Goal: Task Accomplishment & Management: Contribute content

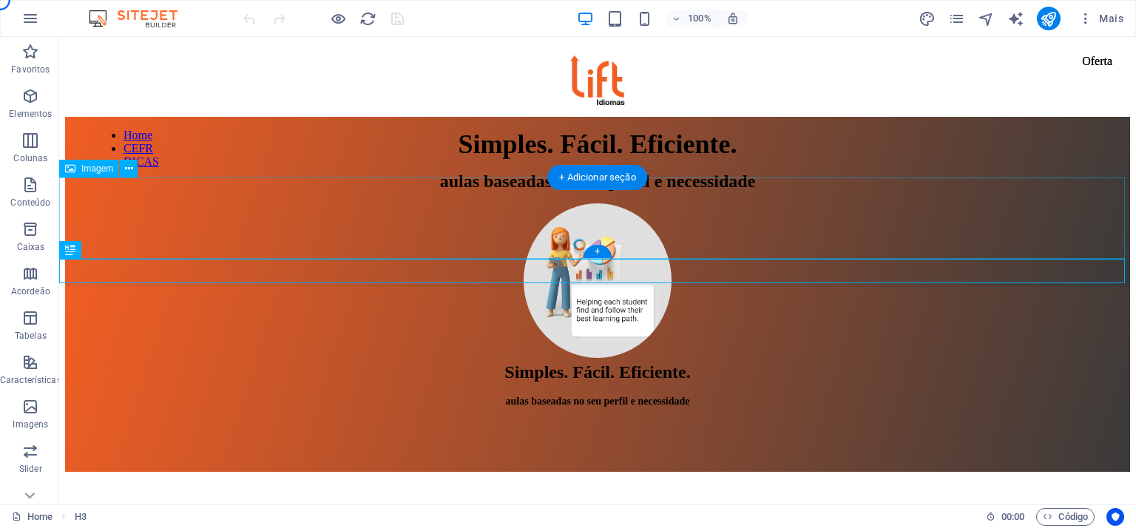
scroll to position [317, 0]
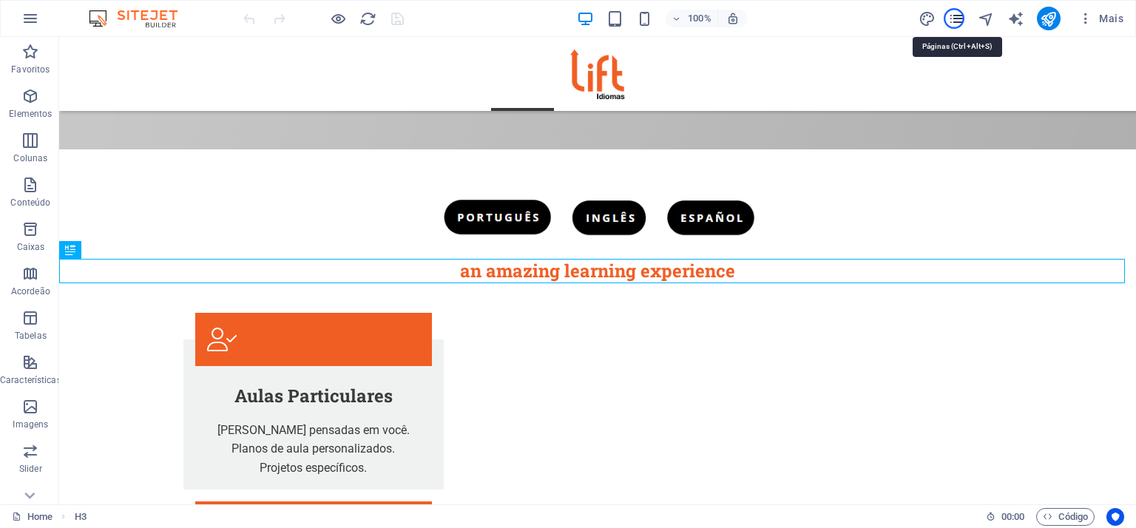
click at [954, 18] on icon "pages" at bounding box center [956, 18] width 17 height 17
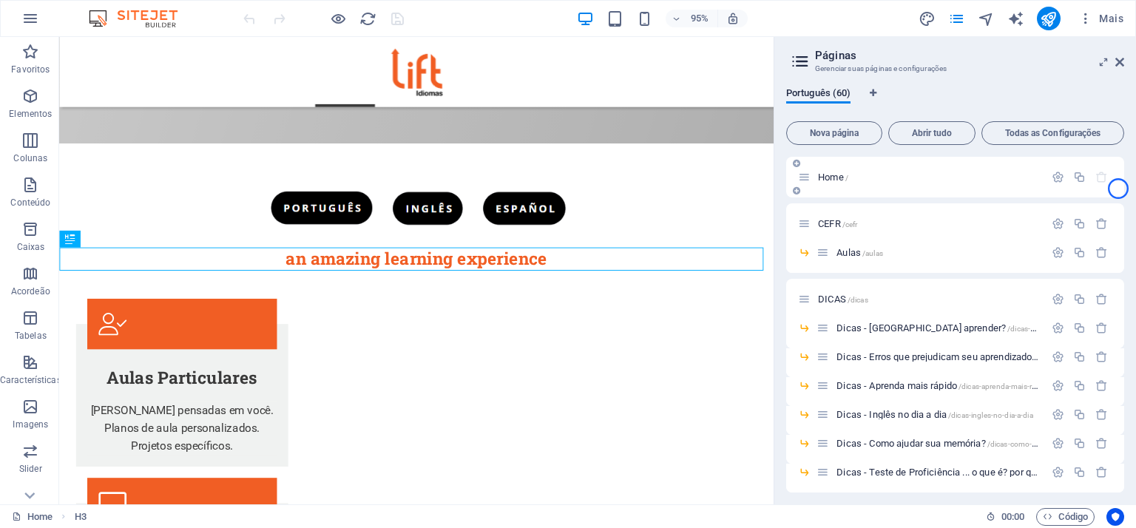
drag, startPoint x: 1124, startPoint y: 171, endPoint x: 1118, endPoint y: 189, distance: 18.5
click at [1118, 189] on div "Home / CEFR /cefr Aulas /aulas DICAS /dicas Dicas - Como aprender? /dicas-como-…" at bounding box center [955, 325] width 338 height 336
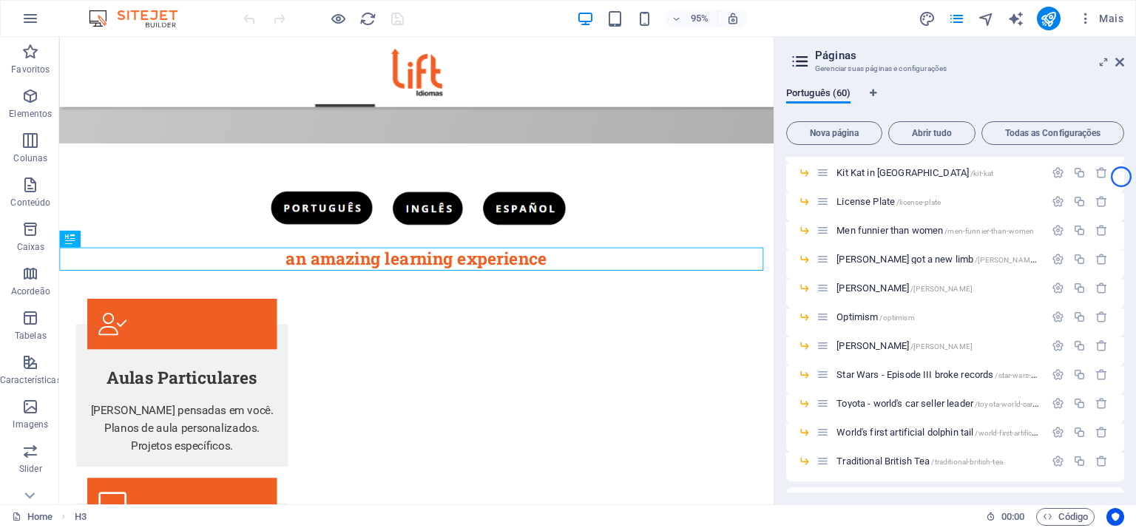
scroll to position [950, 0]
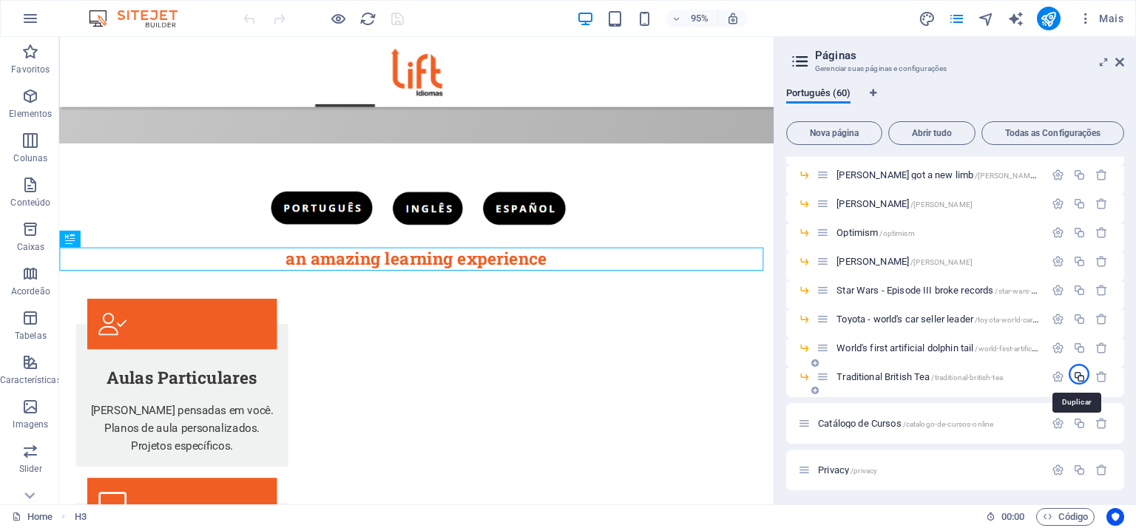
click at [1079, 374] on icon "button" at bounding box center [1079, 377] width 13 height 13
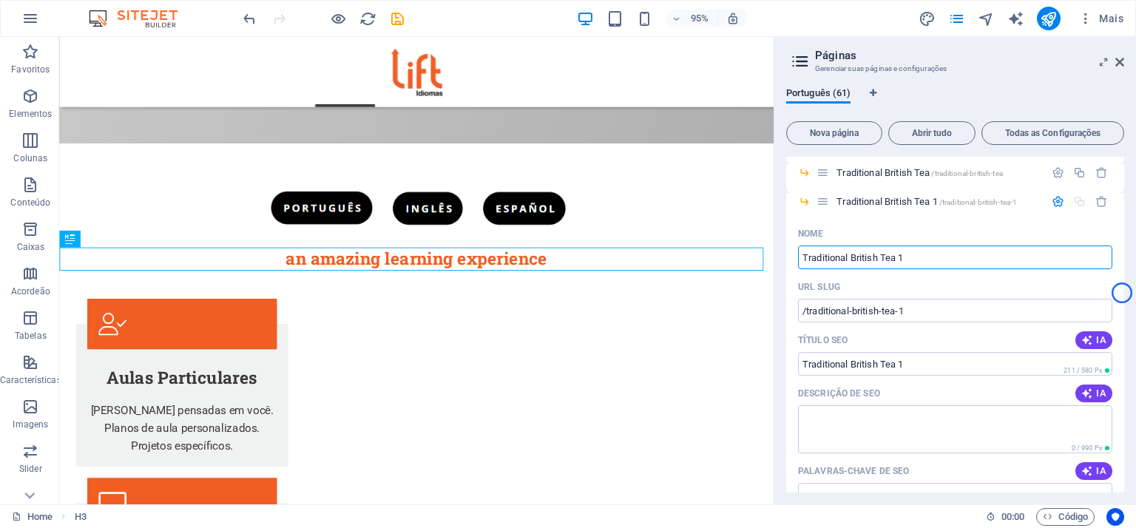
scroll to position [1173, 0]
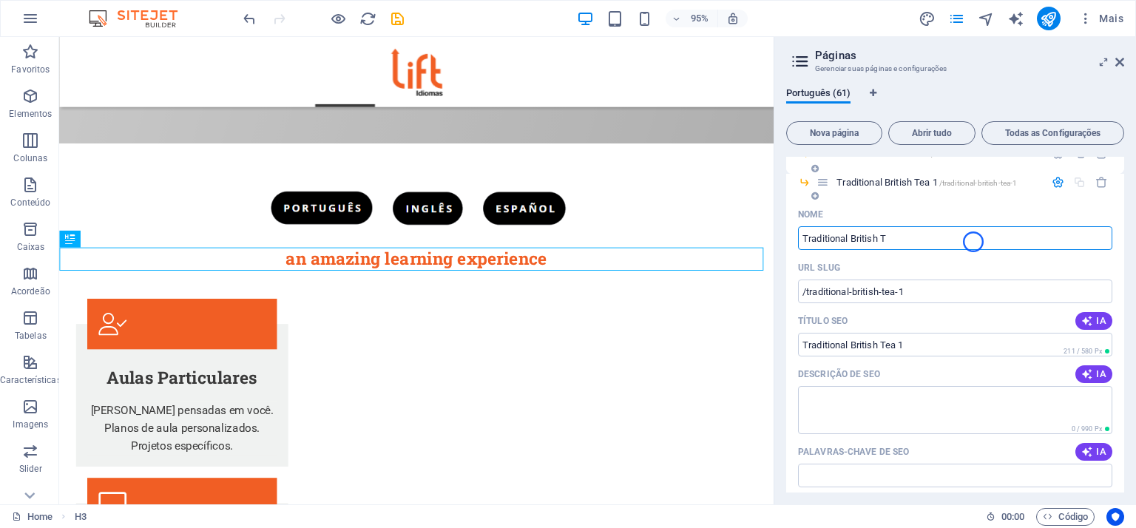
type input "Traditional British T"
type input "/traditional-british-t"
type input "Traditional British T"
type input "Top"
type input "/t"
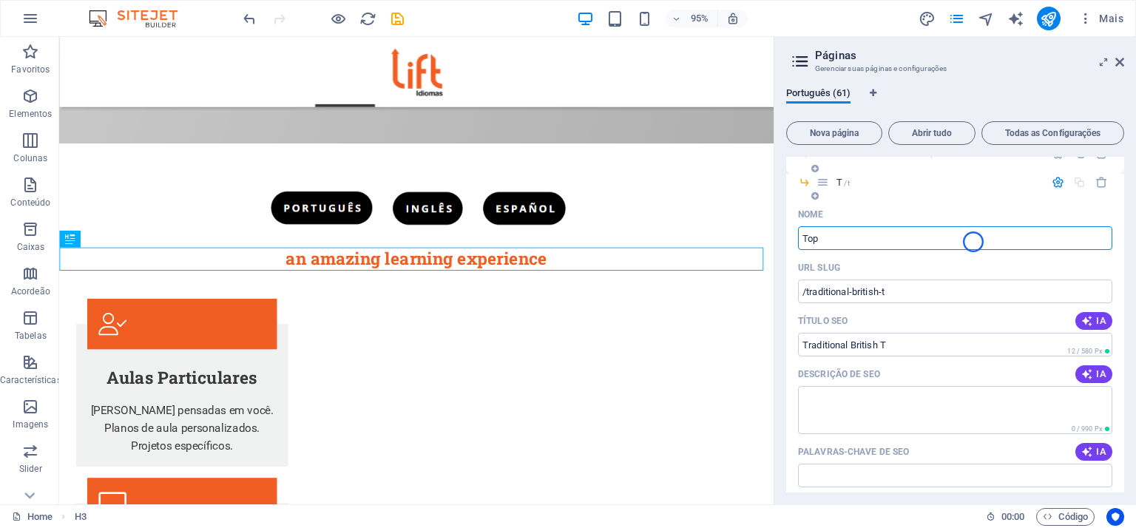
type input "T"
type input "Top"
type input "/top"
type input "Top"
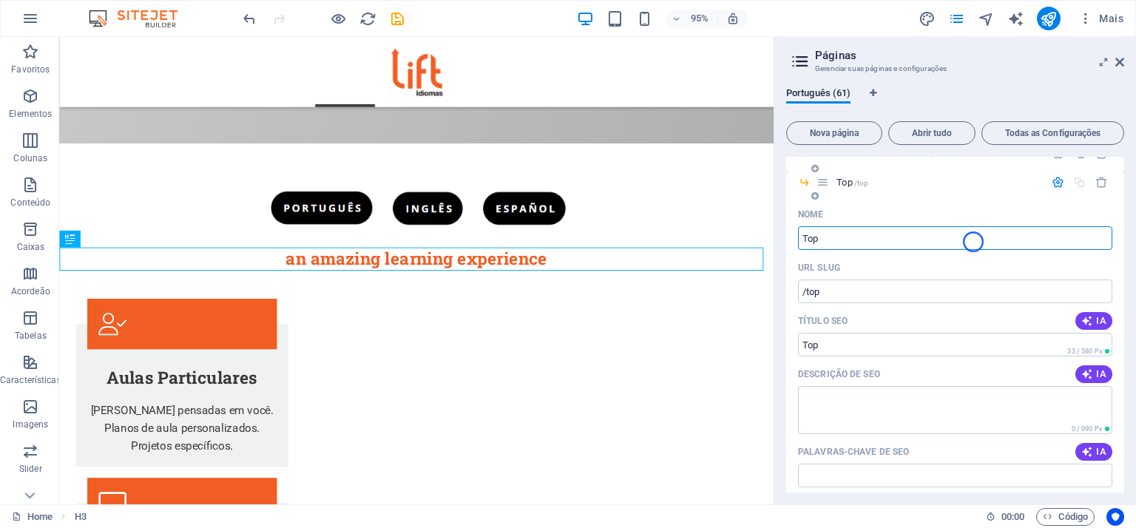
type input "Top"
type input "Top 50"
type input "/top-50"
type input "Top 50"
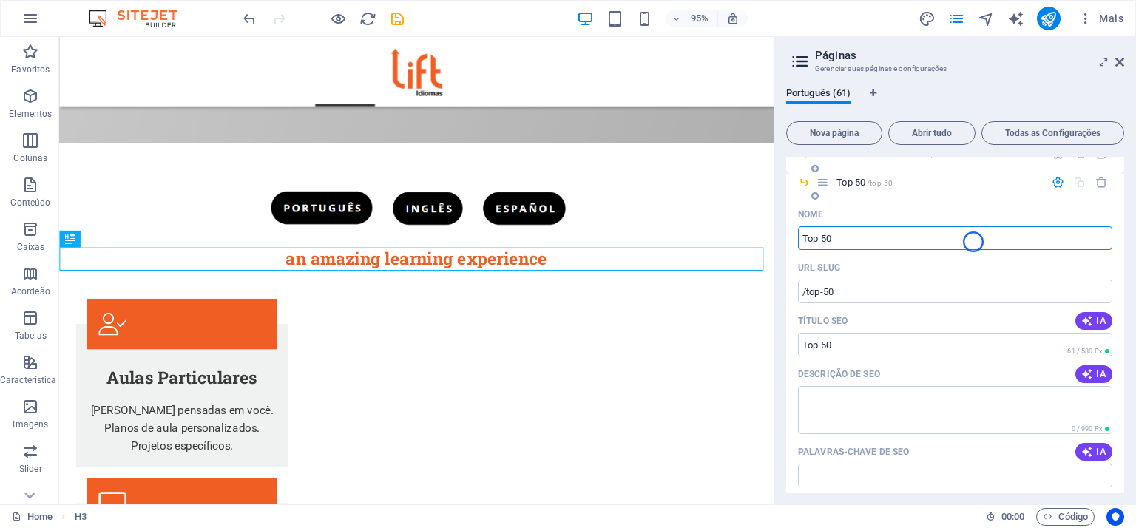
type input "Top 50"
type input "Top 50 chil"
type input "/top-50-ch"
type input "Top 50 ch"
type input "Top 50 children mo"
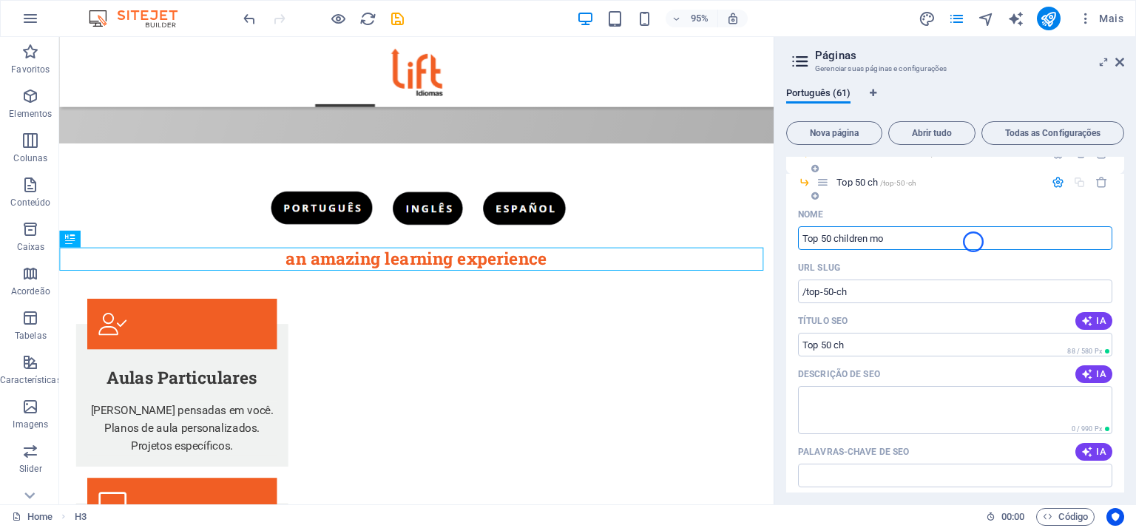
type input "/top-50-children"
type input "Top 50 children"
type input "Top 50 children movies"
type input "/top-50-children-movies"
type input "Top 50 children movies"
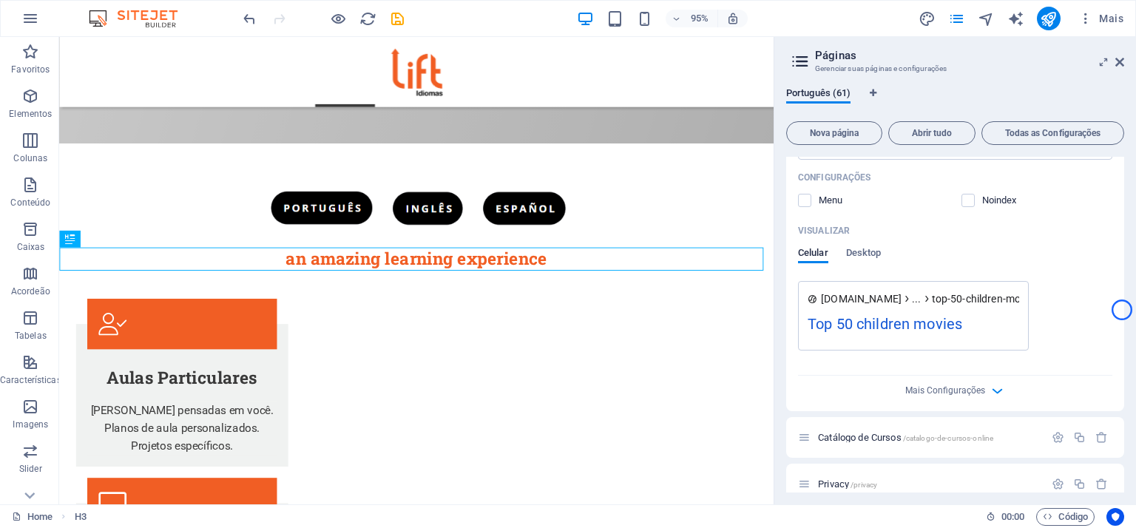
scroll to position [1515, 0]
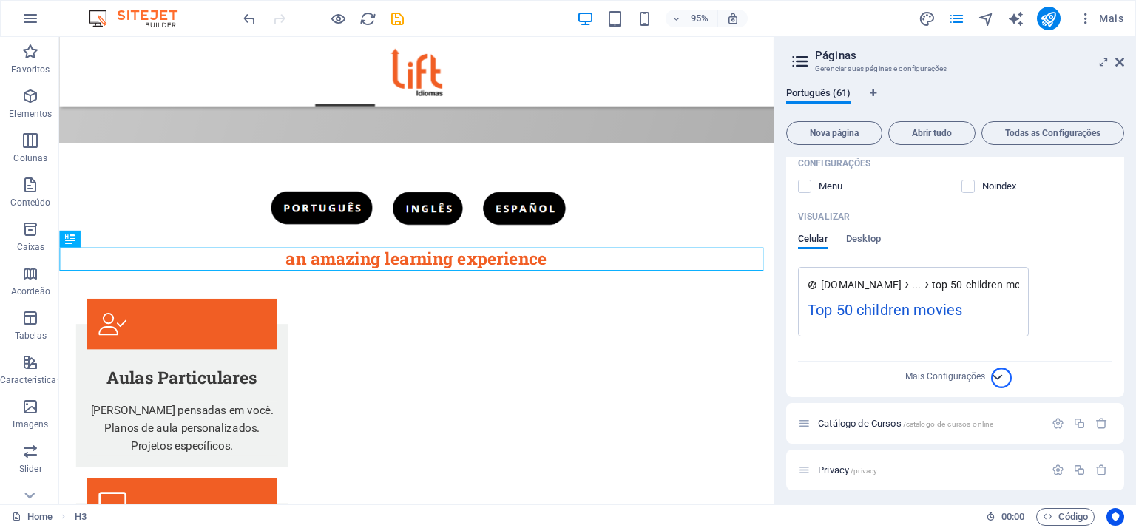
type input "Top 50 children movies"
click at [998, 377] on icon "button" at bounding box center [997, 376] width 17 height 17
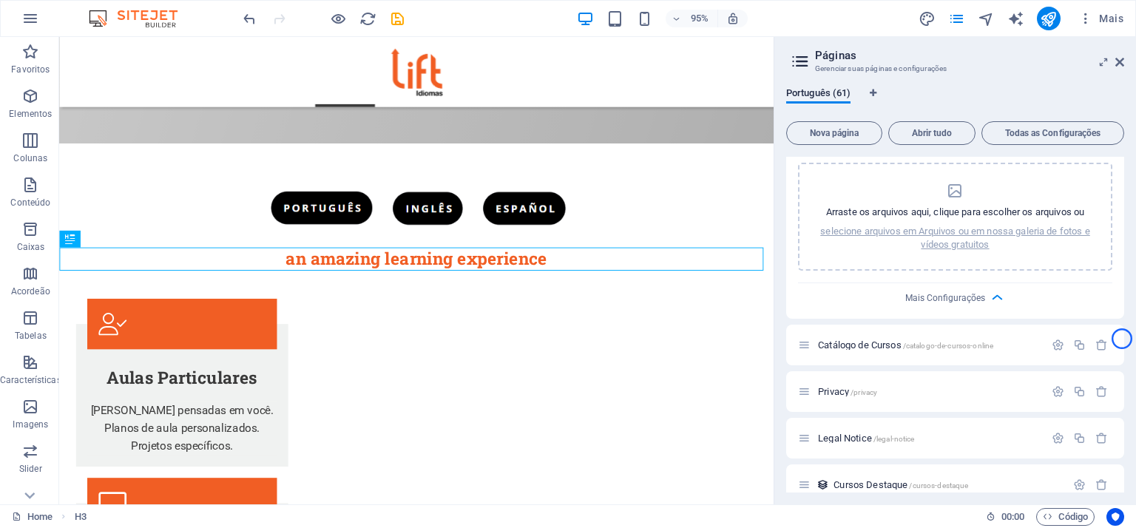
scroll to position [1730, 0]
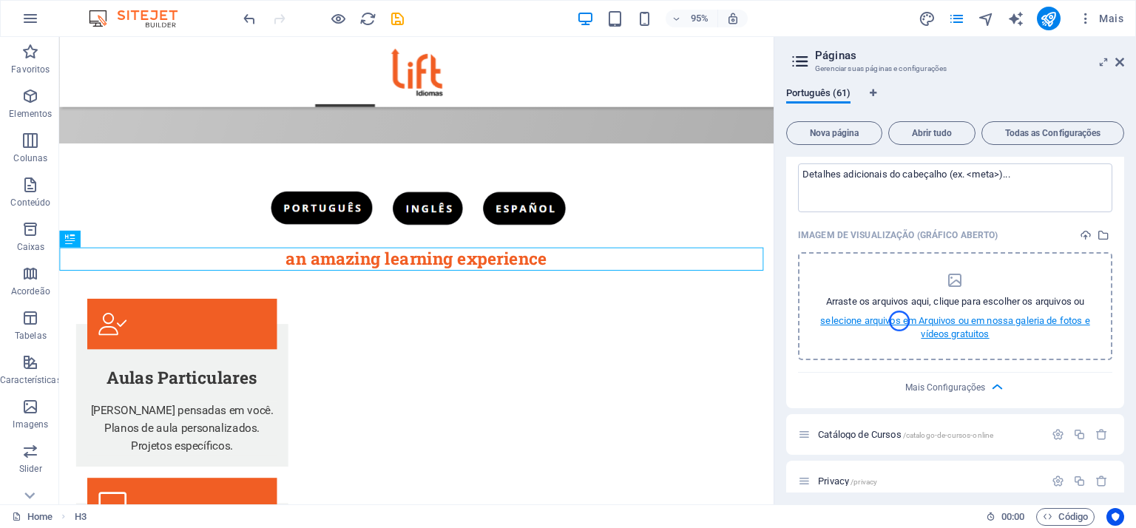
click at [900, 321] on p "selecione arquivos em Arquivos ou em nossa galeria de fotos e vídeos gratuitos" at bounding box center [955, 327] width 276 height 27
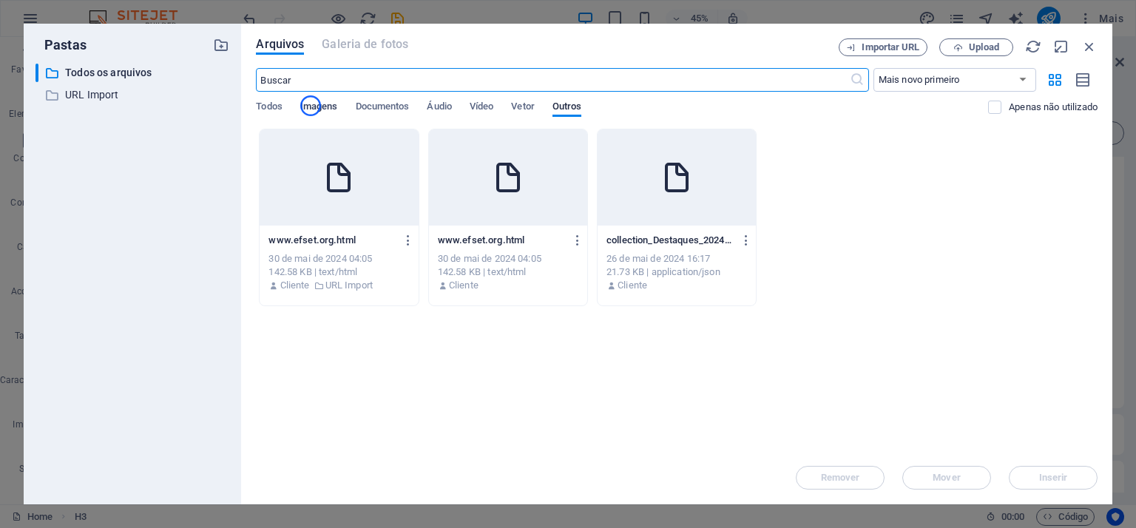
click at [311, 106] on span "Imagens" at bounding box center [319, 108] width 38 height 21
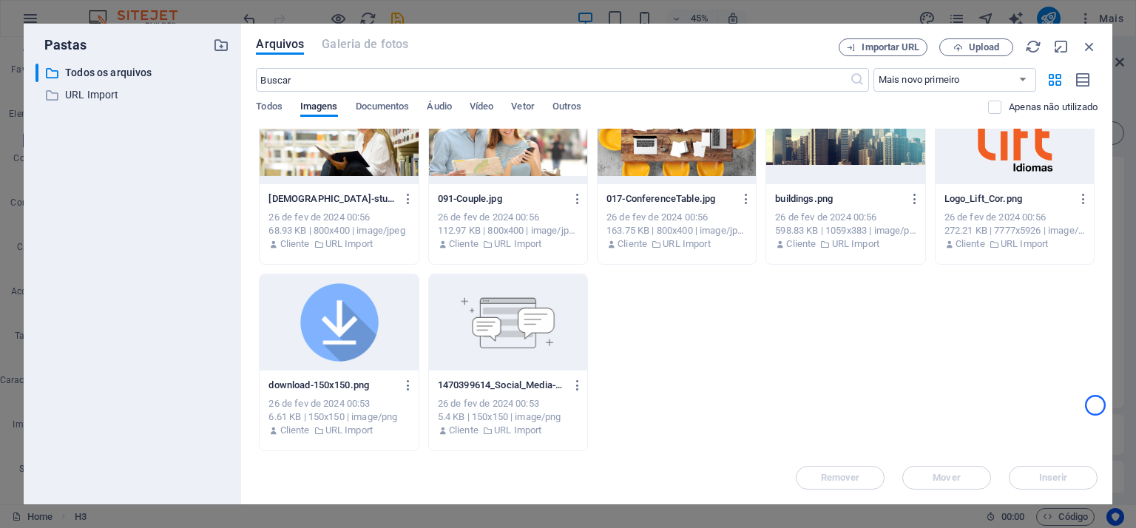
scroll to position [1280, 0]
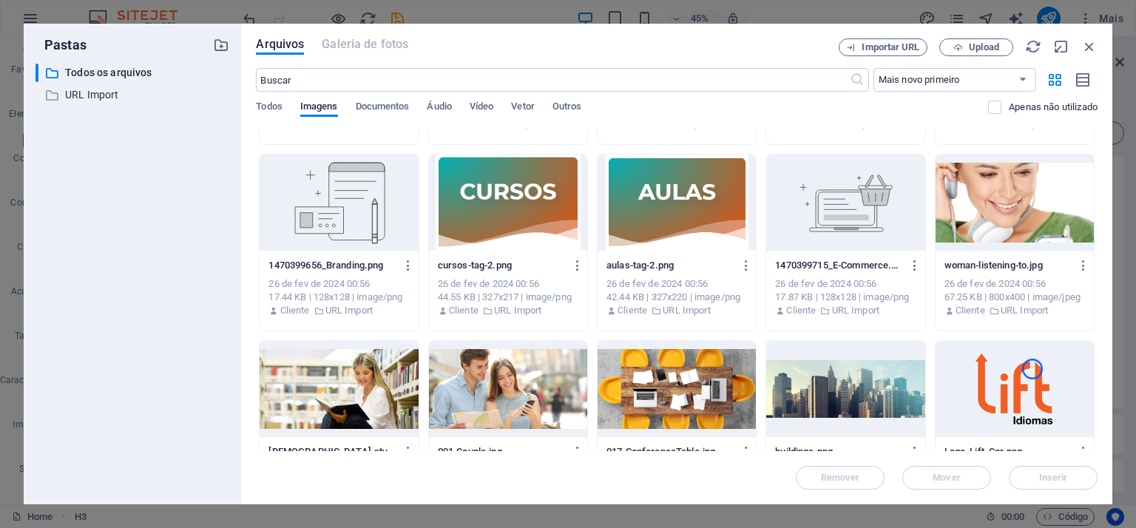
click at [1033, 369] on div at bounding box center [1015, 389] width 158 height 96
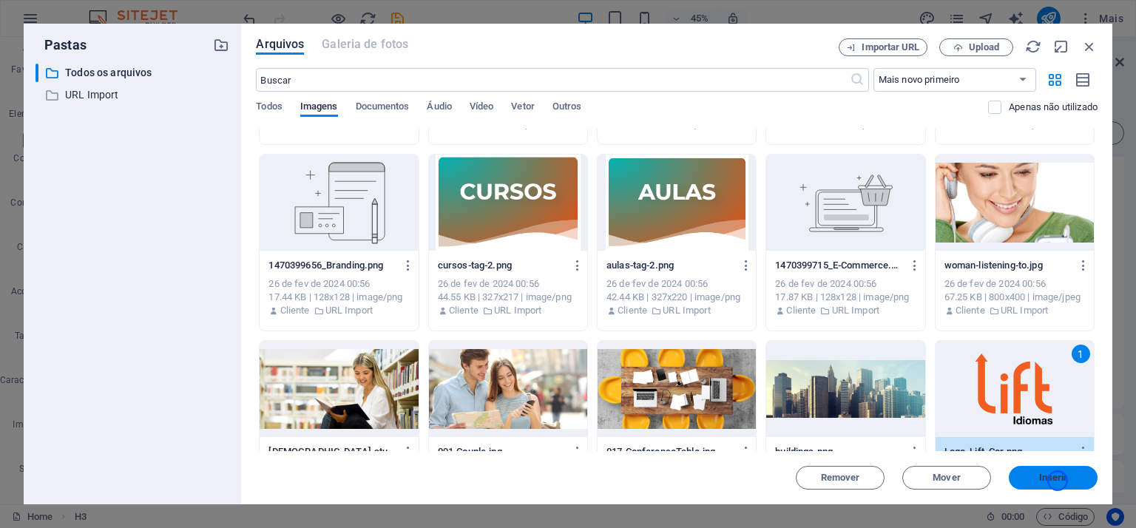
click at [1058, 481] on span "Inserir" at bounding box center [1053, 477] width 29 height 9
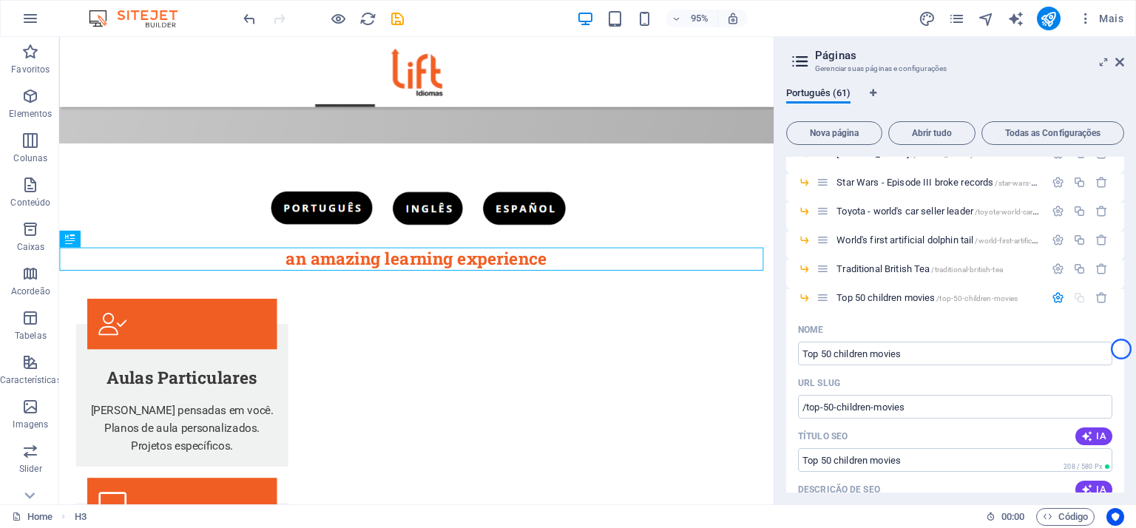
scroll to position [1042, 0]
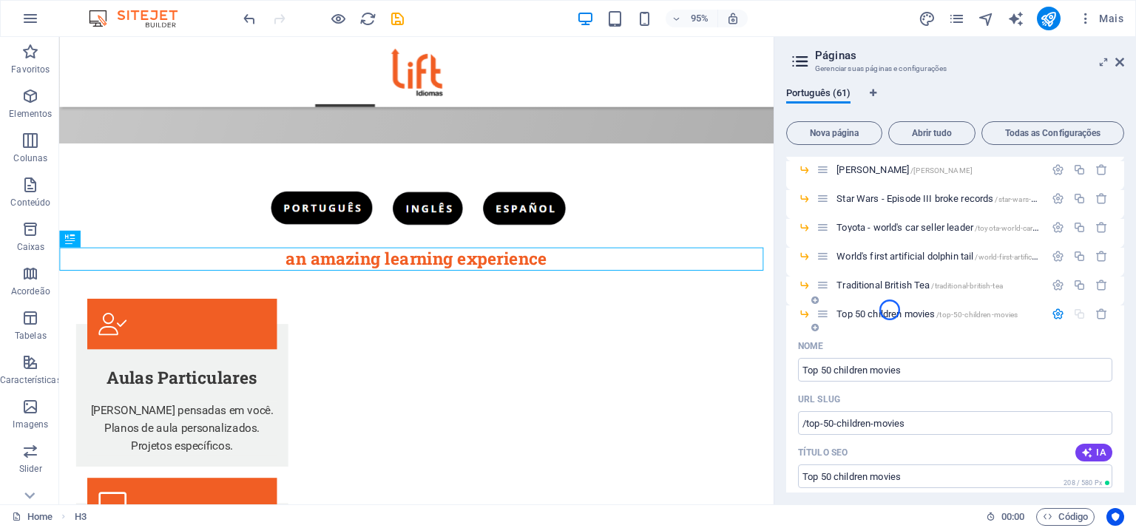
click at [890, 310] on span "Top 50 children movies /top-50-children-movies" at bounding box center [927, 313] width 181 height 11
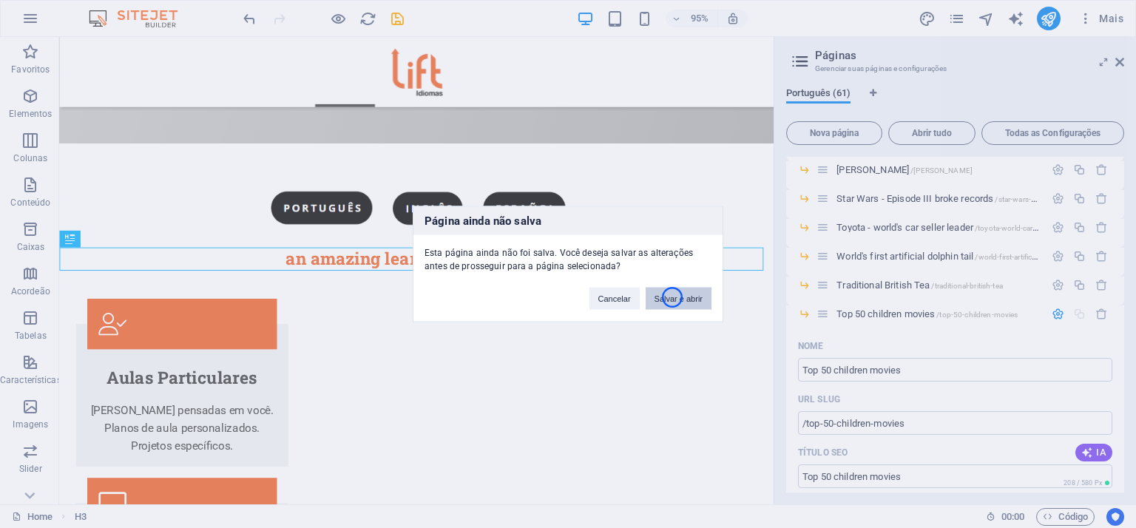
click at [672, 297] on button "Salvar e abrir" at bounding box center [679, 299] width 66 height 22
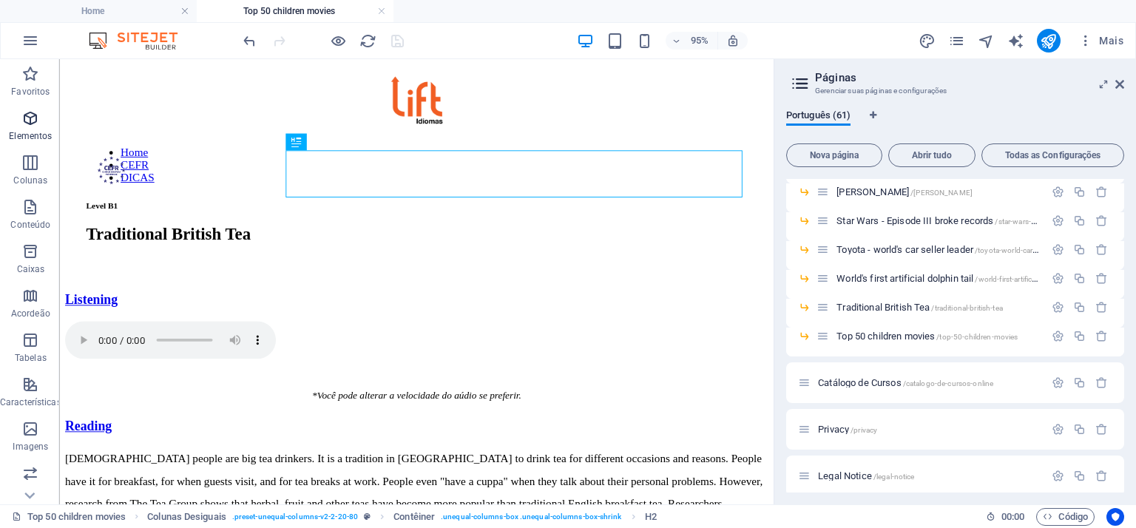
scroll to position [0, 0]
click at [1117, 85] on icon at bounding box center [1120, 84] width 9 height 12
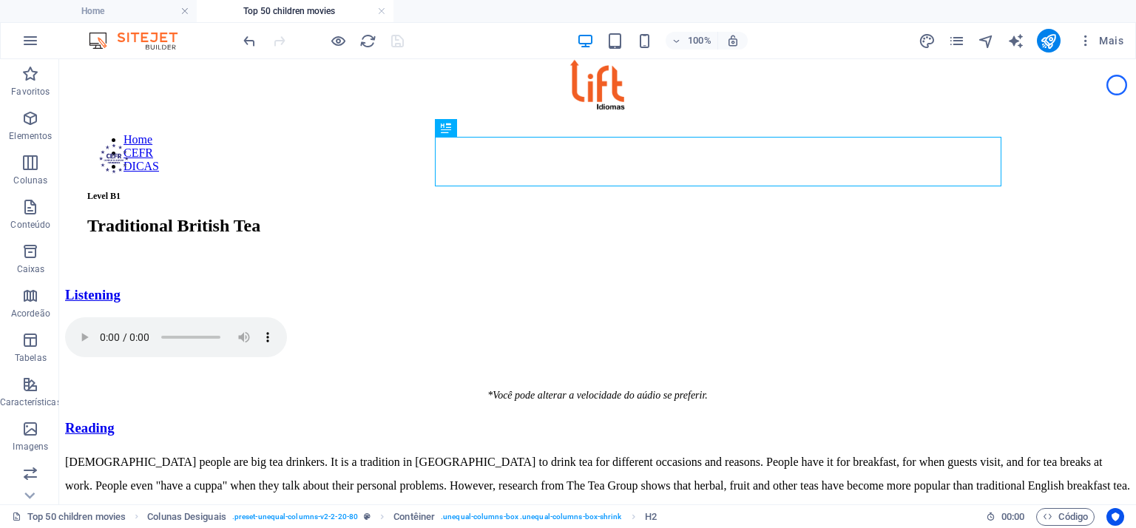
scroll to position [19, 0]
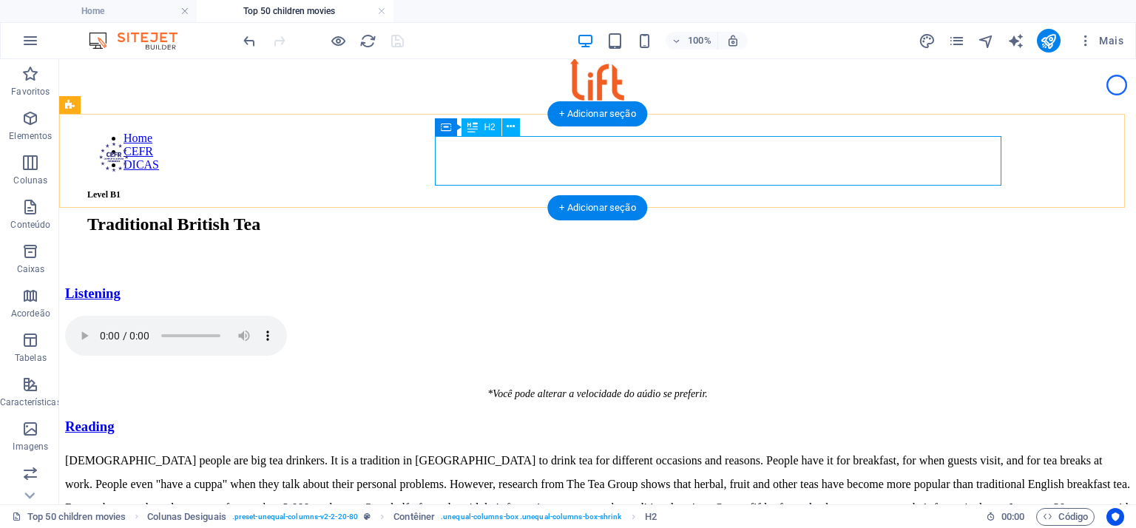
click at [638, 215] on div "Traditional British Tea" at bounding box center [597, 225] width 1021 height 20
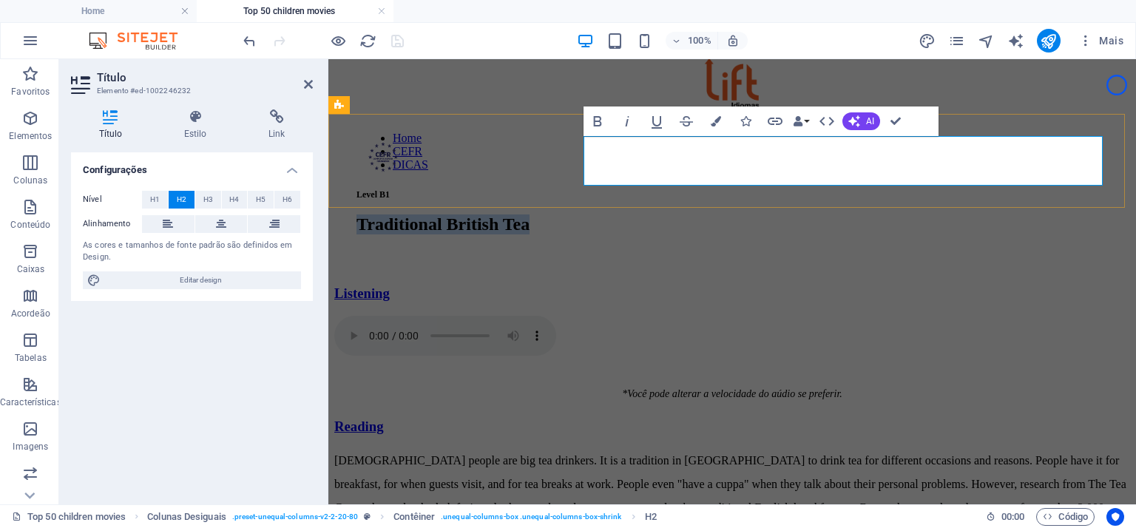
click at [530, 215] on span "Traditional British Tea" at bounding box center [443, 224] width 173 height 19
drag, startPoint x: 954, startPoint y: 162, endPoint x: 649, endPoint y: 162, distance: 304.8
click at [649, 215] on h2 "Traditional British Tea" at bounding box center [733, 225] width 752 height 20
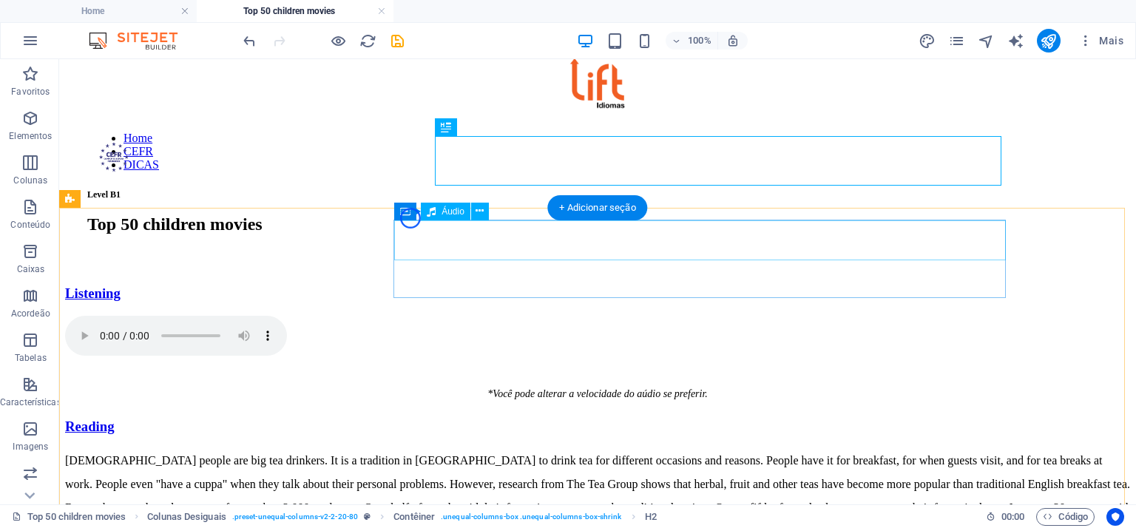
click at [455, 316] on figure at bounding box center [597, 337] width 1065 height 43
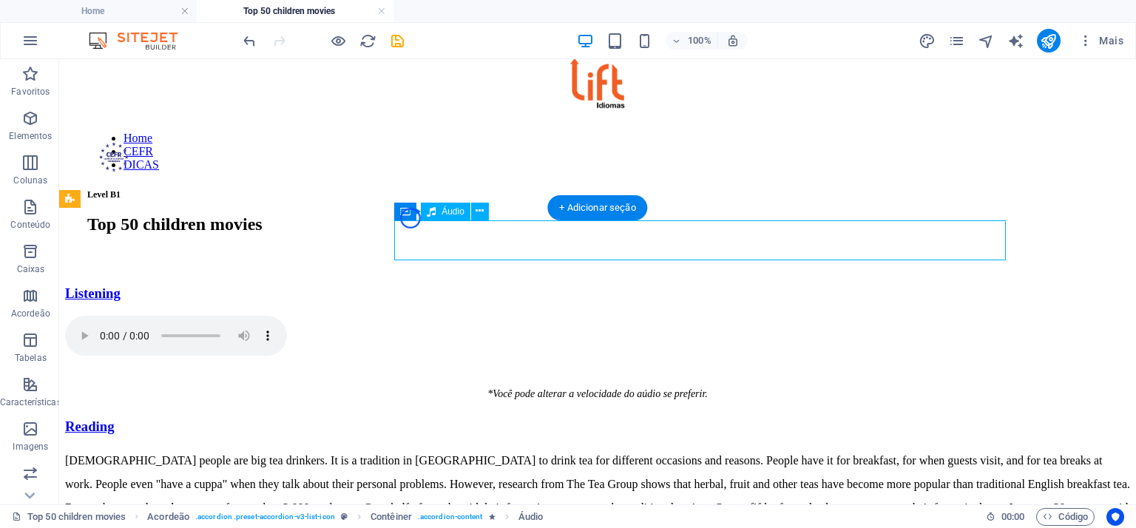
click at [455, 316] on figure at bounding box center [597, 337] width 1065 height 43
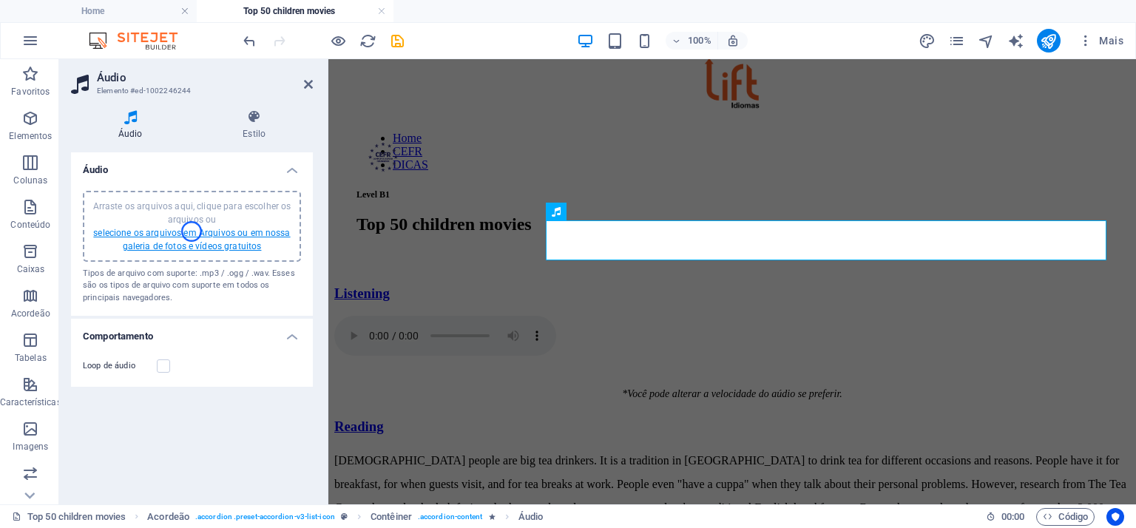
click at [192, 232] on link "selecione os arquivos em Arquivos ou em nossa galeria de fotos e vídeos gratuit…" at bounding box center [191, 240] width 197 height 24
click at [308, 88] on icon at bounding box center [308, 84] width 9 height 12
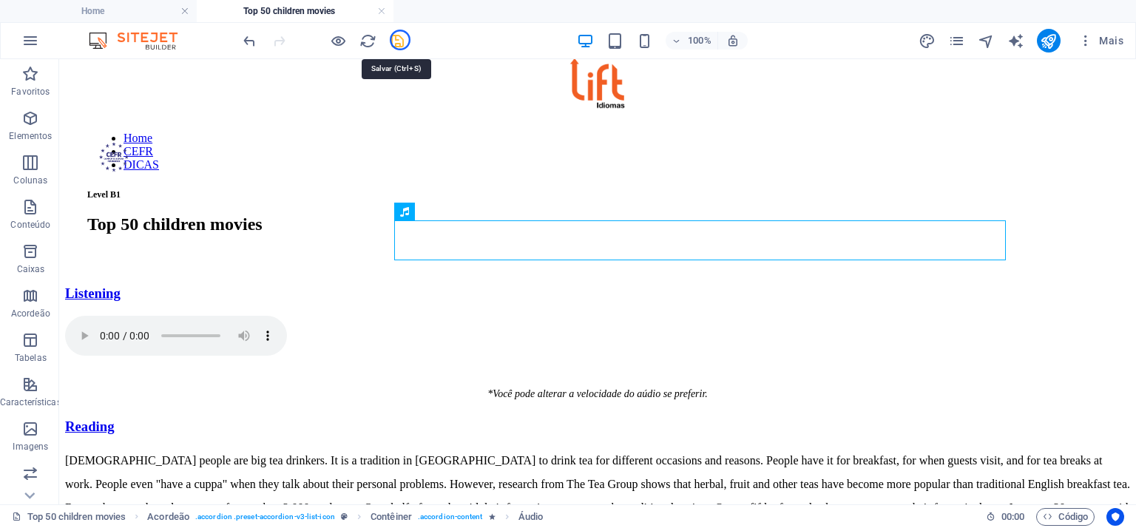
click at [400, 40] on icon "save" at bounding box center [397, 41] width 17 height 17
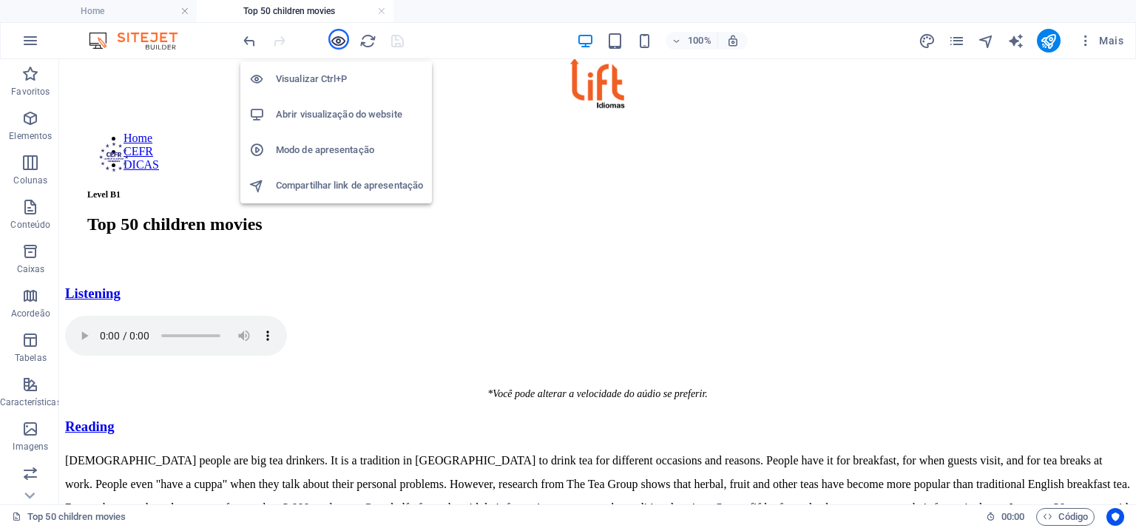
click at [339, 39] on icon "button" at bounding box center [338, 41] width 17 height 17
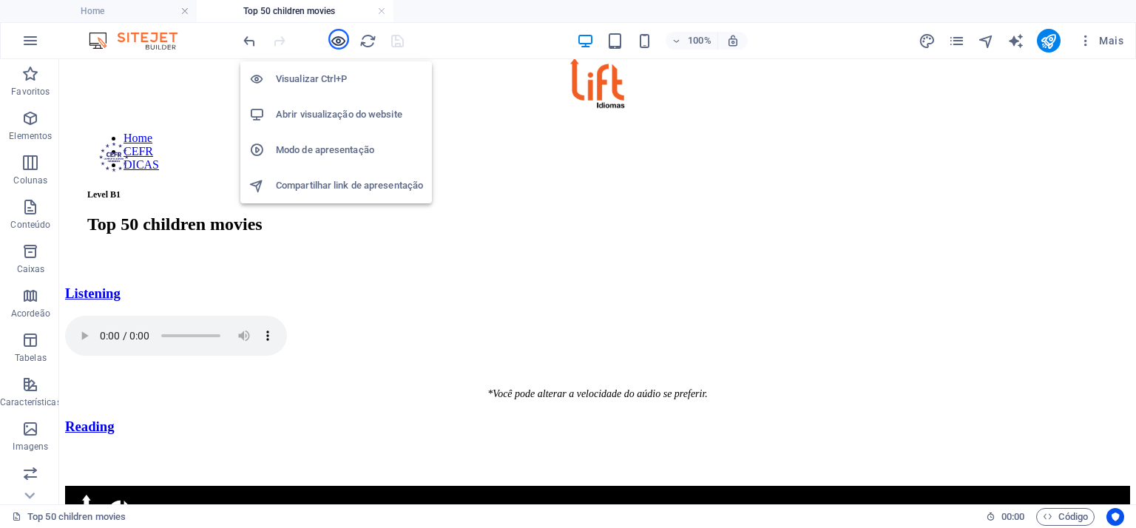
scroll to position [0, 0]
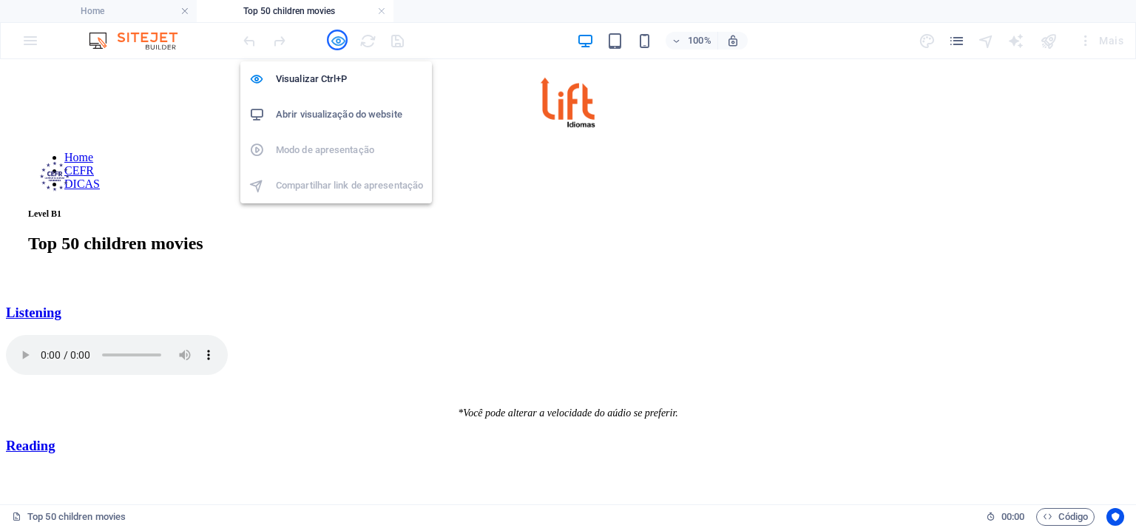
click at [337, 40] on icon "button" at bounding box center [338, 41] width 17 height 17
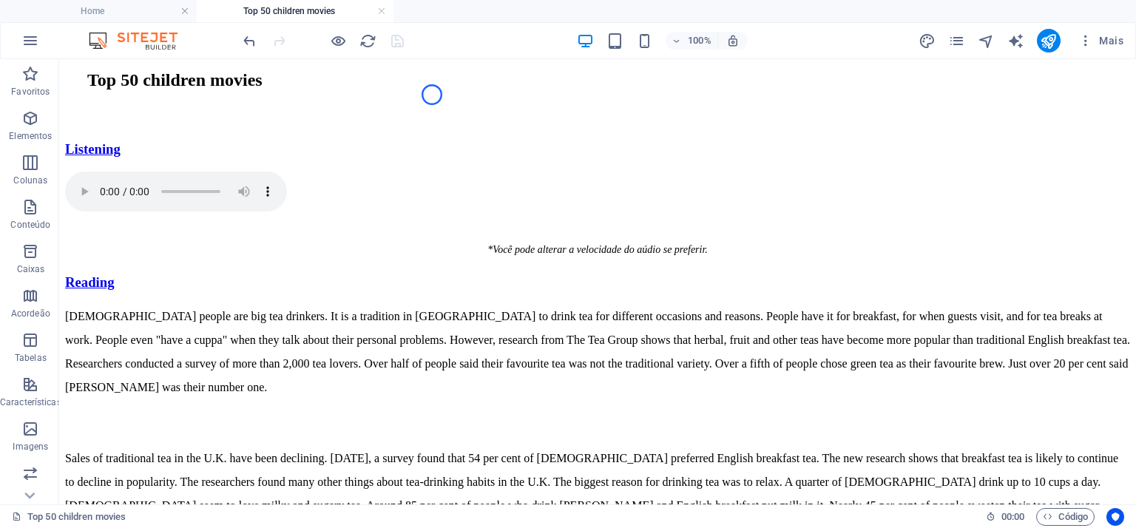
scroll to position [124, 0]
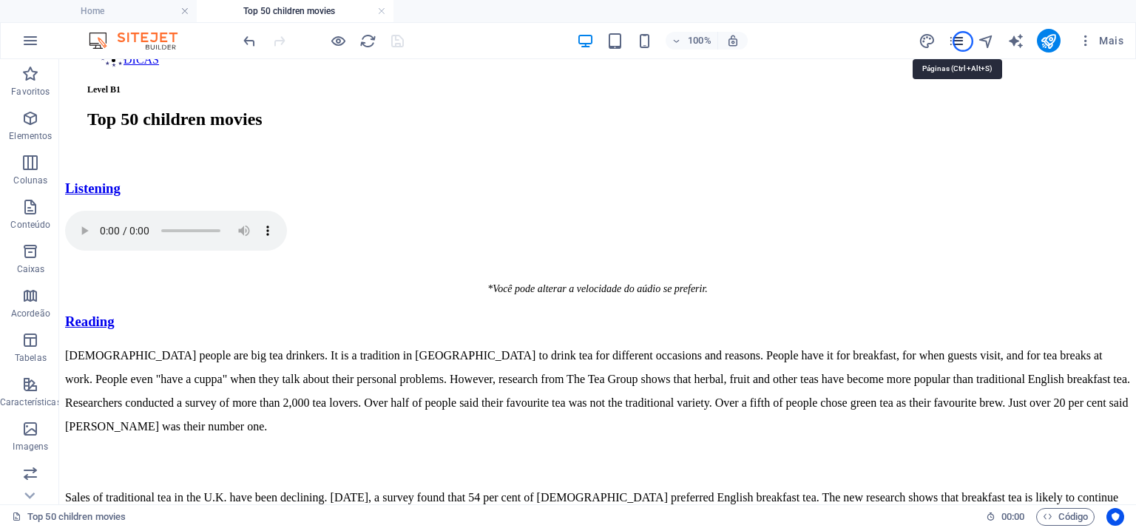
click at [963, 41] on icon "pages" at bounding box center [956, 41] width 17 height 17
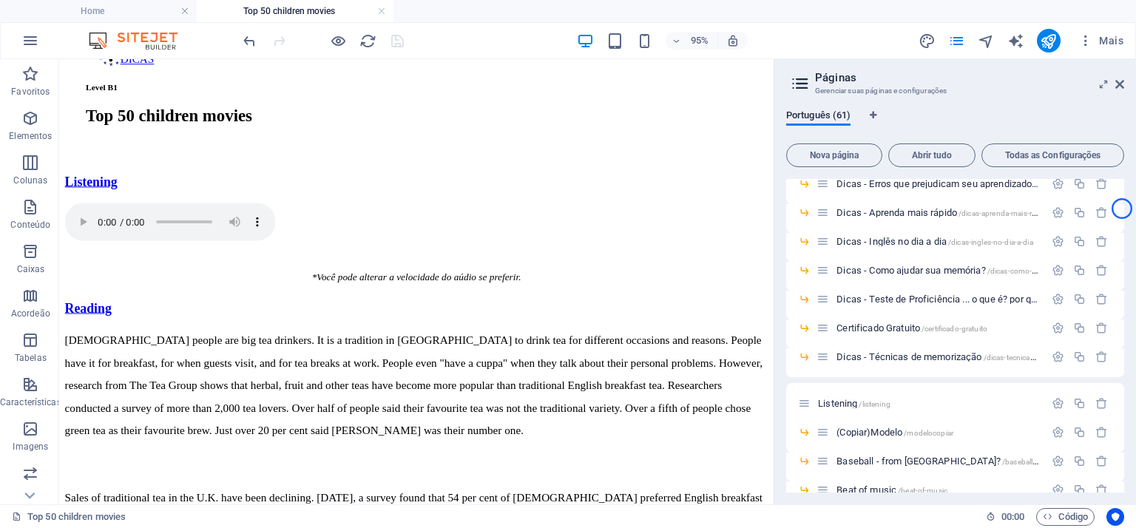
scroll to position [320, 0]
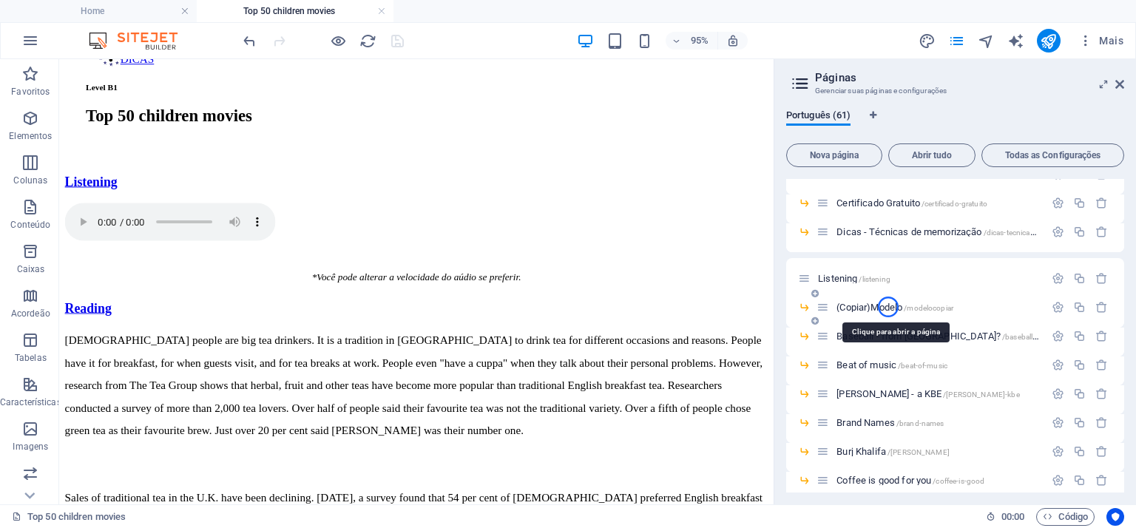
click at [888, 307] on span "(Copiar)Modelo /modelocopiar" at bounding box center [895, 307] width 117 height 11
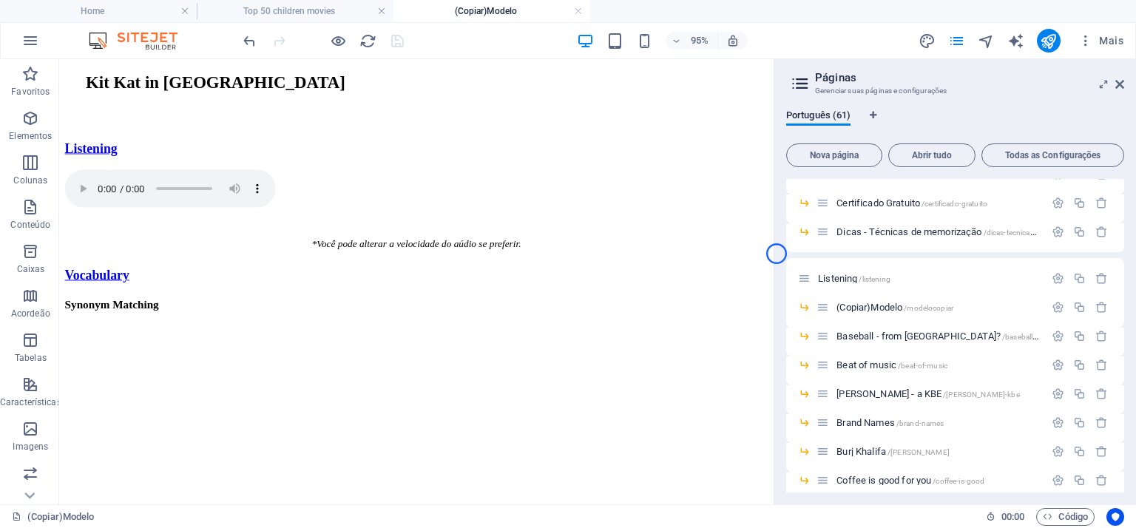
scroll to position [7, 0]
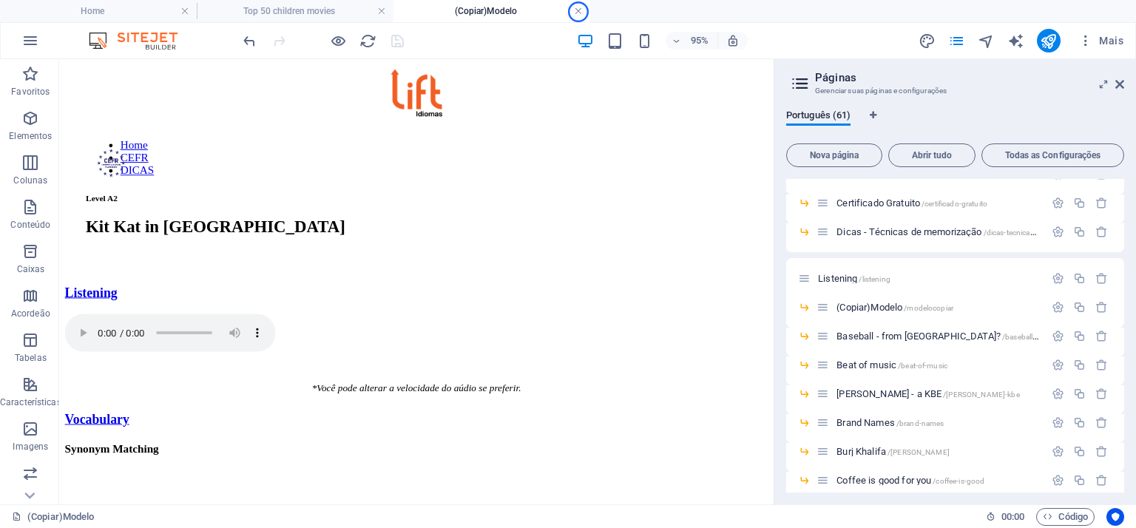
click at [578, 12] on link at bounding box center [578, 11] width 9 height 14
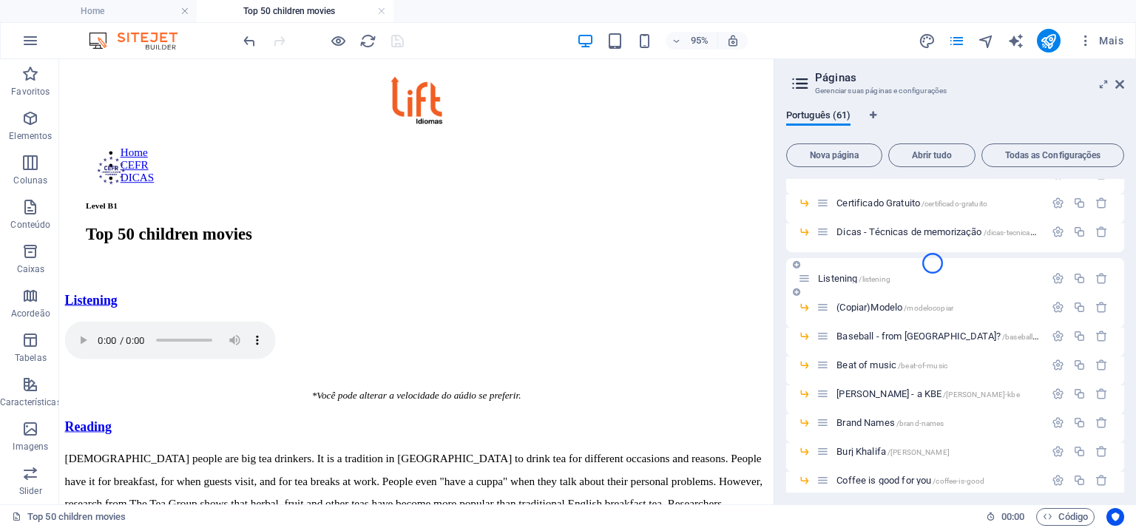
scroll to position [124, 0]
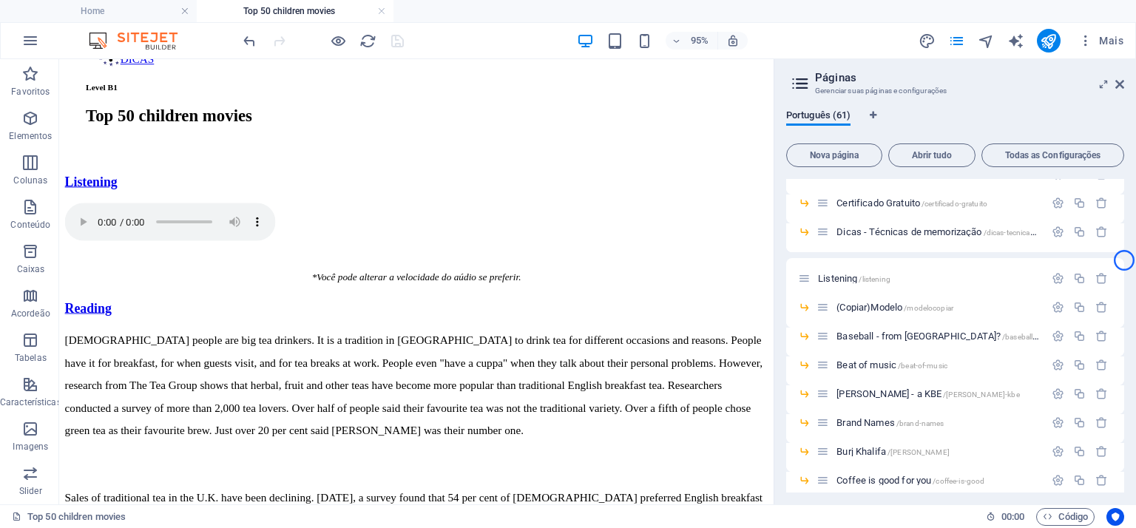
drag, startPoint x: 1124, startPoint y: 253, endPoint x: 1124, endPoint y: 262, distance: 8.9
click at [1124, 262] on div "Português (61) Nova página Abrir tudo Todas as Configurações Home / CEFR /cefr …" at bounding box center [956, 301] width 362 height 407
click at [1002, 336] on span "/baseball-from-[GEOGRAPHIC_DATA]" at bounding box center [1065, 337] width 126 height 8
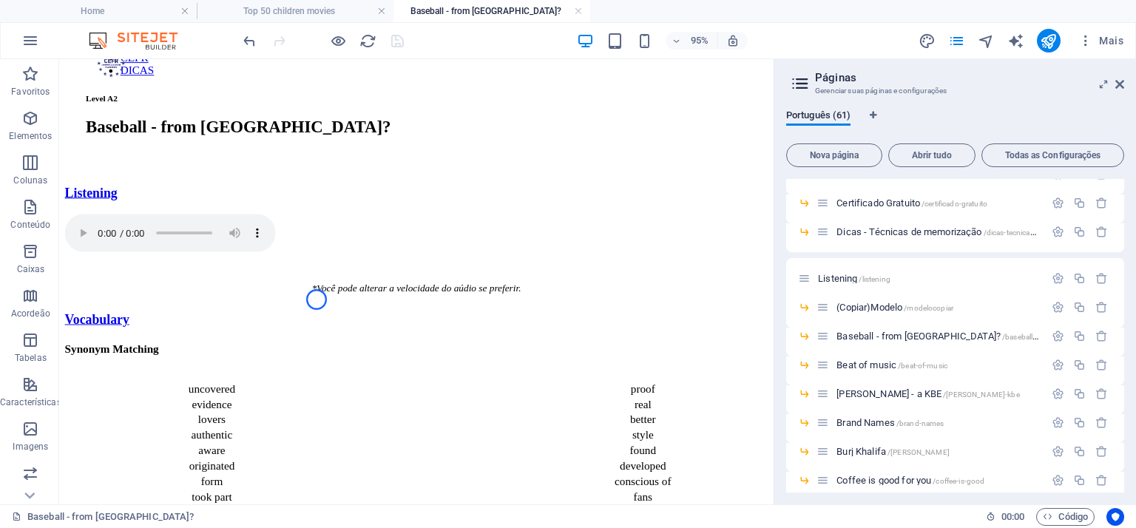
scroll to position [93, 0]
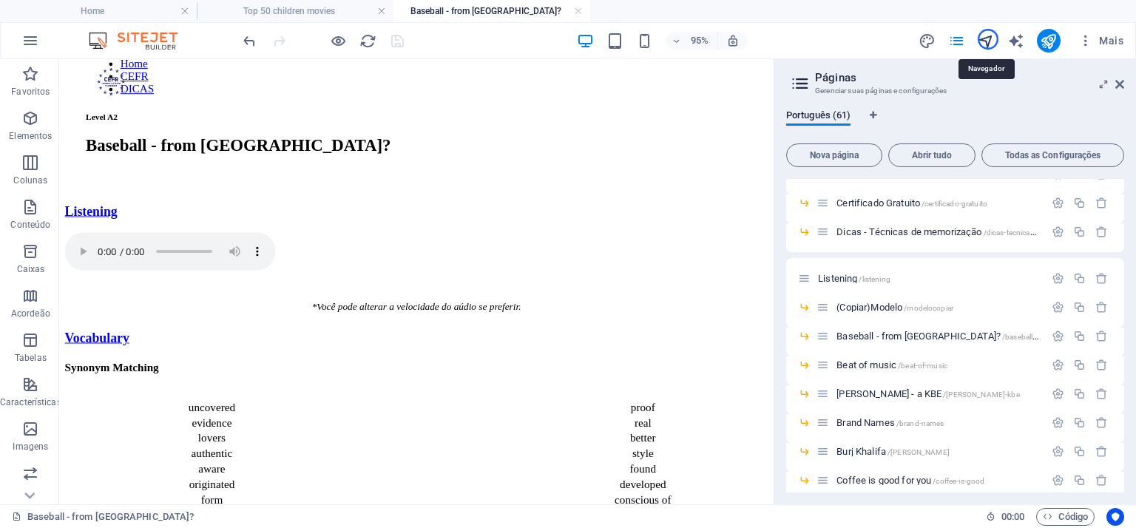
click at [988, 39] on icon "navigator" at bounding box center [986, 41] width 17 height 17
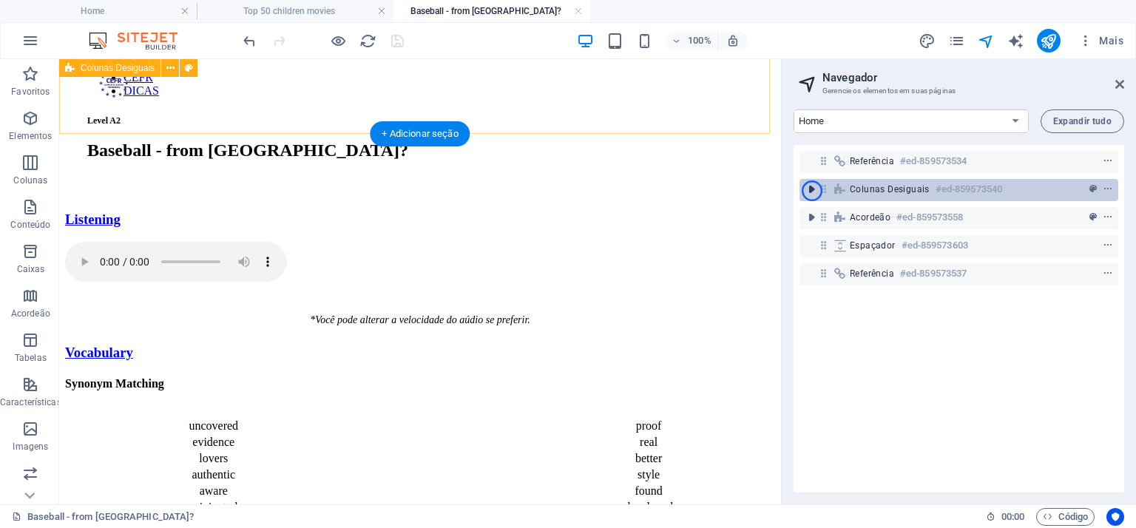
click at [812, 191] on icon "toggle-expand" at bounding box center [811, 189] width 15 height 15
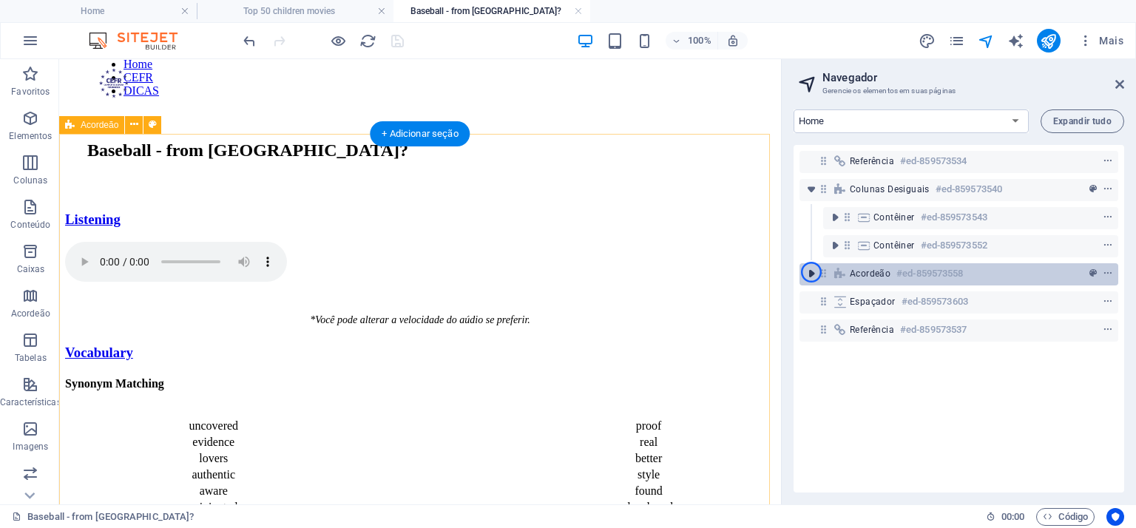
click at [811, 272] on icon "toggle-expand" at bounding box center [811, 273] width 15 height 15
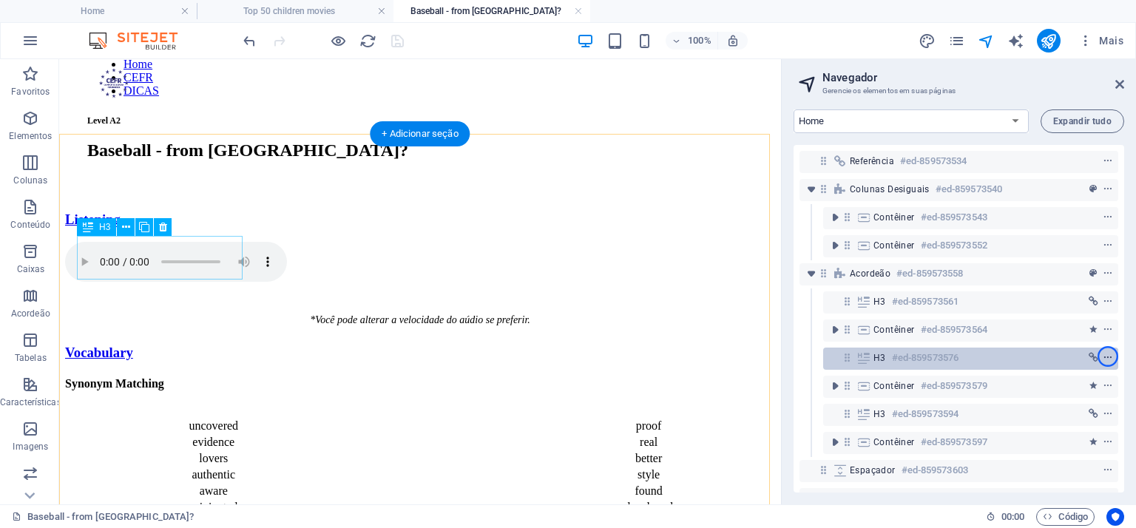
click at [1108, 357] on icon "context-menu" at bounding box center [1108, 358] width 10 height 10
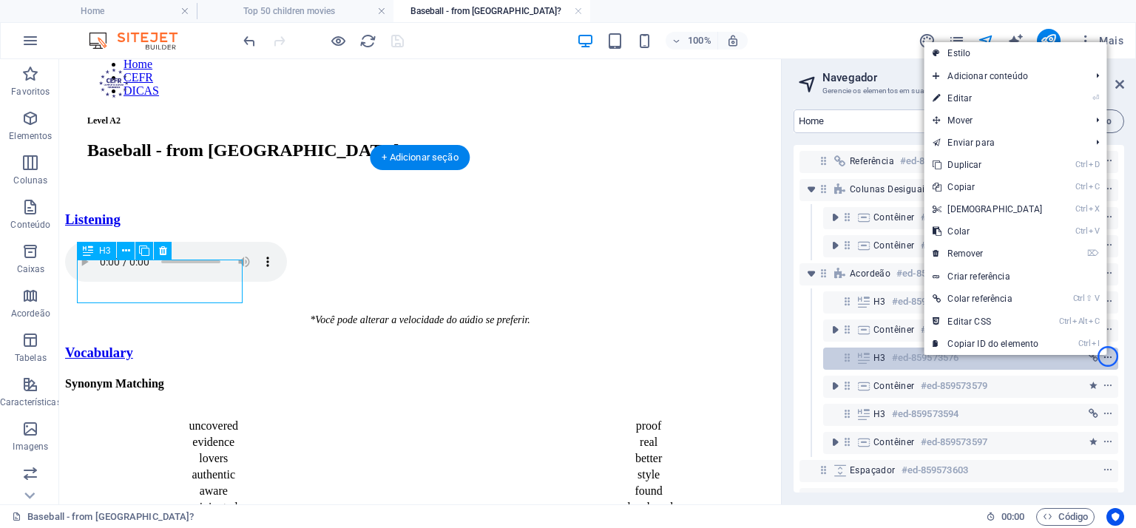
scroll to position [70, 0]
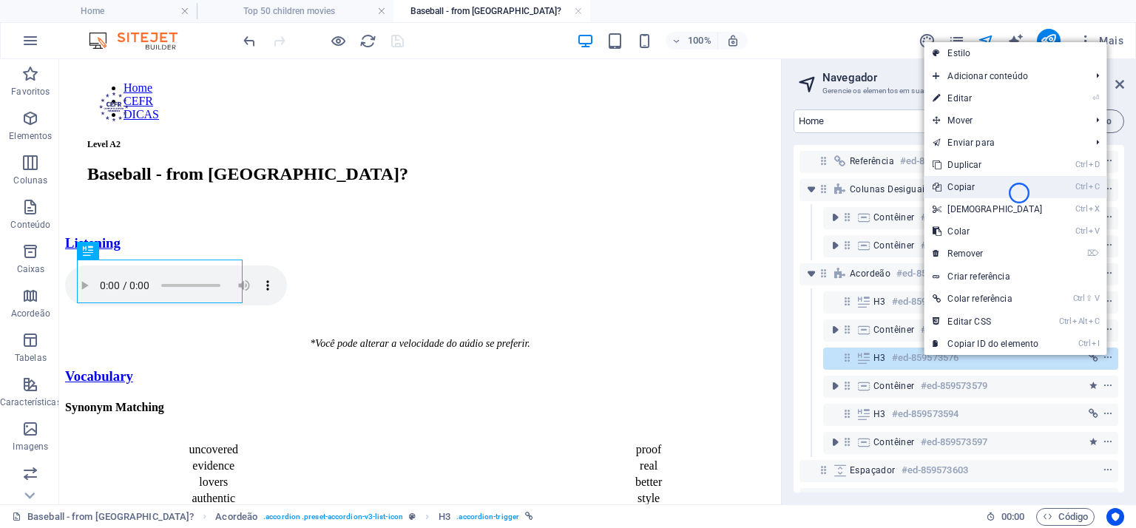
click at [1019, 193] on link "Ctrl C Copiar" at bounding box center [987, 187] width 127 height 22
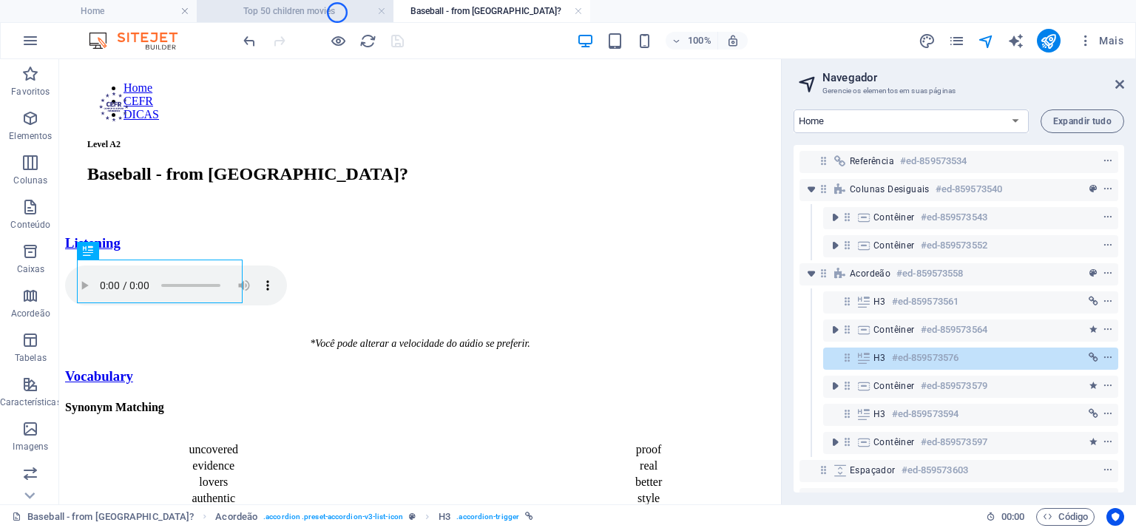
click at [337, 12] on h4 "Top 50 children movies" at bounding box center [295, 11] width 197 height 16
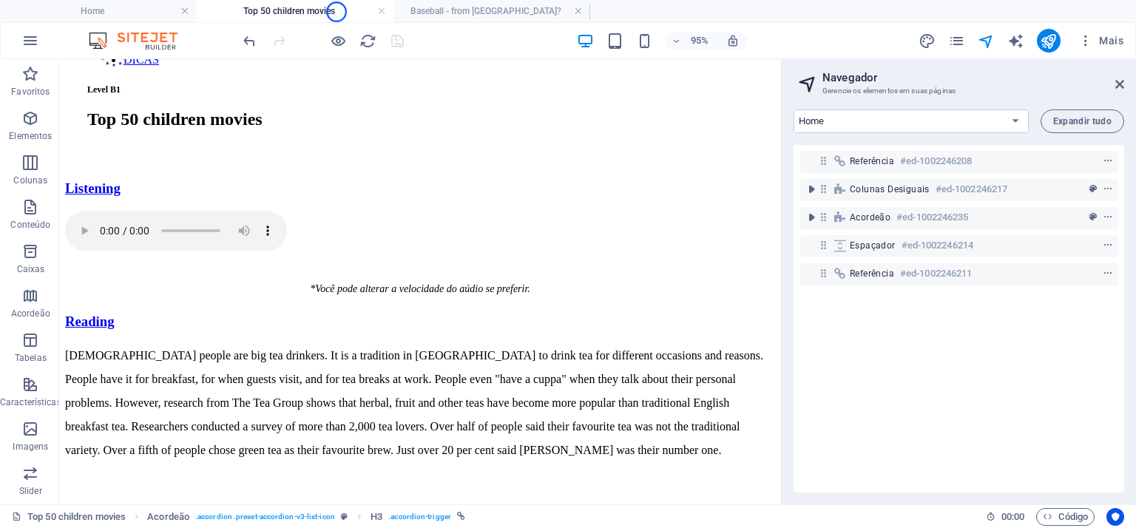
scroll to position [0, 0]
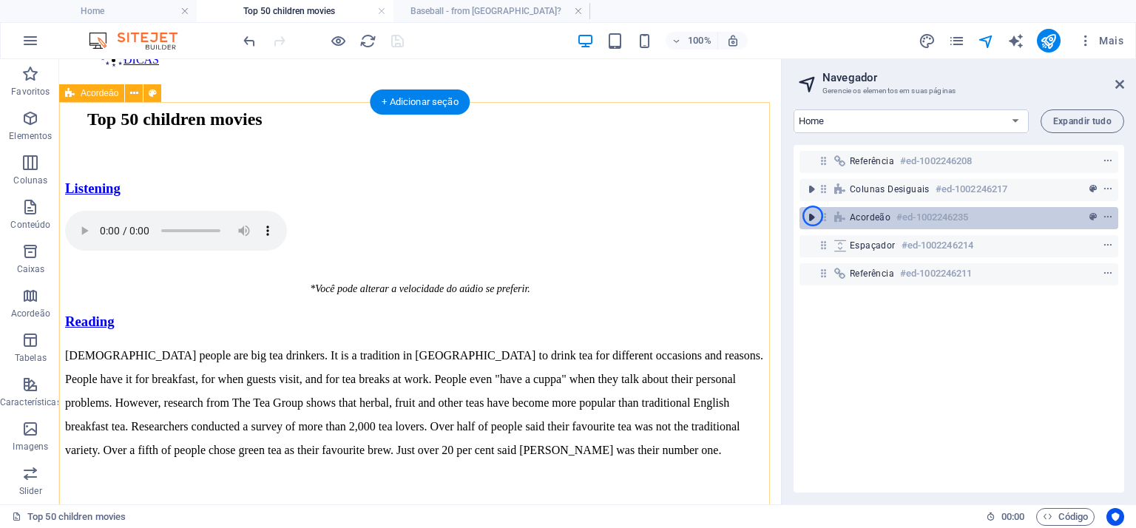
click at [813, 216] on icon "toggle-expand" at bounding box center [811, 217] width 15 height 15
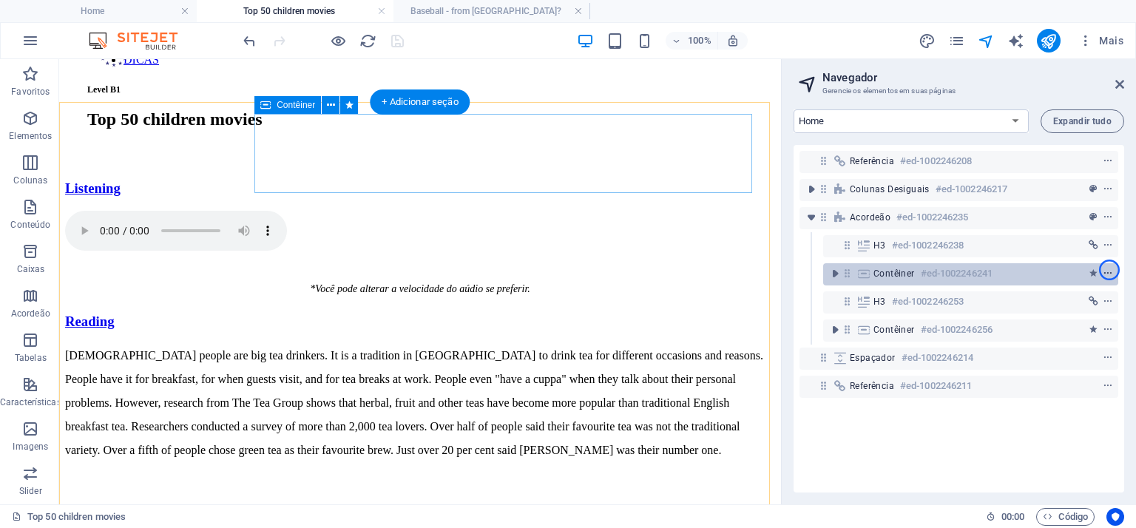
click at [1110, 270] on span "context-menu" at bounding box center [1108, 274] width 15 height 10
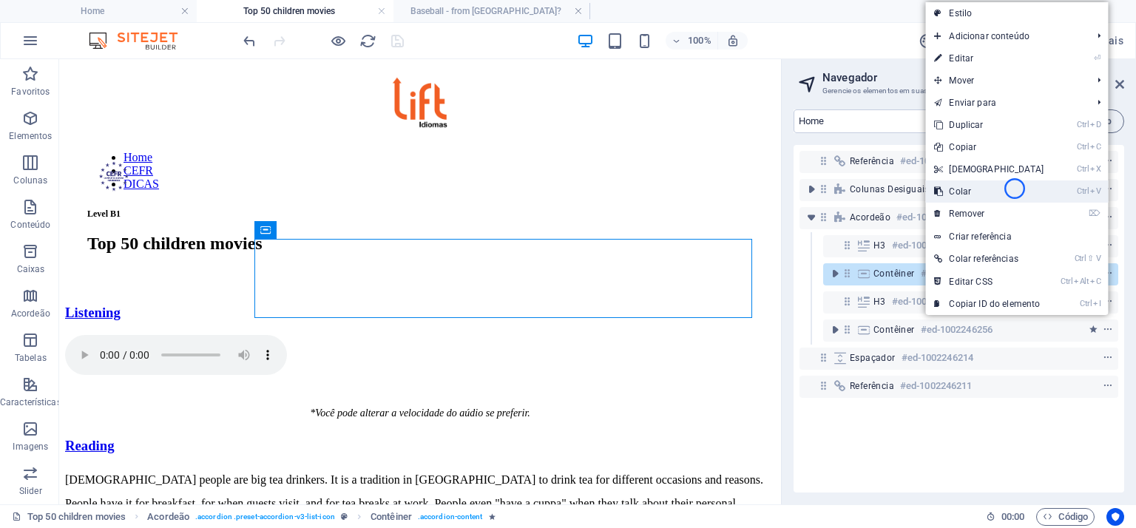
click at [1015, 189] on link "Ctrl V Colar" at bounding box center [988, 191] width 127 height 22
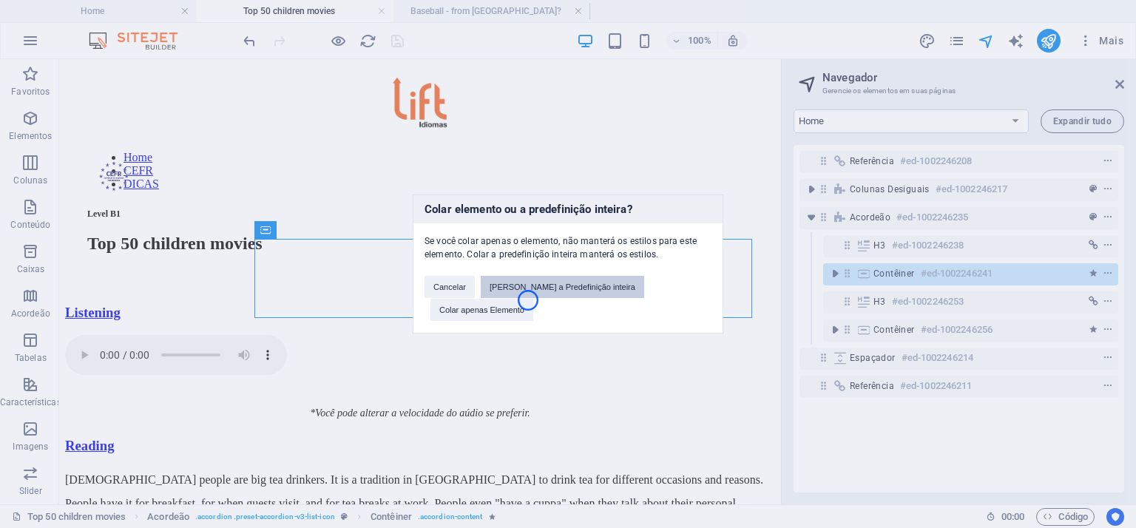
click at [528, 298] on button "[PERSON_NAME] a Predefinição inteira" at bounding box center [562, 287] width 163 height 22
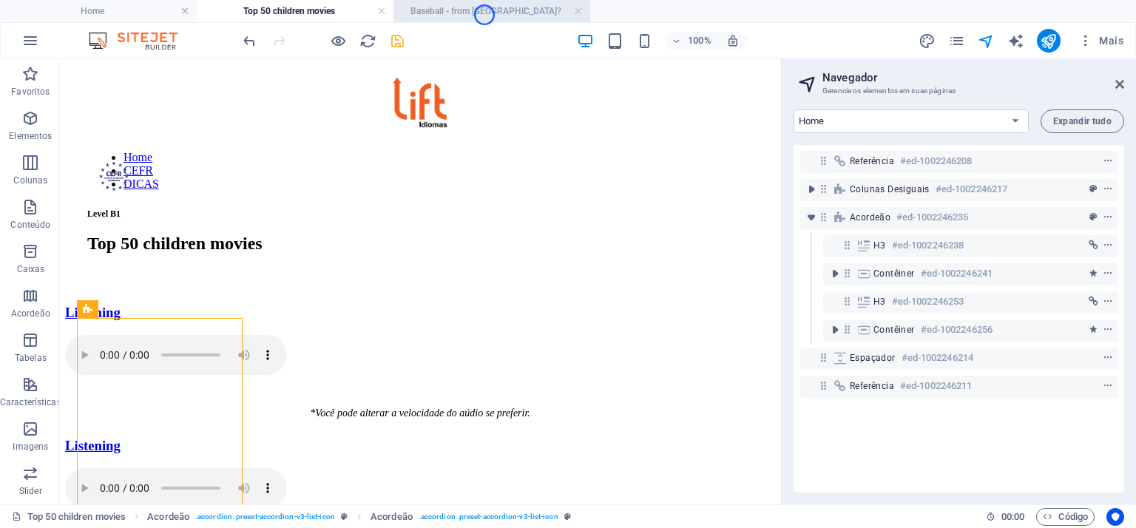
click at [485, 15] on h4 "Baseball - from [GEOGRAPHIC_DATA]?" at bounding box center [492, 11] width 197 height 16
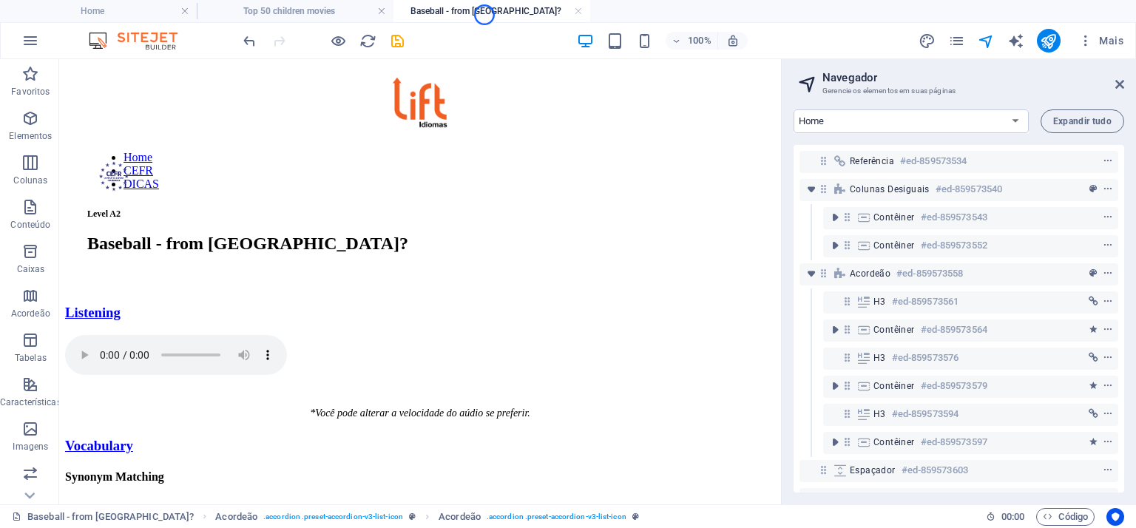
scroll to position [70, 0]
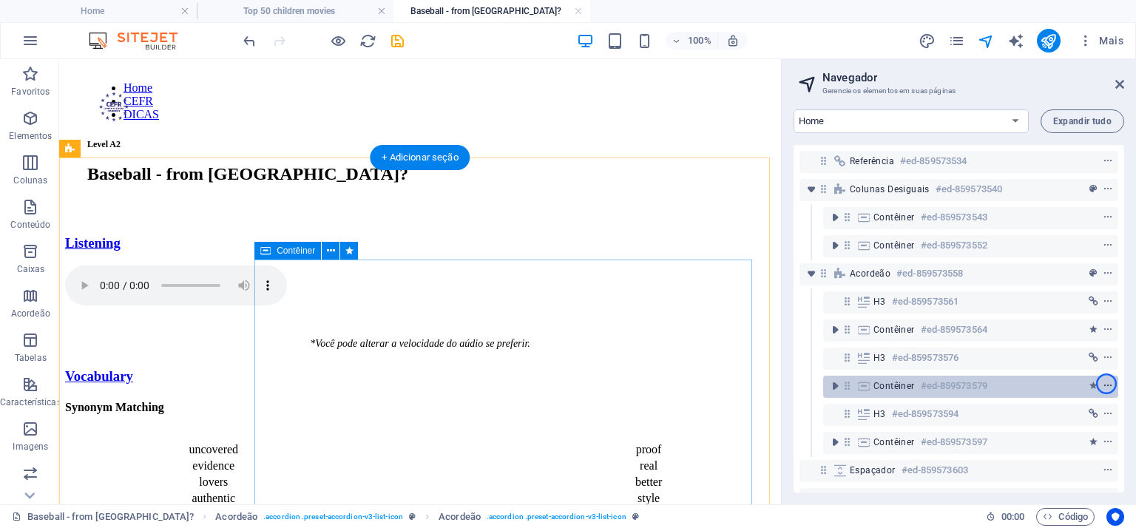
click at [1107, 384] on icon "context-menu" at bounding box center [1108, 386] width 10 height 10
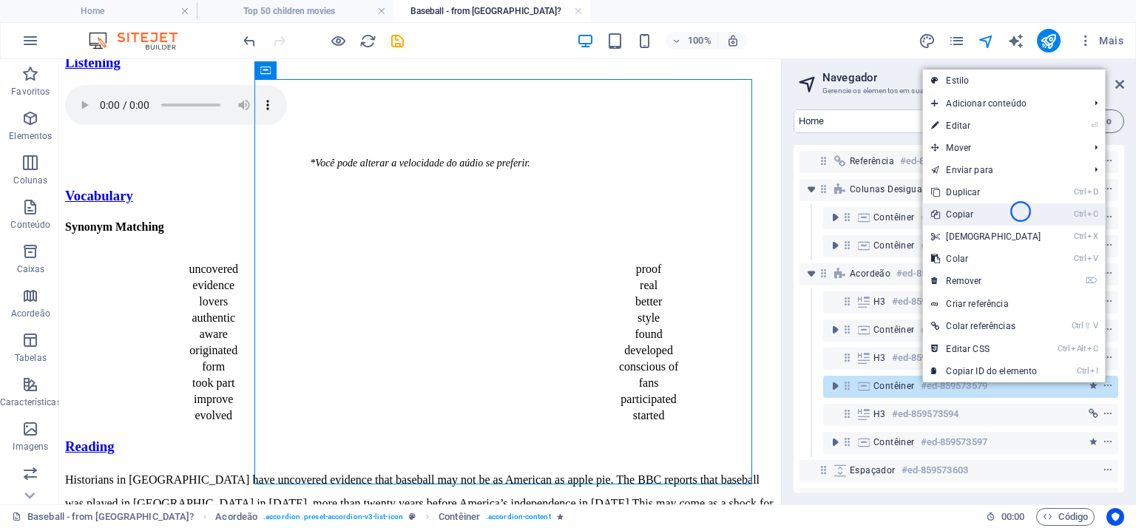
click at [1021, 212] on link "Ctrl C Copiar" at bounding box center [985, 214] width 127 height 22
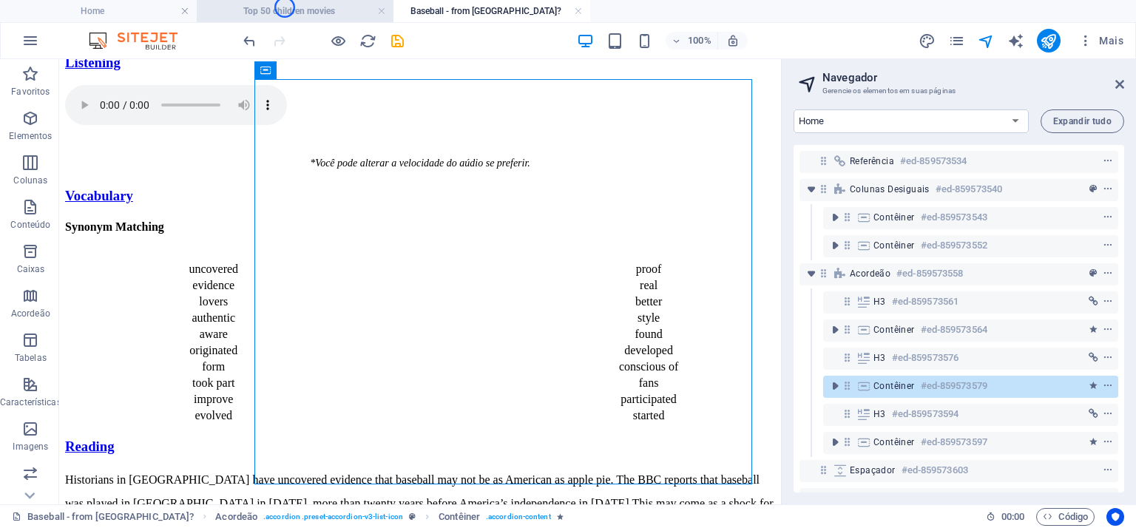
click at [285, 7] on h4 "Top 50 children movies" at bounding box center [295, 11] width 197 height 16
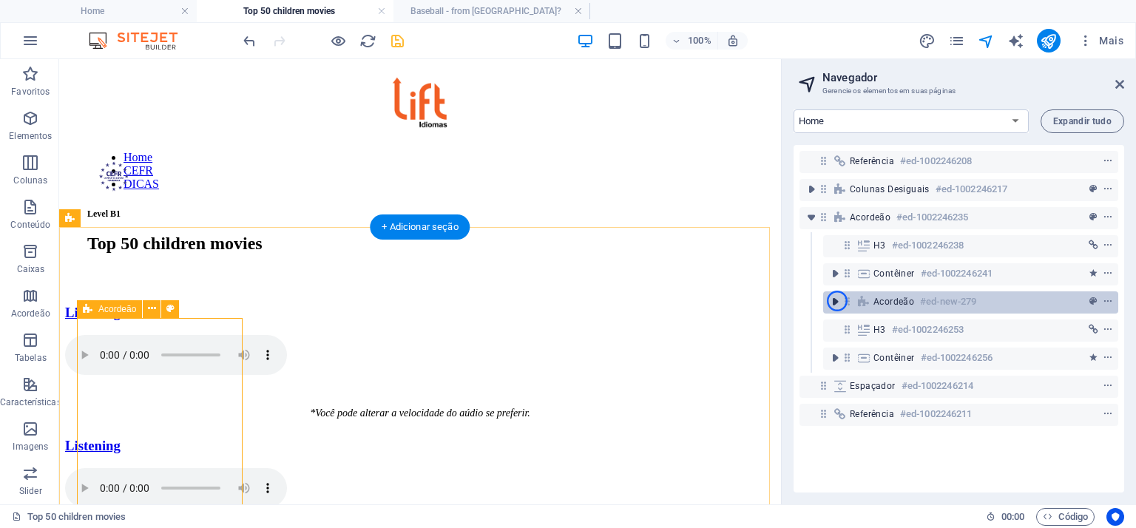
click at [837, 301] on icon "toggle-expand" at bounding box center [835, 301] width 15 height 15
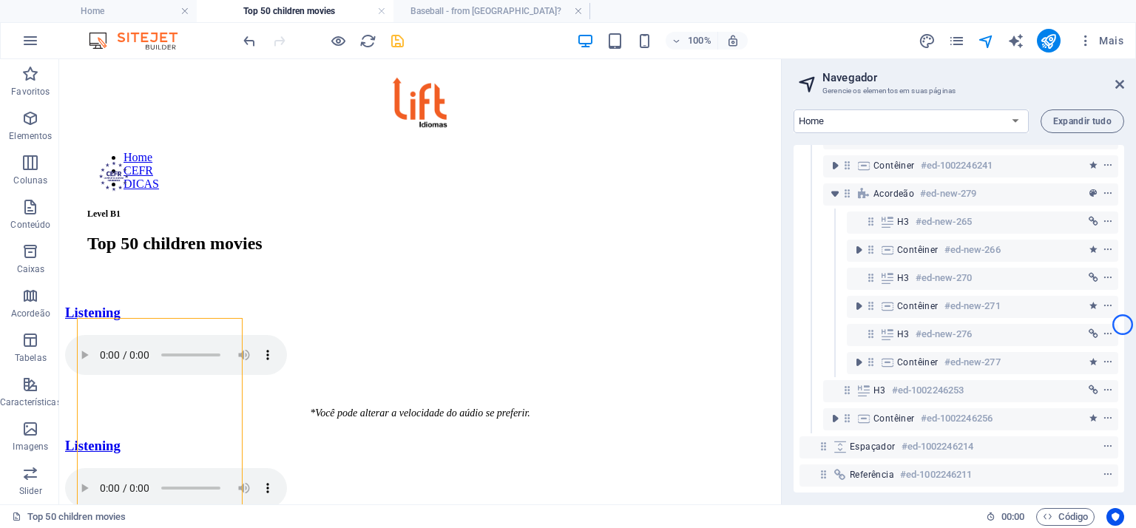
scroll to position [119, 0]
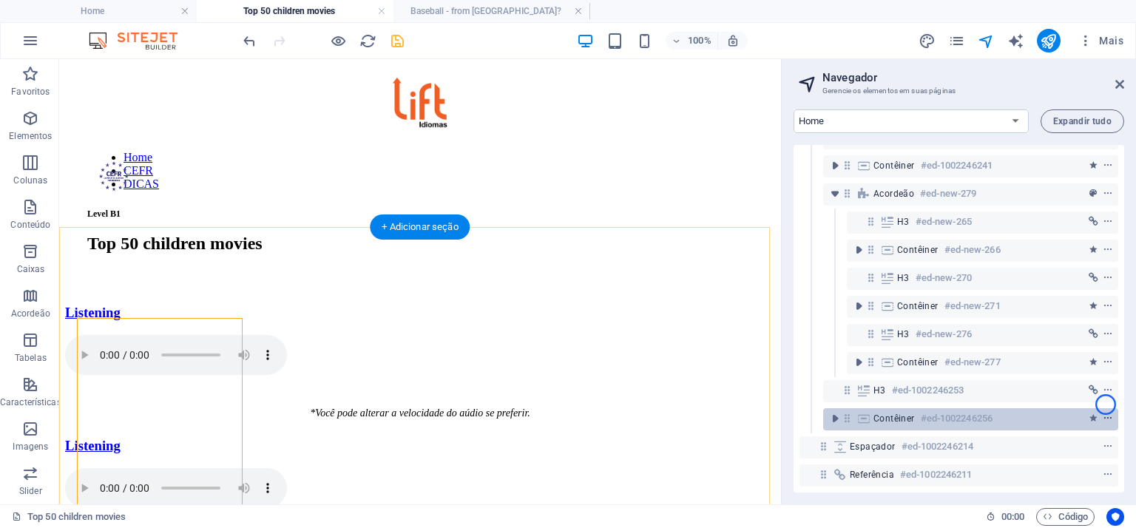
click at [1106, 414] on icon "context-menu" at bounding box center [1108, 419] width 10 height 10
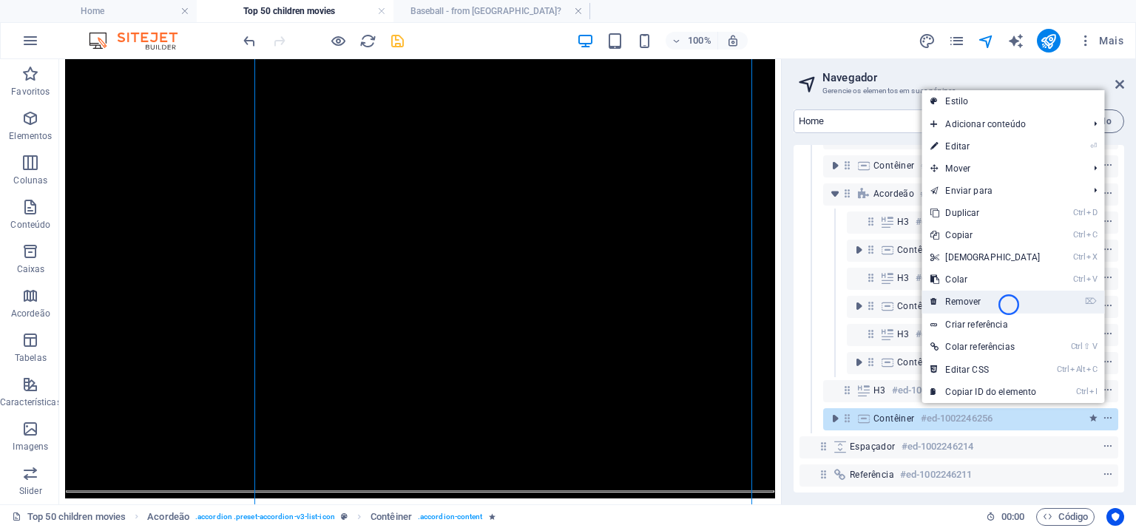
click at [1009, 305] on link "⌦ Remover" at bounding box center [985, 302] width 127 height 22
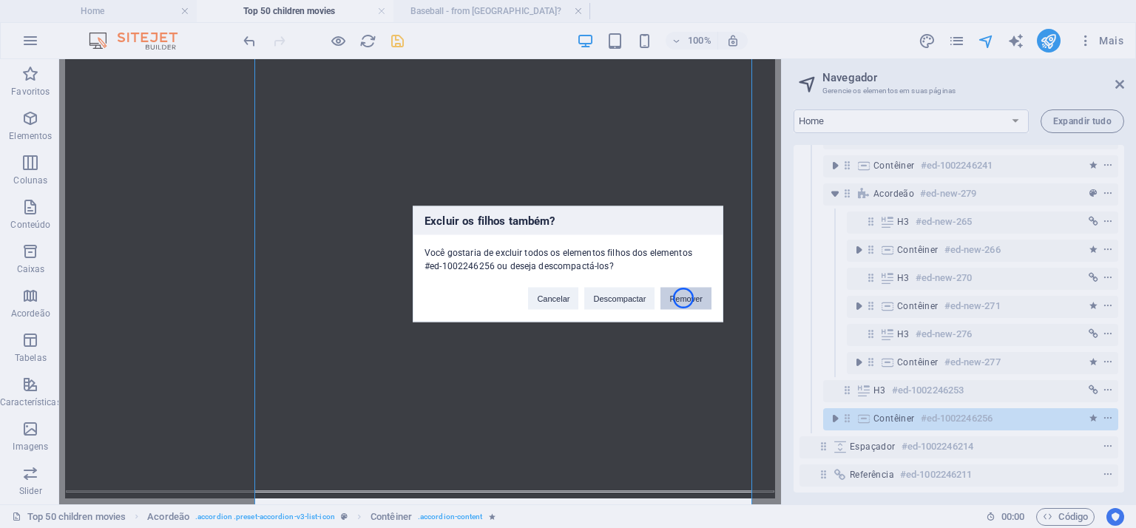
click at [684, 298] on button "Remover" at bounding box center [686, 299] width 51 height 22
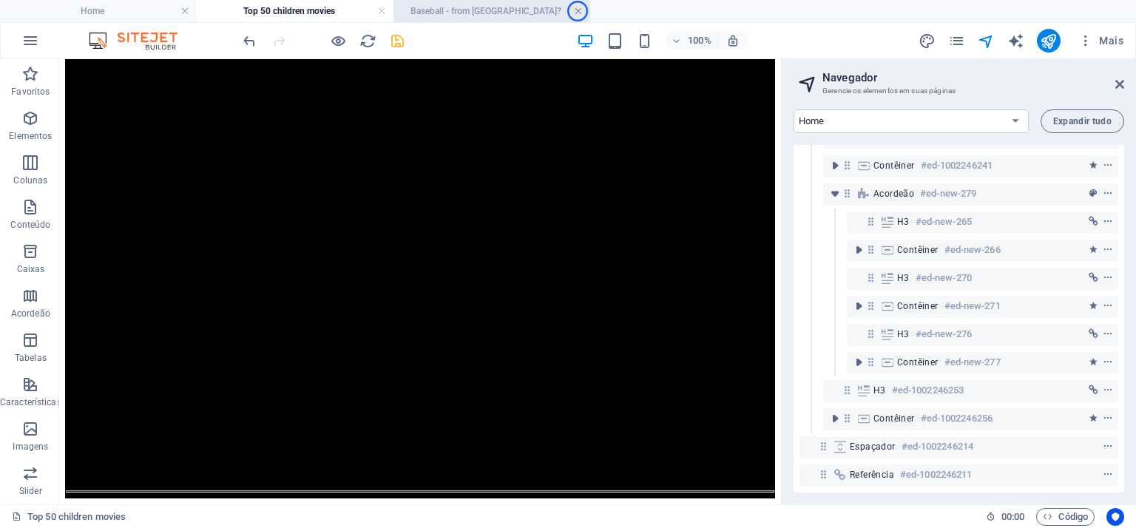
click at [578, 11] on link at bounding box center [578, 11] width 9 height 14
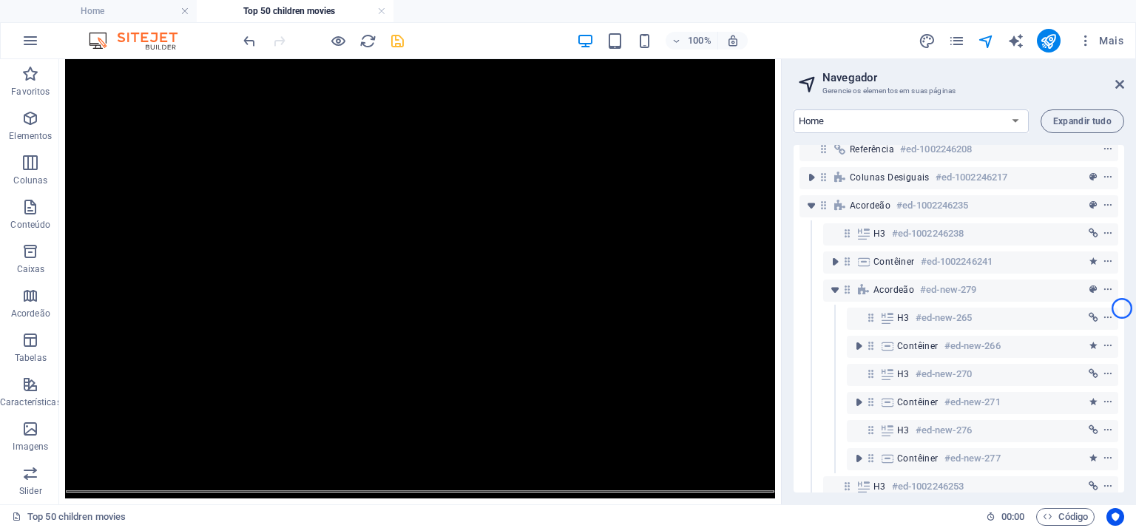
scroll to position [0, 0]
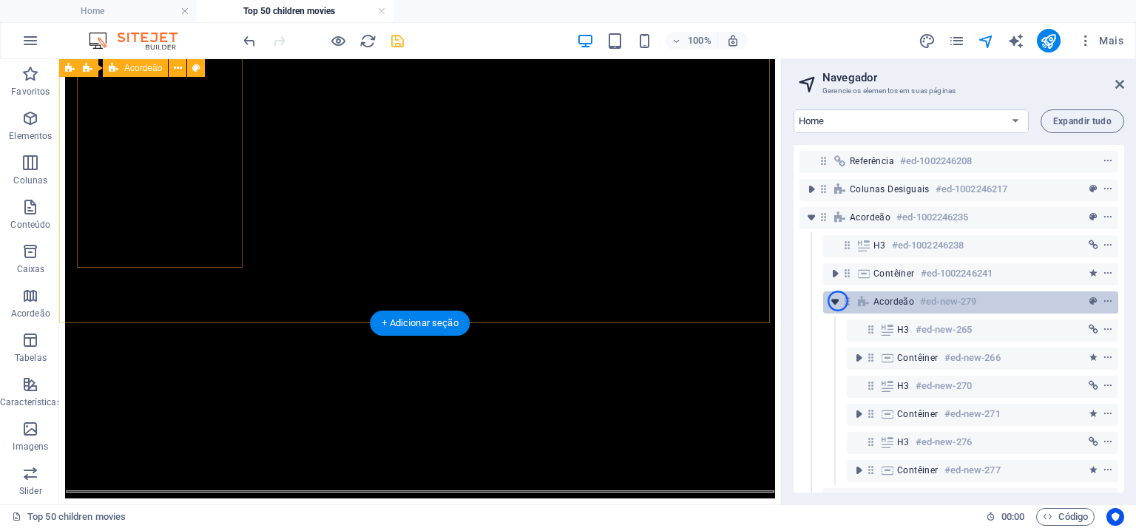
click at [838, 301] on icon "toggle-expand" at bounding box center [835, 301] width 15 height 15
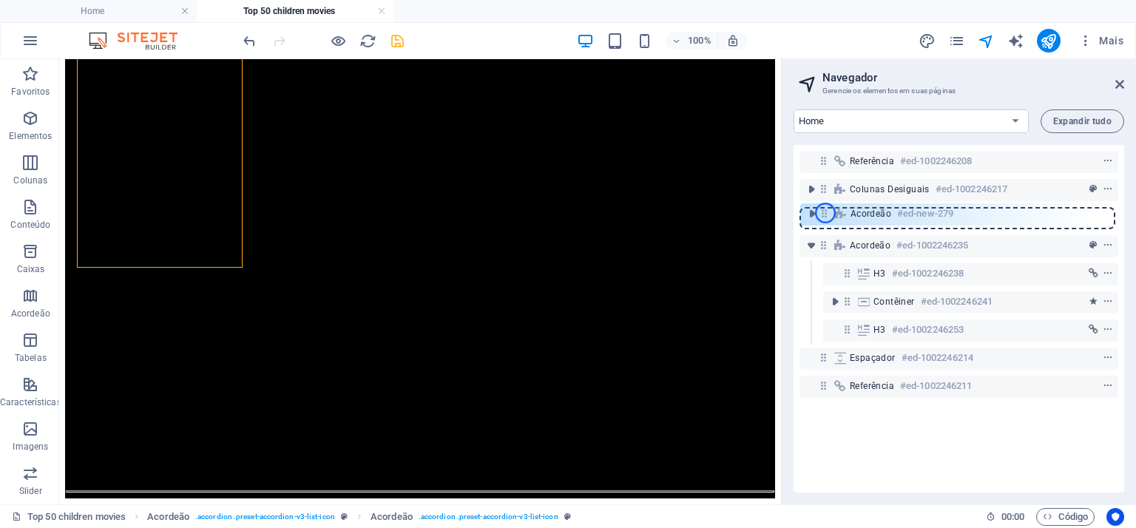
drag, startPoint x: 852, startPoint y: 301, endPoint x: 826, endPoint y: 213, distance: 92.0
click at [826, 213] on div "Referência #ed-1002246208 Colunas Desiguais #ed-1002246217 Acordeão #ed-1002246…" at bounding box center [959, 319] width 331 height 348
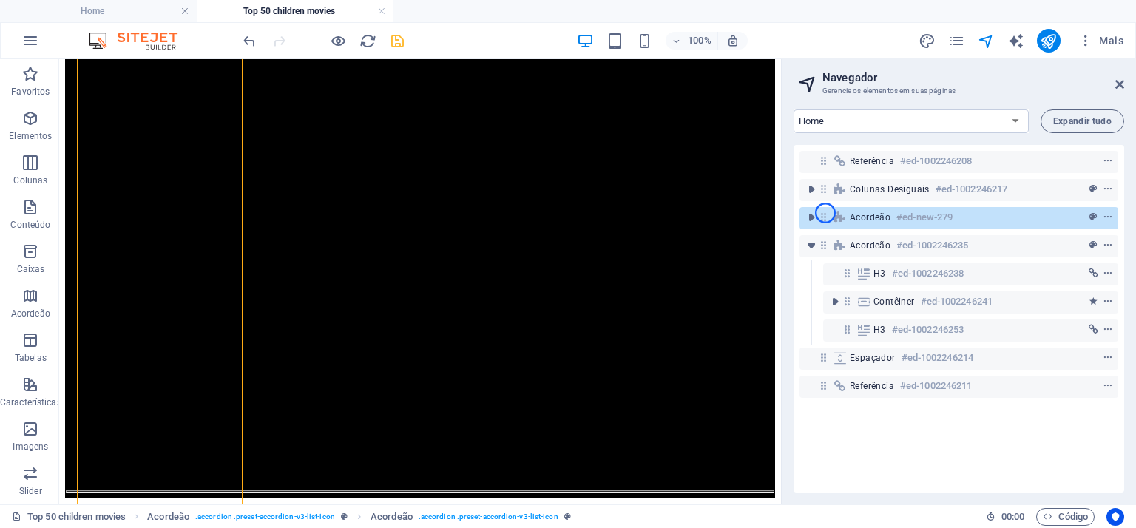
scroll to position [1308, 0]
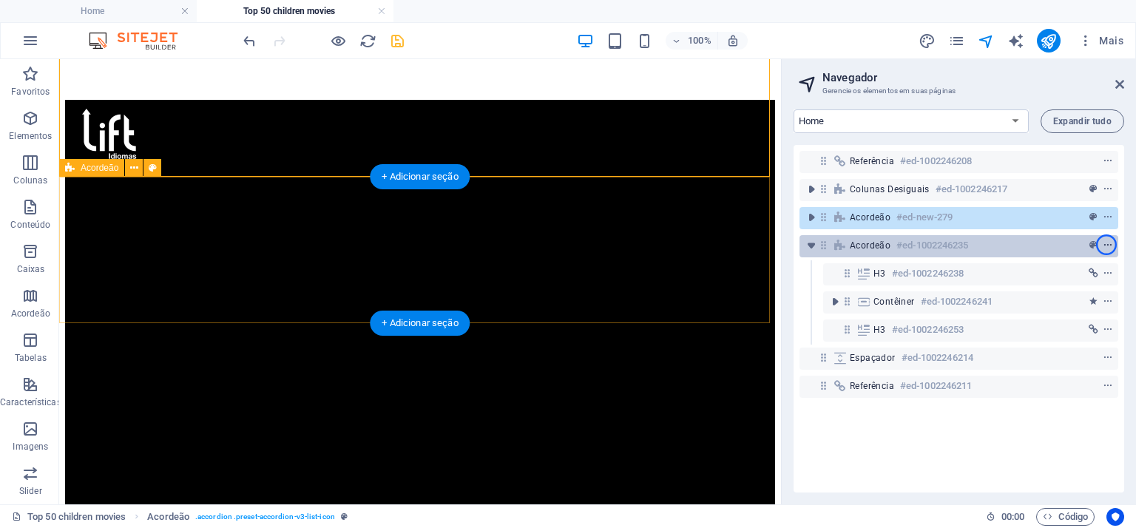
click at [1107, 245] on icon "context-menu" at bounding box center [1108, 245] width 10 height 10
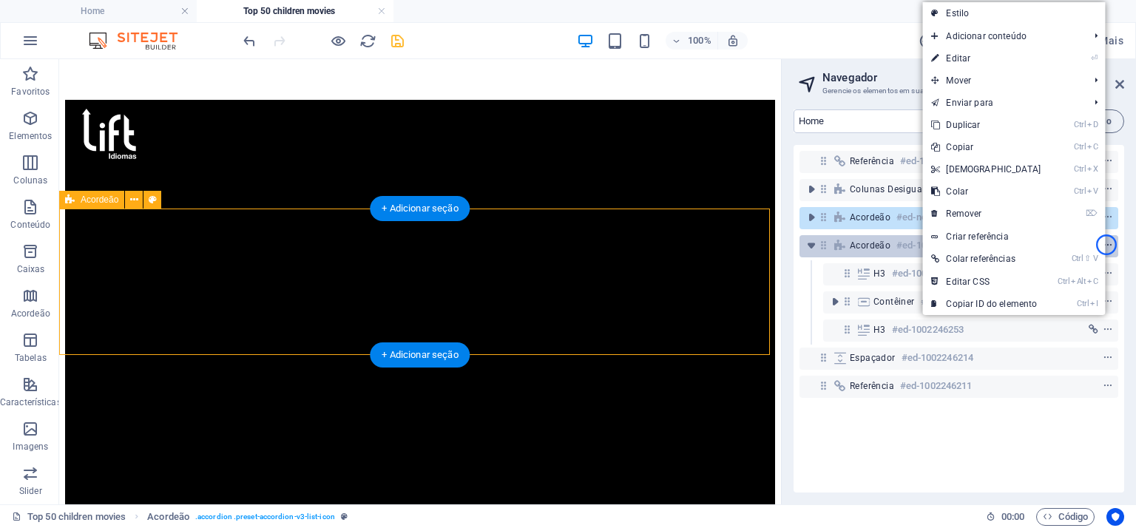
scroll to position [1276, 0]
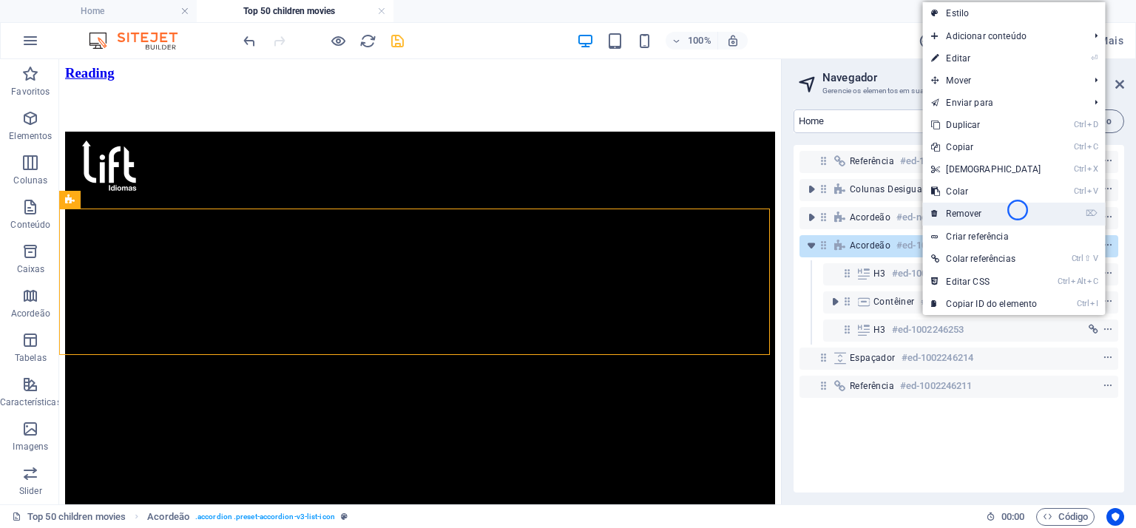
click at [1018, 210] on link "⌦ Remover" at bounding box center [985, 214] width 127 height 22
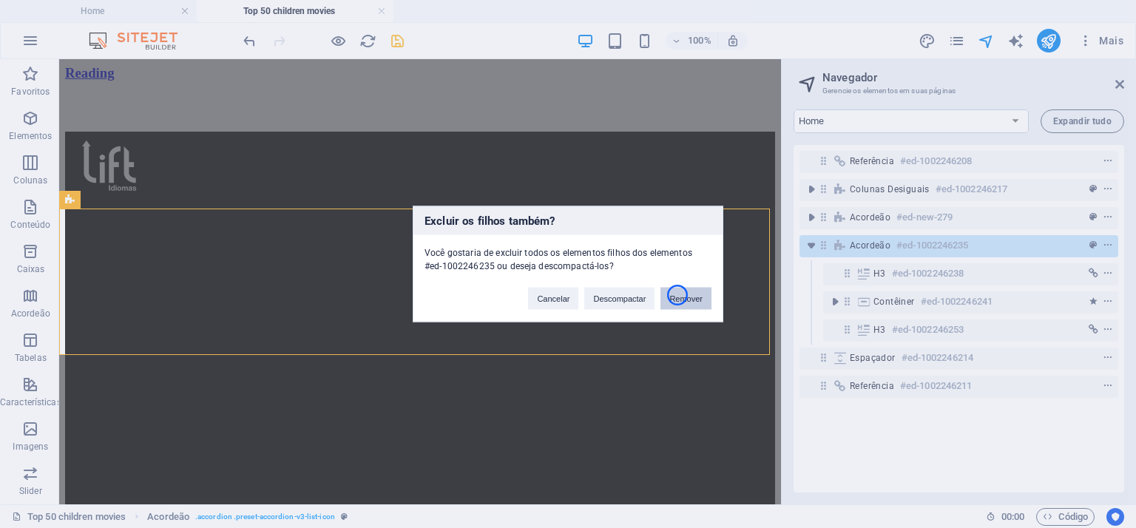
click at [678, 295] on button "Remover" at bounding box center [686, 299] width 51 height 22
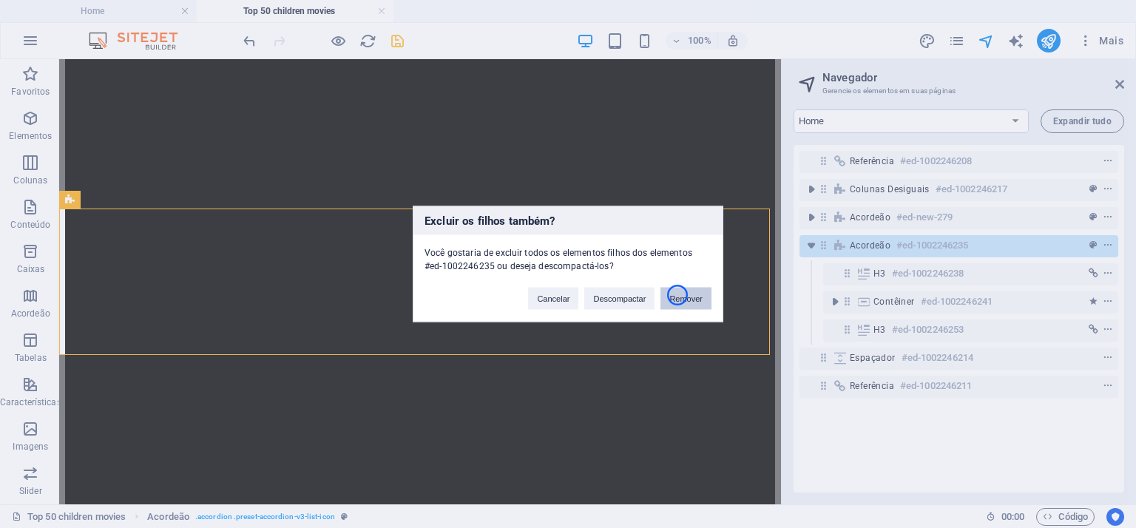
scroll to position [1162, 0]
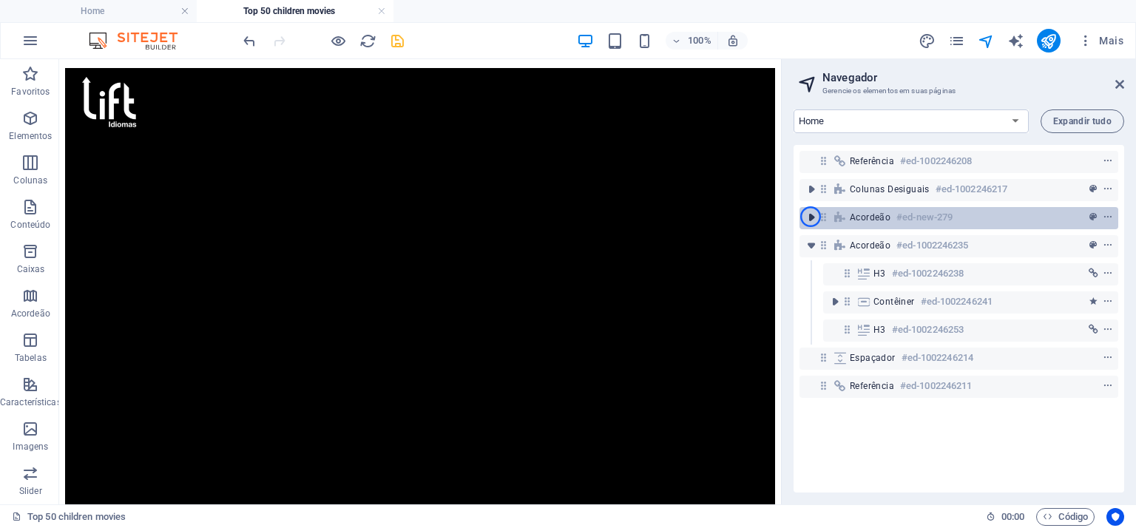
click at [811, 217] on icon "toggle-expand" at bounding box center [811, 217] width 15 height 15
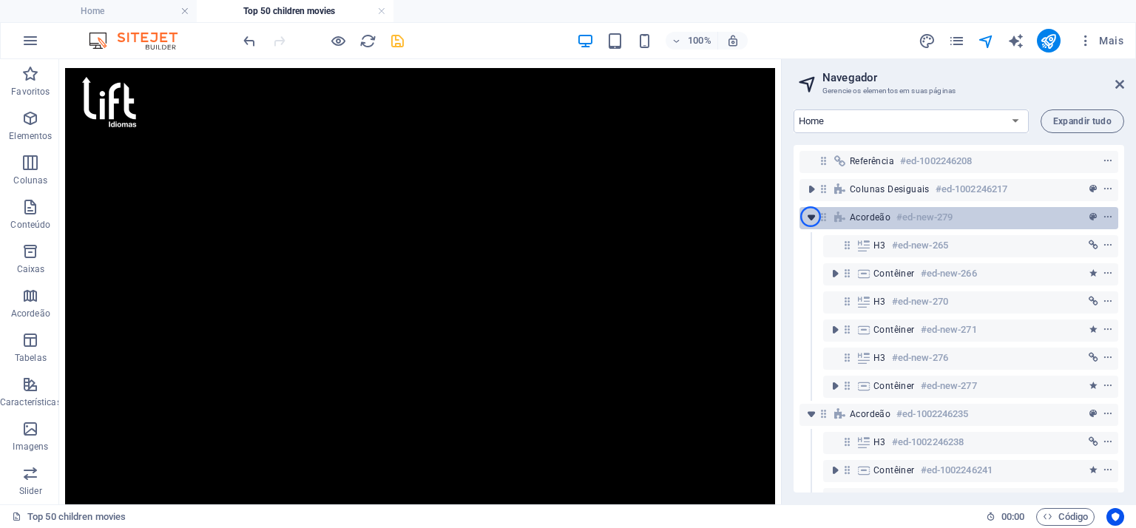
click at [811, 217] on icon "toggle-expand" at bounding box center [811, 217] width 15 height 15
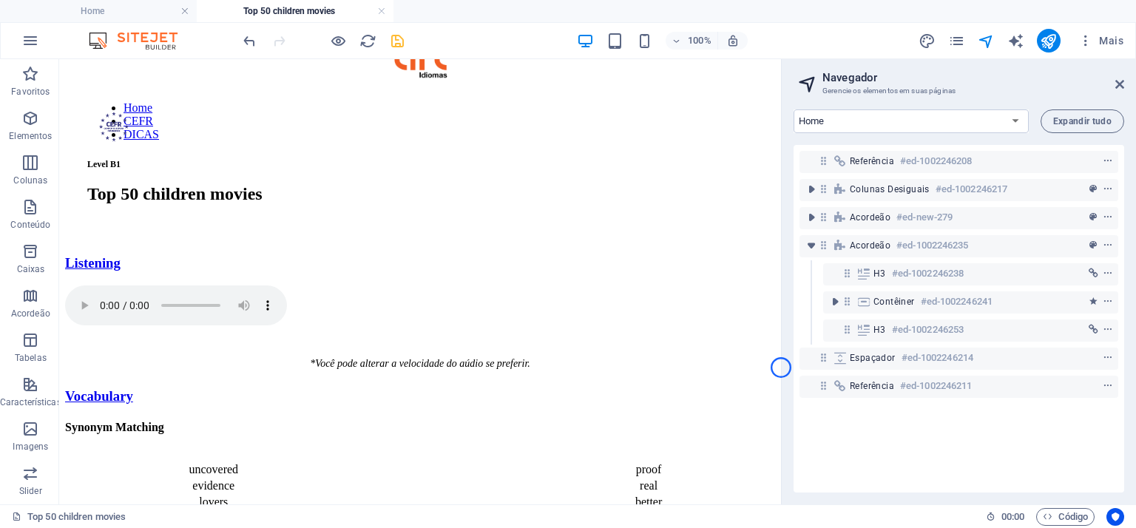
scroll to position [0, 0]
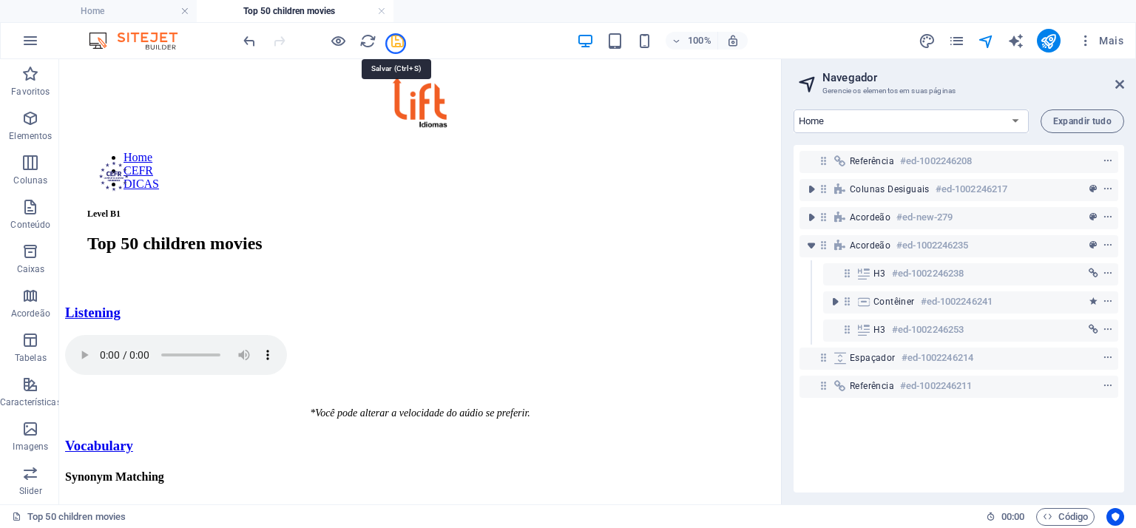
click at [396, 44] on icon "save" at bounding box center [397, 41] width 17 height 17
click at [399, 40] on icon "save" at bounding box center [397, 41] width 17 height 17
click at [1117, 85] on icon at bounding box center [1120, 84] width 9 height 12
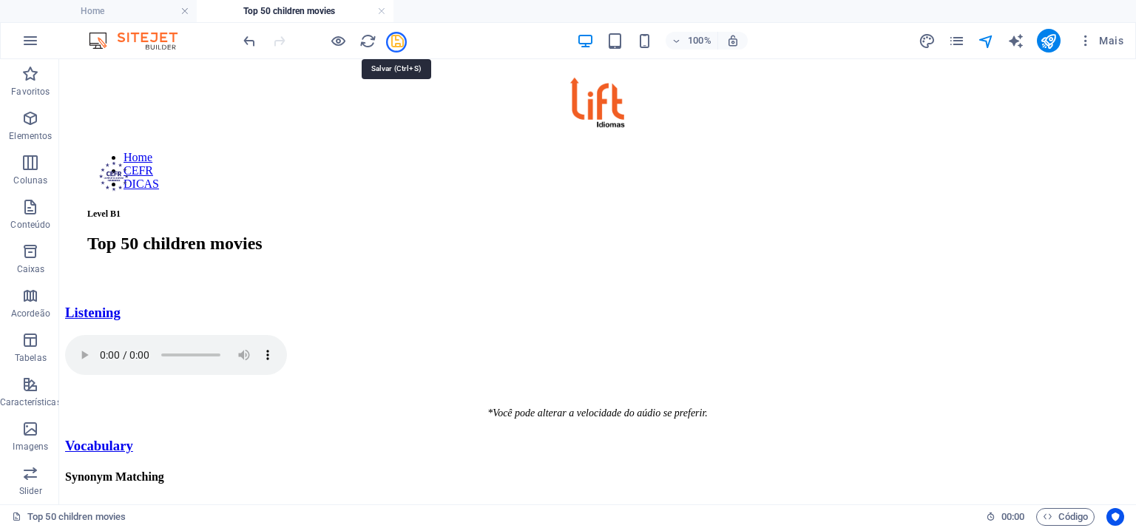
click at [396, 42] on icon "save" at bounding box center [397, 41] width 17 height 17
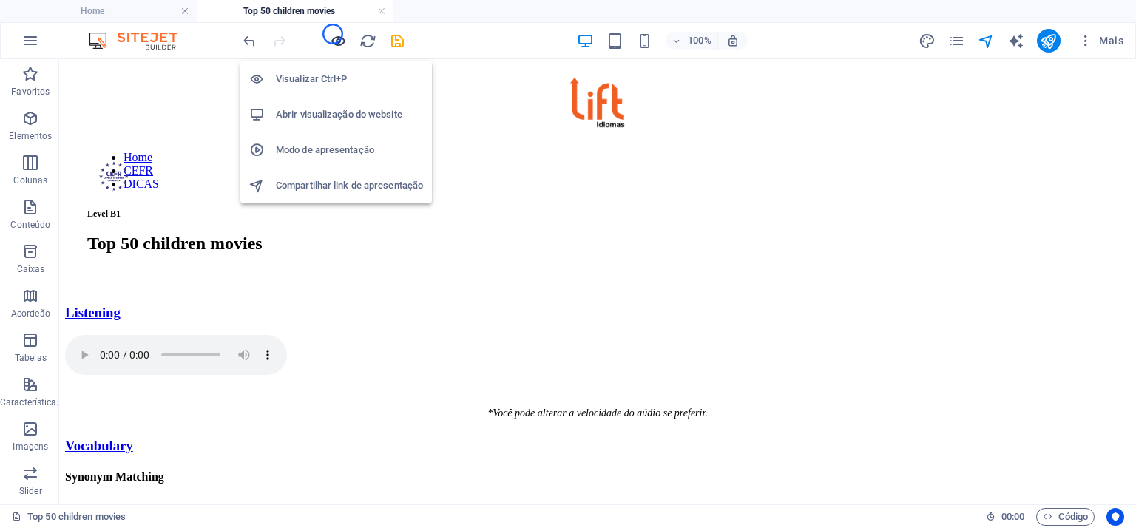
click at [333, 34] on icon "button" at bounding box center [338, 41] width 17 height 17
click at [338, 41] on icon "button" at bounding box center [338, 41] width 17 height 17
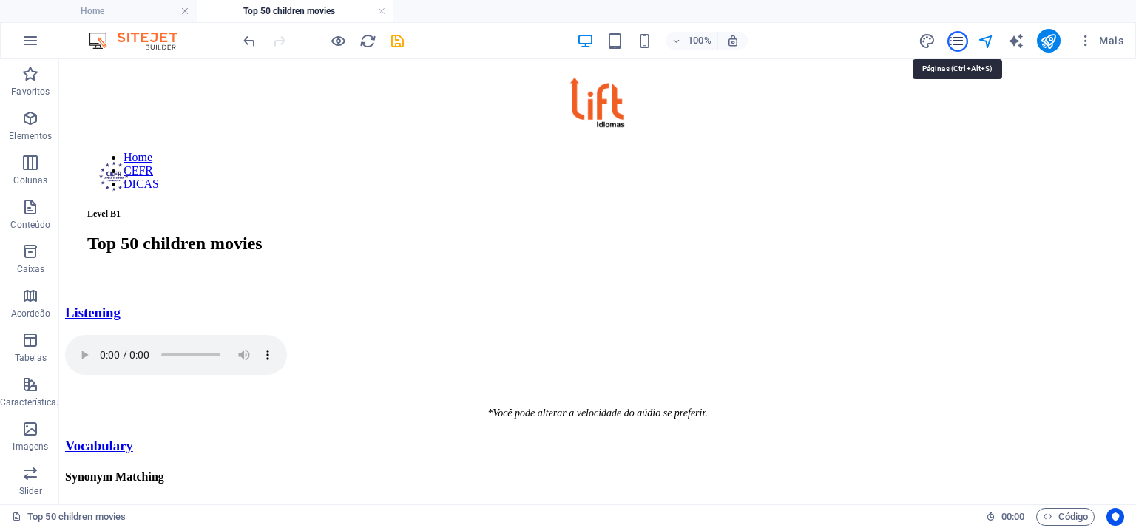
click at [958, 41] on icon "pages" at bounding box center [956, 41] width 17 height 17
click at [957, 41] on icon "pages" at bounding box center [956, 41] width 17 height 17
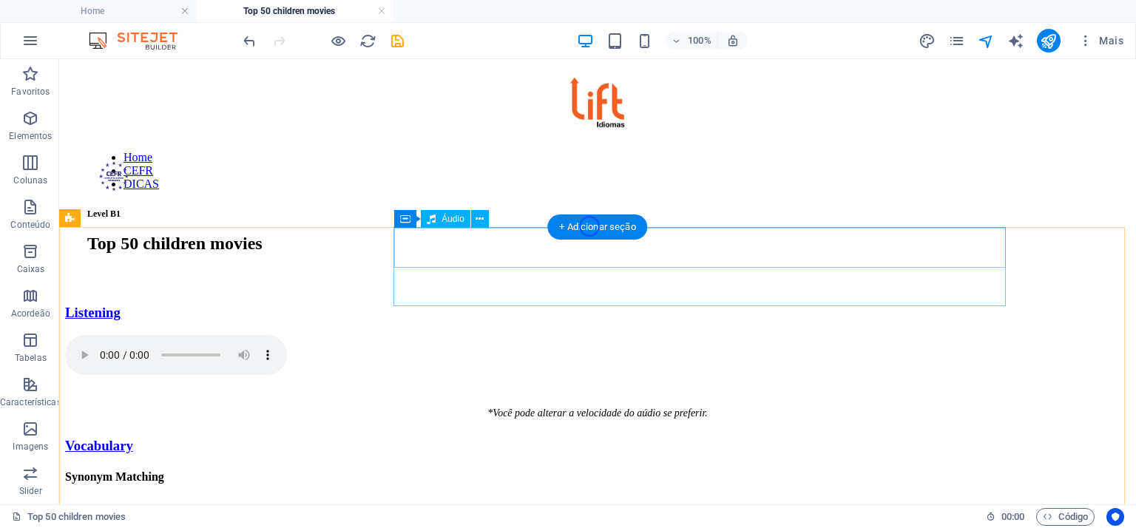
click at [450, 335] on figure at bounding box center [597, 356] width 1065 height 43
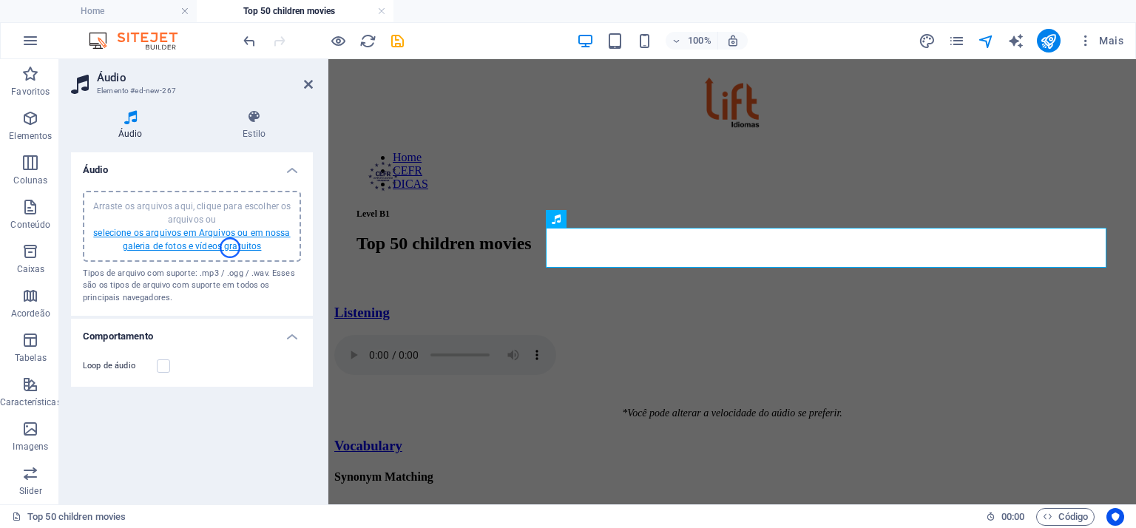
click at [230, 248] on link "selecione os arquivos em Arquivos ou em nossa galeria de fotos e vídeos gratuit…" at bounding box center [191, 240] width 197 height 24
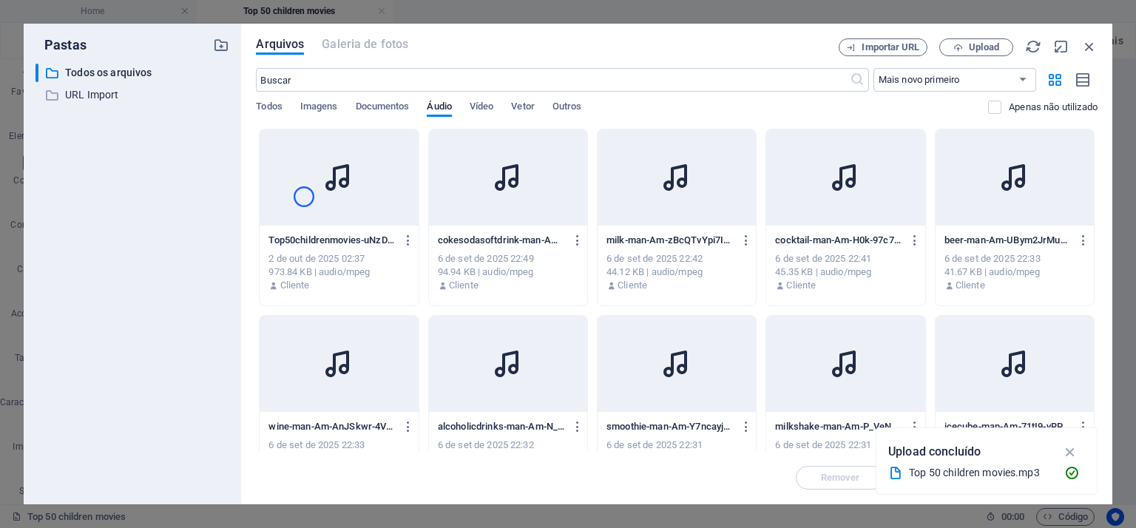
click at [304, 197] on div at bounding box center [339, 177] width 158 height 96
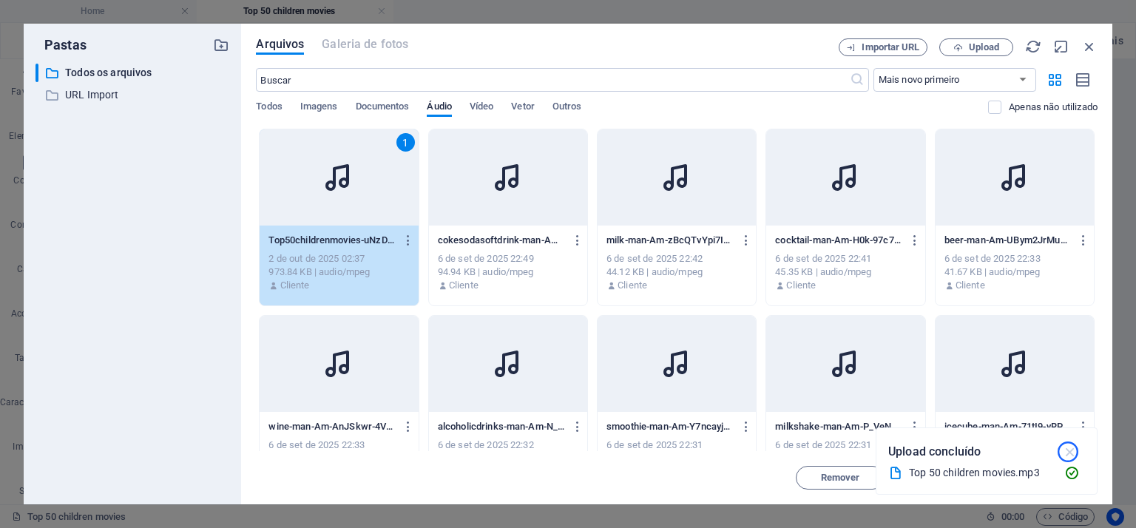
click at [1068, 452] on icon "button" at bounding box center [1070, 452] width 17 height 16
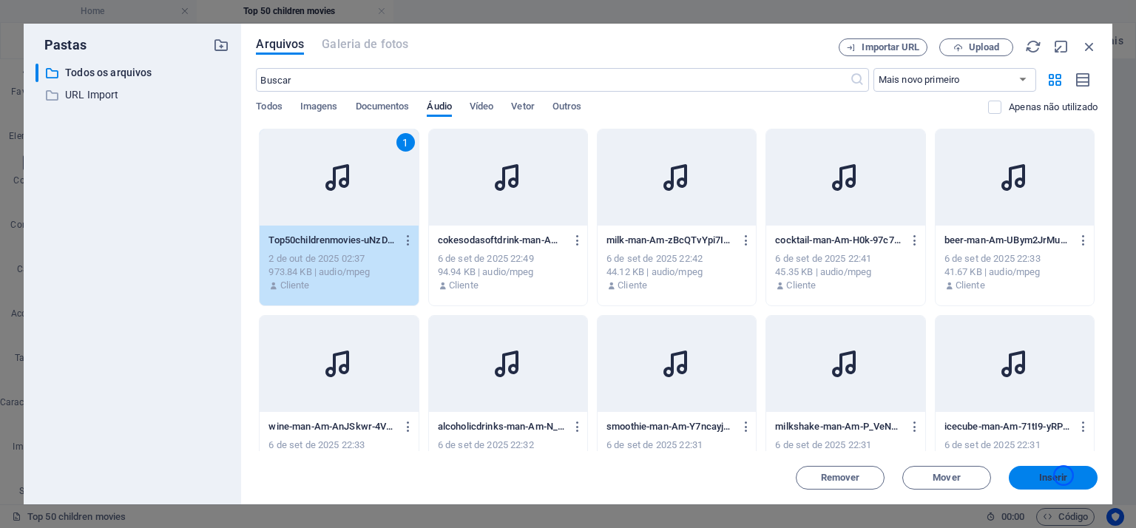
click at [1064, 476] on span "Inserir" at bounding box center [1053, 477] width 29 height 9
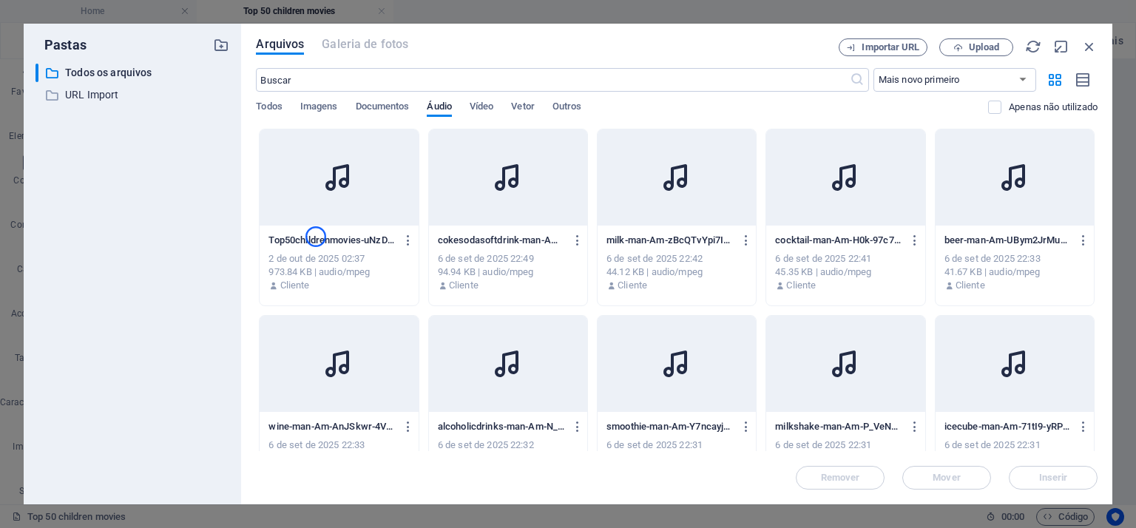
click at [316, 237] on p "Top50childrenmovies-uNzD_0z8JM484_aJ2JBqZw.mp3" at bounding box center [332, 240] width 127 height 13
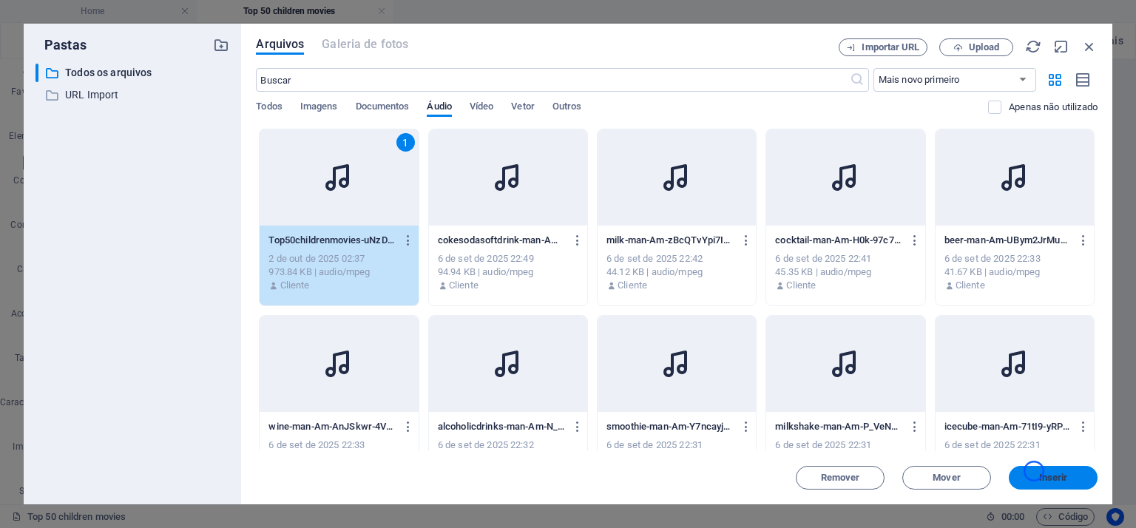
click at [1034, 471] on button "Inserir" at bounding box center [1053, 478] width 89 height 24
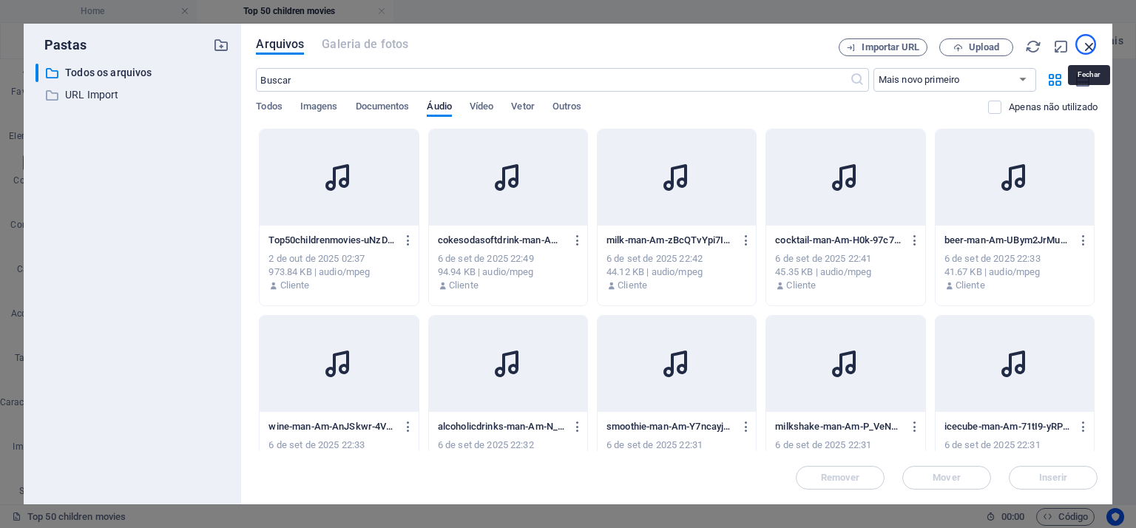
click at [1086, 44] on icon "button" at bounding box center [1089, 46] width 16 height 16
select select "audio"
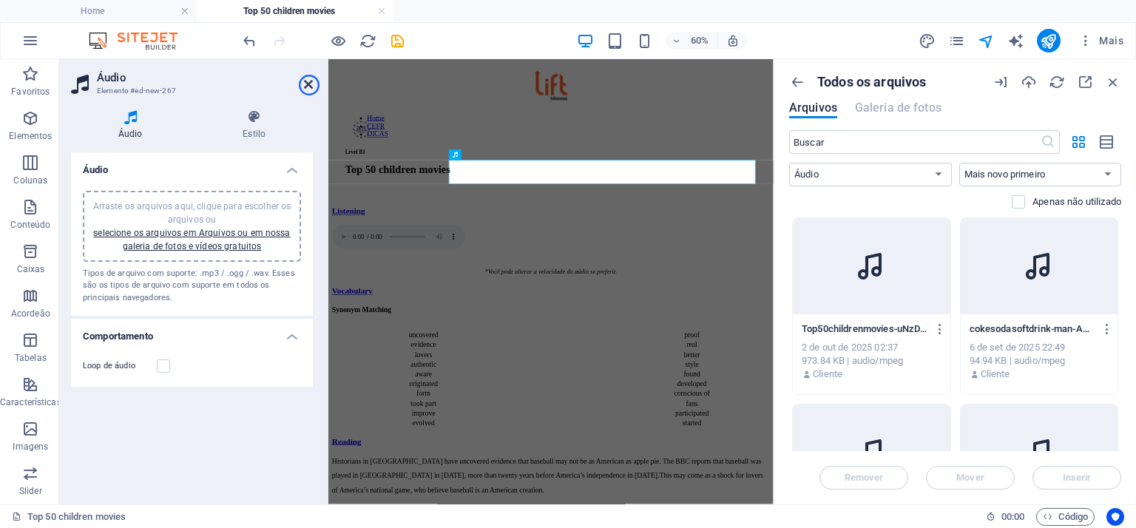
click at [309, 85] on icon at bounding box center [308, 84] width 9 height 12
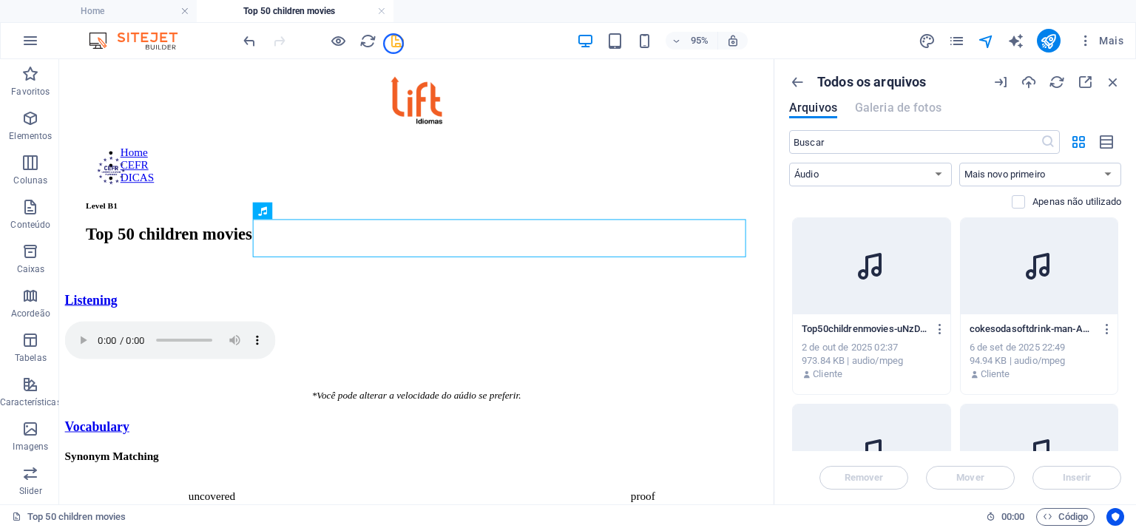
click at [395, 44] on icon "save" at bounding box center [397, 41] width 17 height 17
click at [367, 39] on icon "reload" at bounding box center [368, 41] width 17 height 17
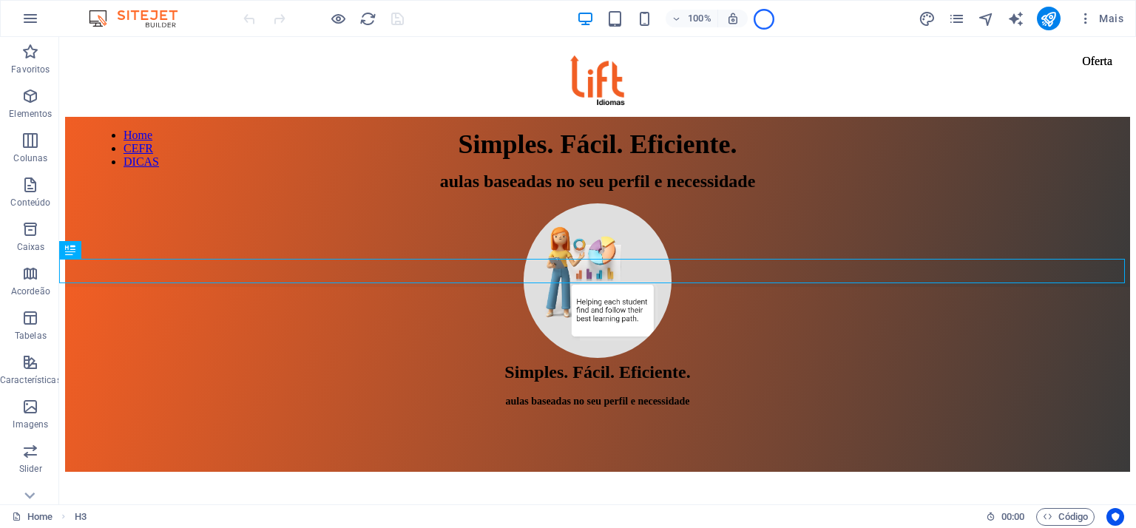
scroll to position [317, 0]
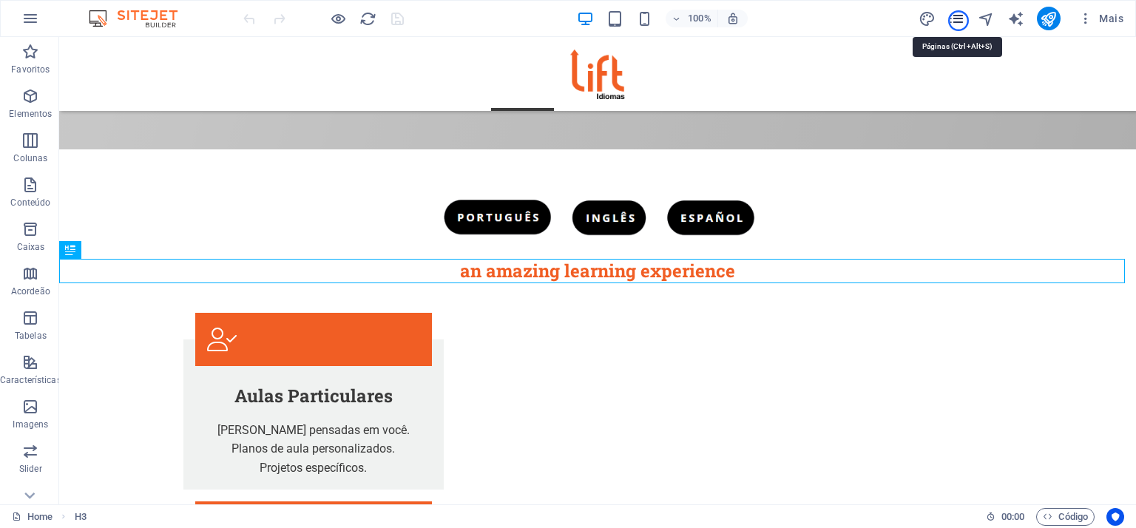
click at [959, 21] on icon "pages" at bounding box center [956, 18] width 17 height 17
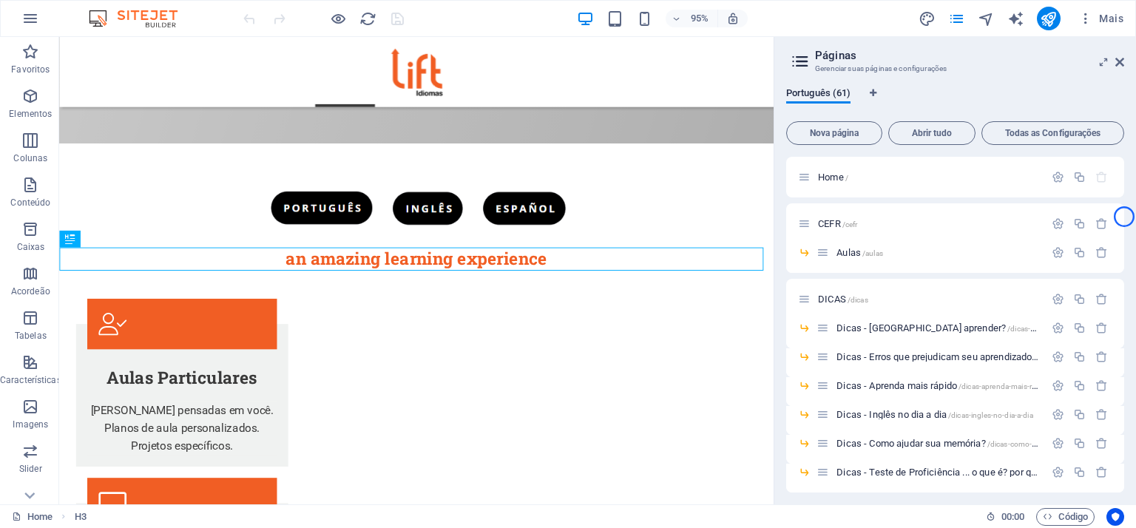
drag, startPoint x: 1124, startPoint y: 187, endPoint x: 1124, endPoint y: 217, distance: 29.6
click at [1124, 217] on div "Português (61) Nova página Abrir tudo Todas as Configurações Home / CEFR /cefr …" at bounding box center [956, 289] width 362 height 429
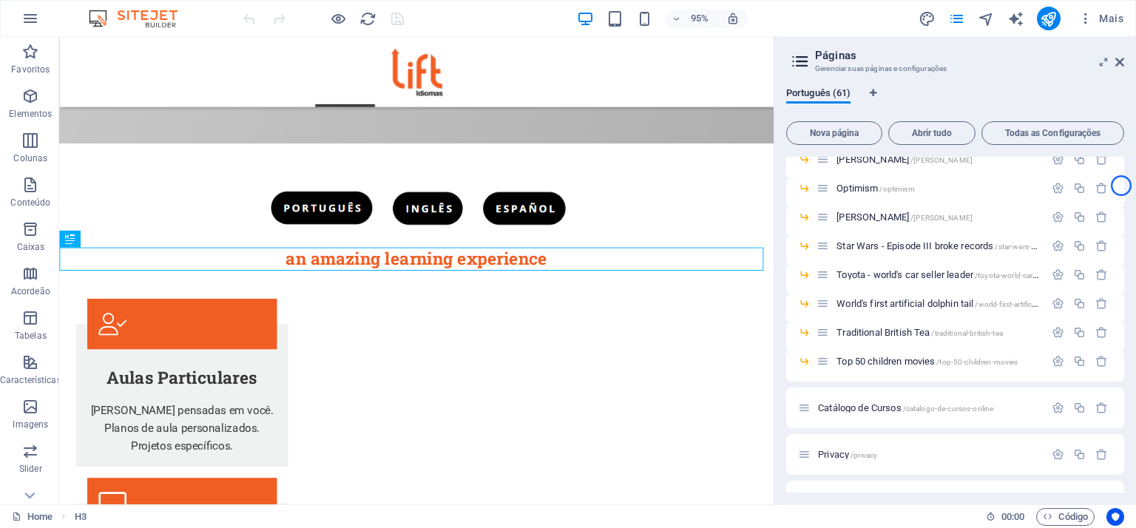
scroll to position [979, 0]
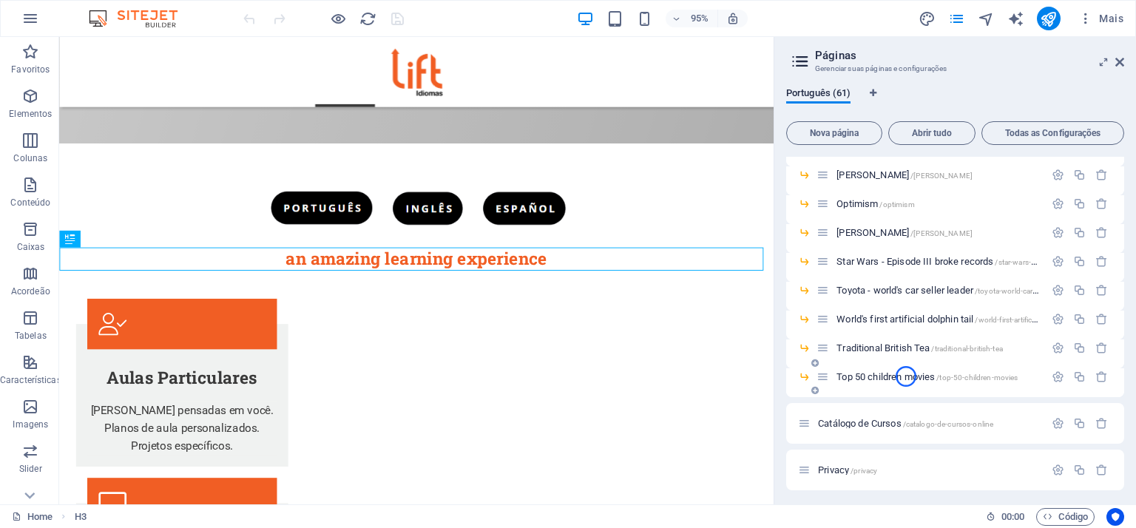
click at [906, 377] on span "Top 50 children movies /top-50-children-movies" at bounding box center [927, 376] width 181 height 11
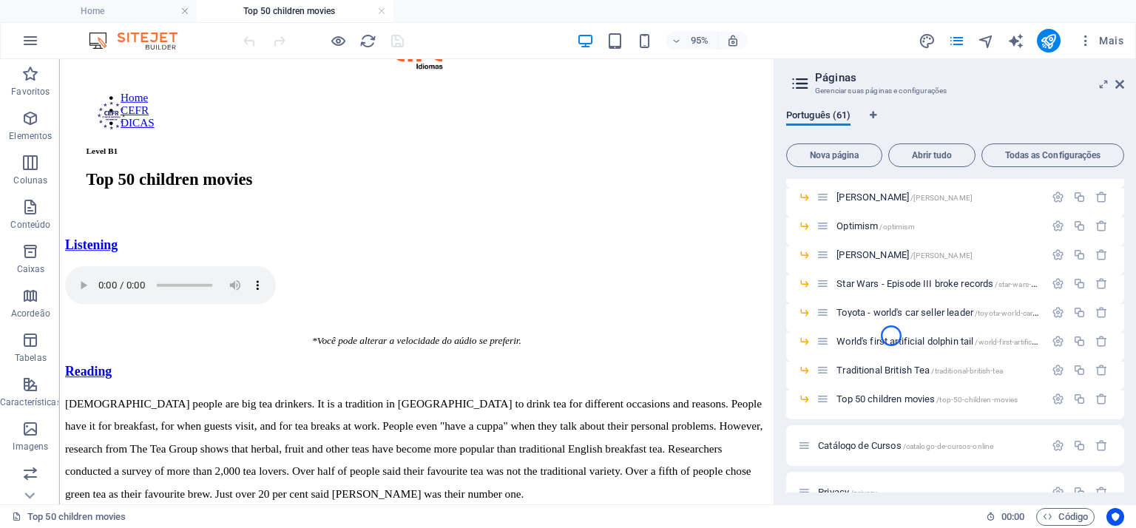
scroll to position [13, 0]
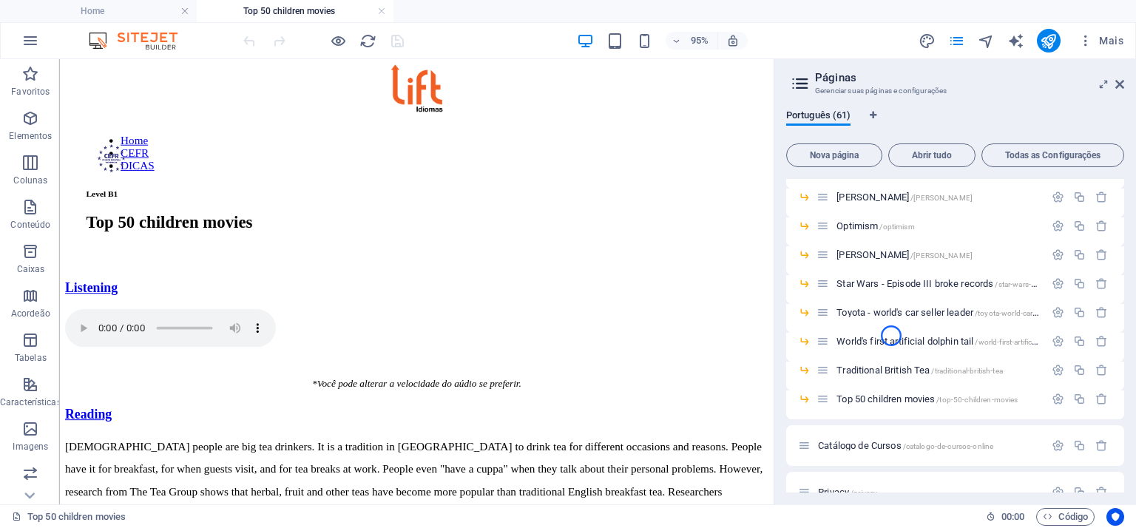
drag, startPoint x: 804, startPoint y: 149, endPoint x: 885, endPoint y: 163, distance: 81.7
click at [988, 42] on icon "navigator" at bounding box center [986, 41] width 17 height 17
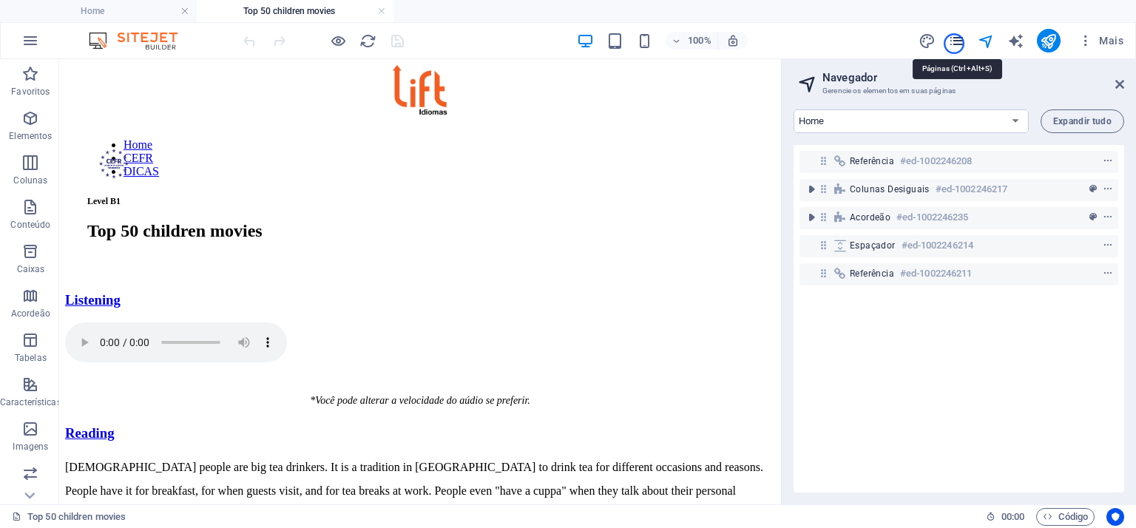
click at [954, 44] on icon "pages" at bounding box center [956, 41] width 17 height 17
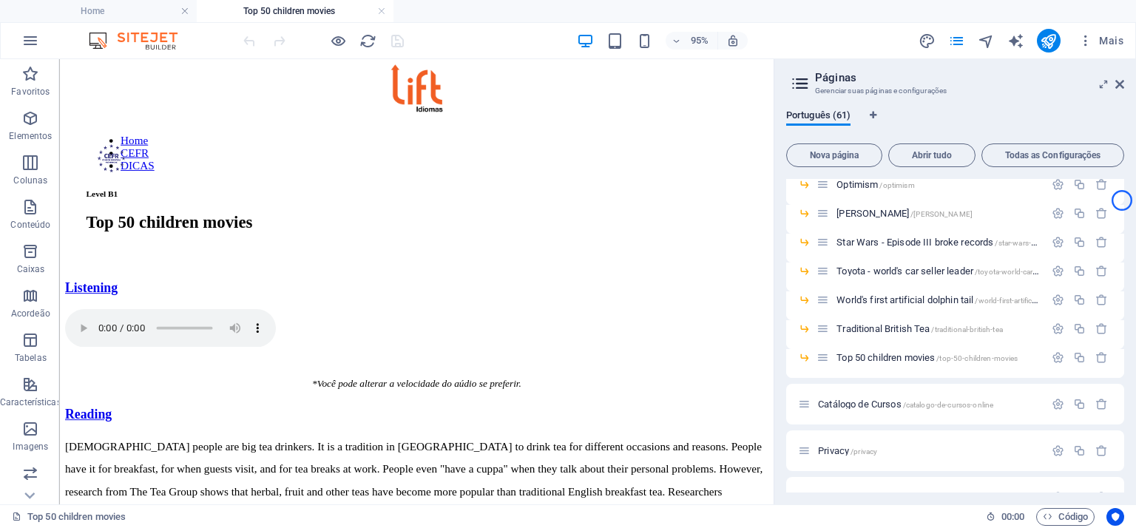
scroll to position [1045, 0]
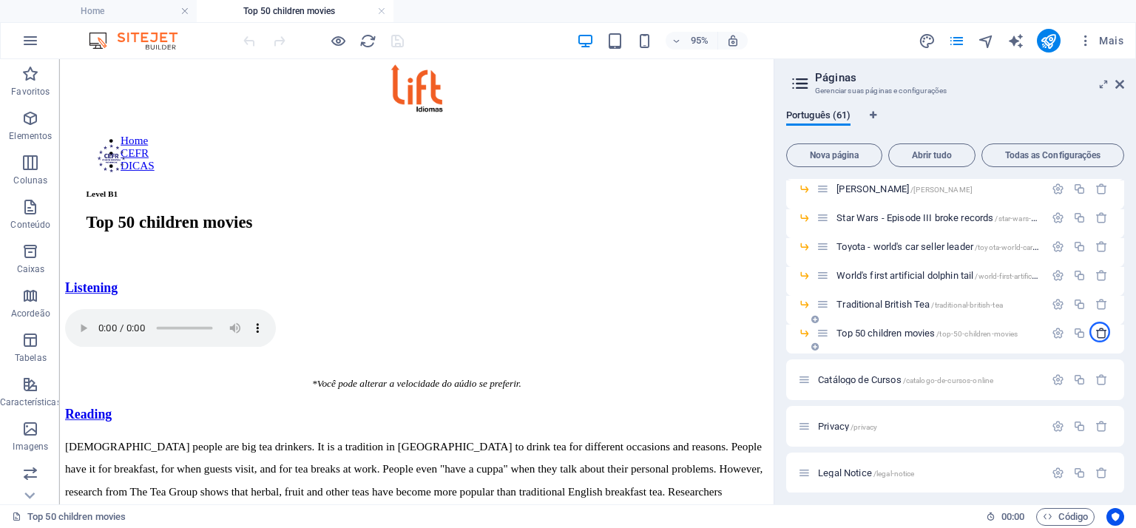
click at [1100, 332] on icon "button" at bounding box center [1102, 333] width 13 height 13
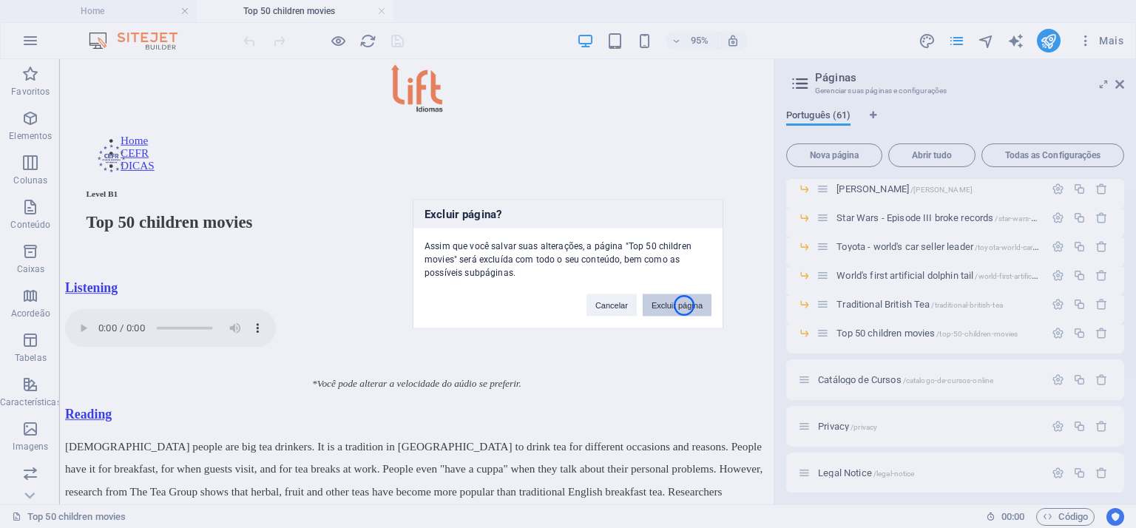
click at [684, 306] on button "Excluir página" at bounding box center [677, 305] width 69 height 22
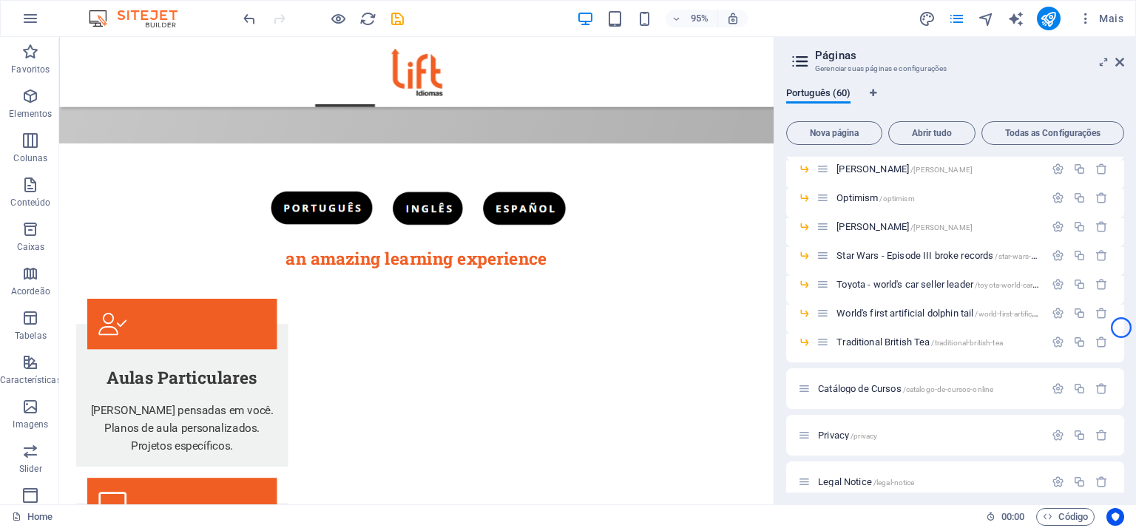
scroll to position [973, 0]
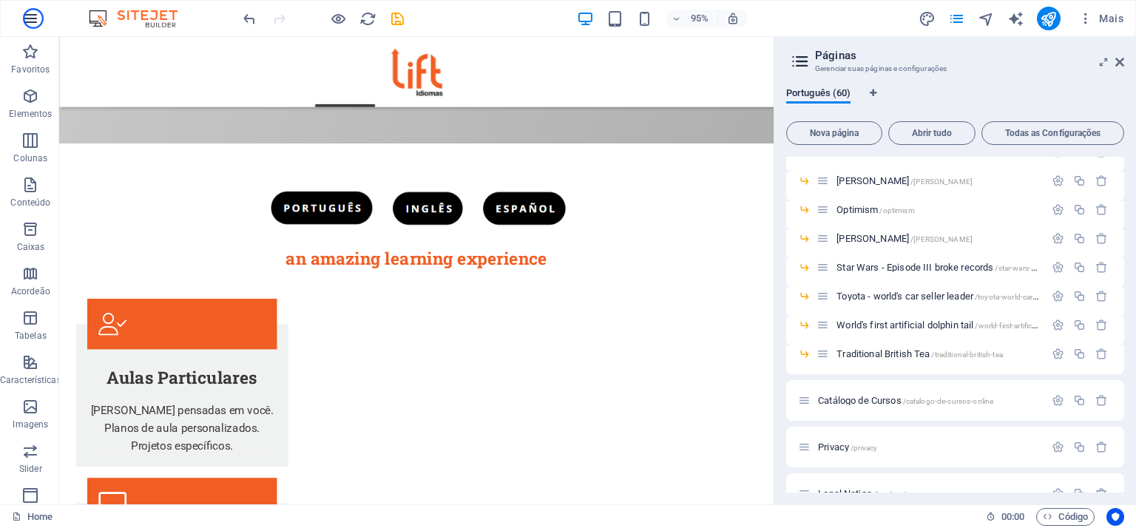
click at [33, 18] on icon "button" at bounding box center [30, 19] width 18 height 18
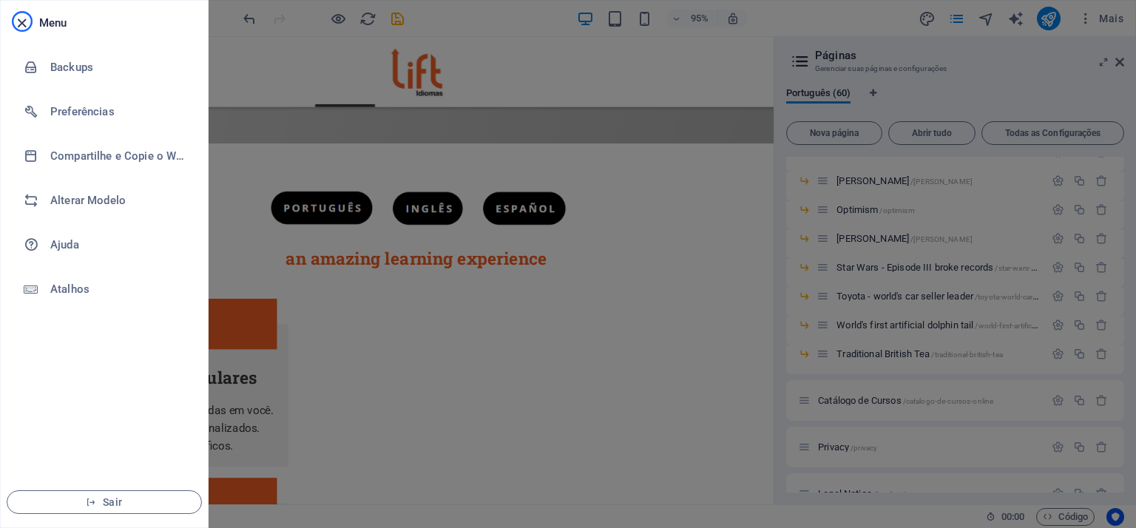
click at [22, 21] on icon "button" at bounding box center [21, 23] width 17 height 17
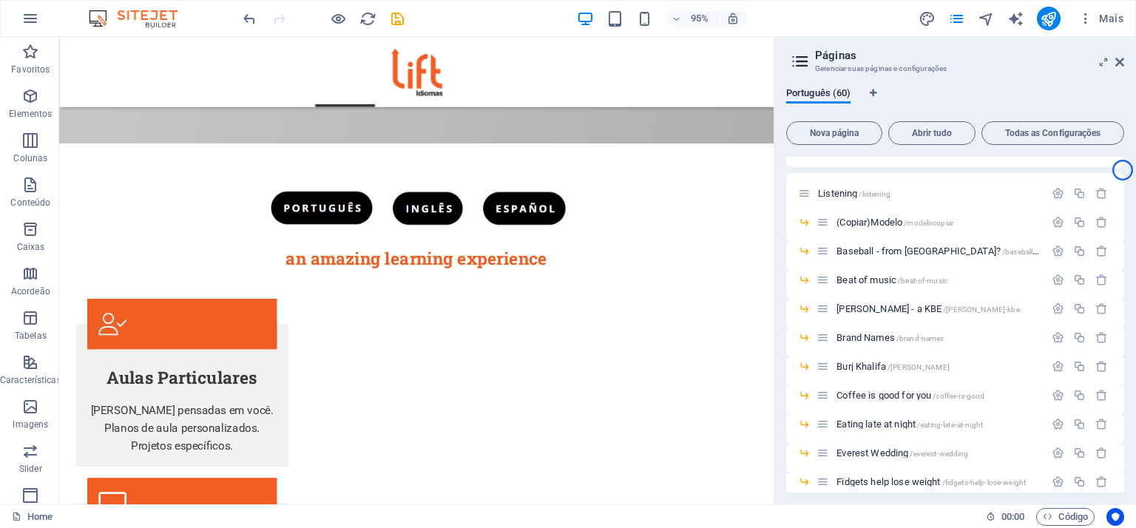
scroll to position [379, 0]
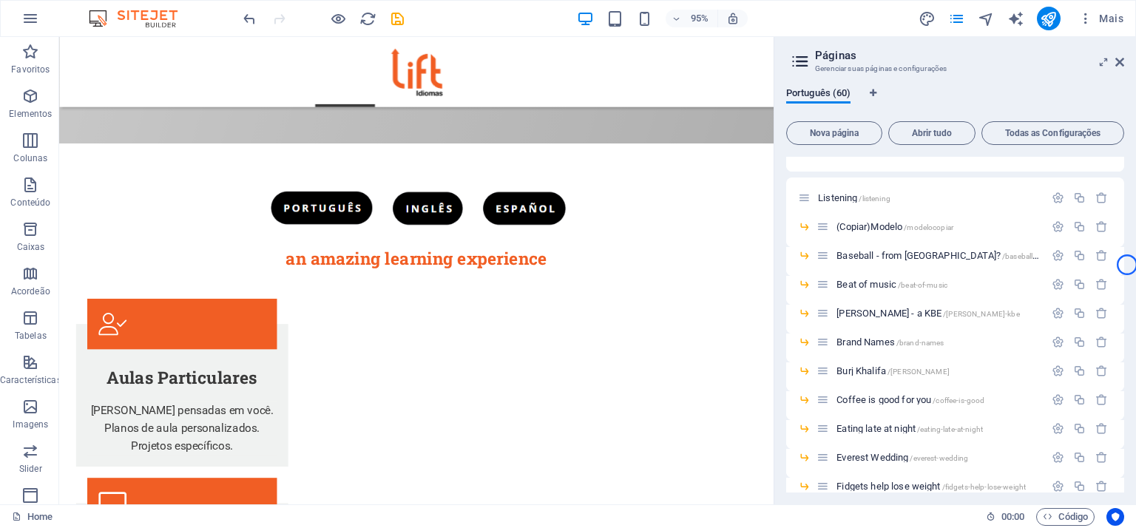
drag, startPoint x: 1127, startPoint y: 252, endPoint x: 1129, endPoint y: 299, distance: 46.6
click at [1129, 299] on div "Português (60) Nova página Abrir tudo Todas as Configurações Home / CEFR /cefr …" at bounding box center [956, 289] width 362 height 429
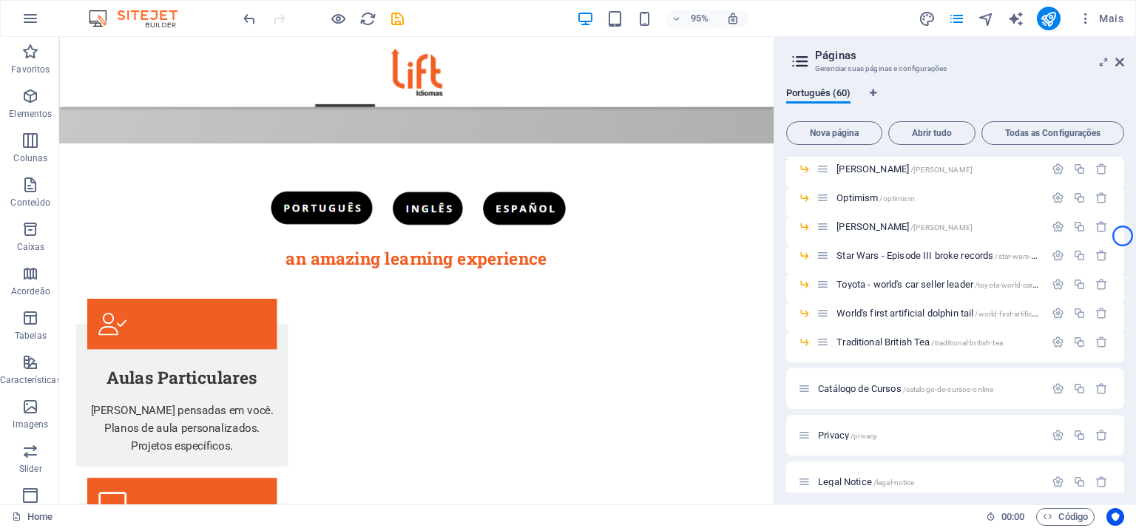
scroll to position [962, 0]
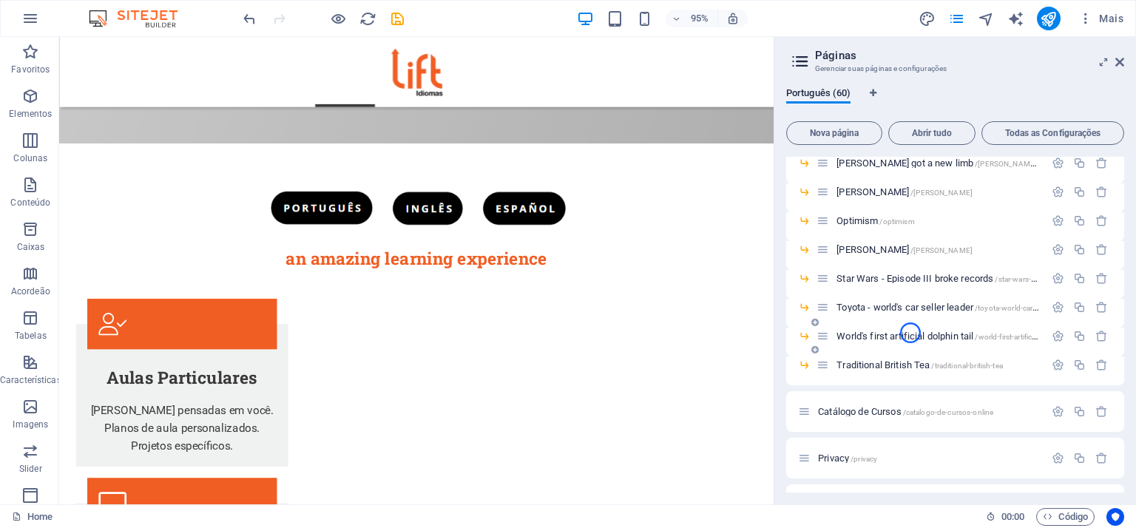
click at [911, 333] on span "World's first artificial dolphin tail /world-first-artificial-dolphin-tail" at bounding box center [958, 336] width 242 height 11
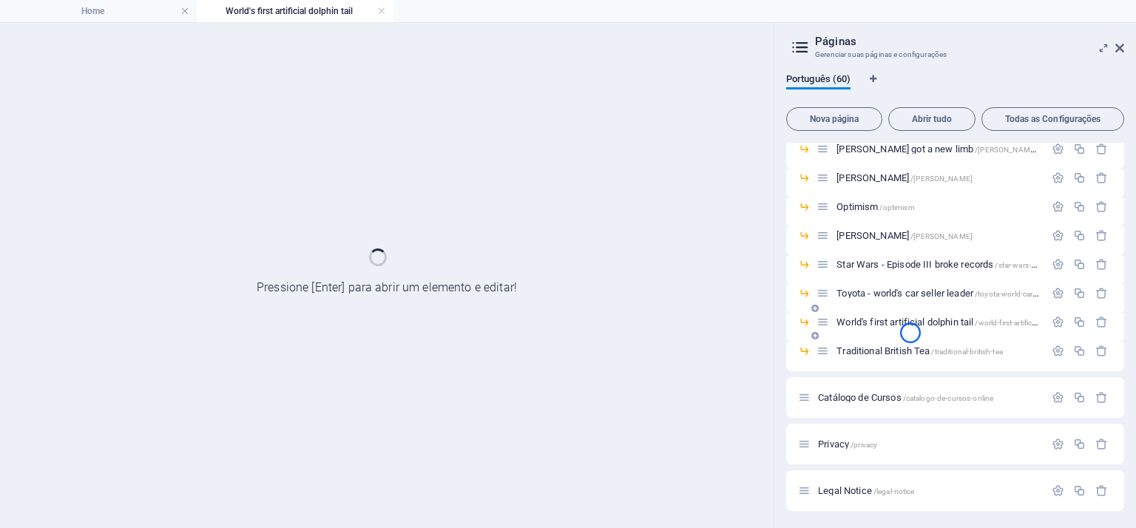
click at [911, 333] on div "World's first artificial dolphin tail /world-first-artificial-dolphin-tail" at bounding box center [955, 328] width 338 height 29
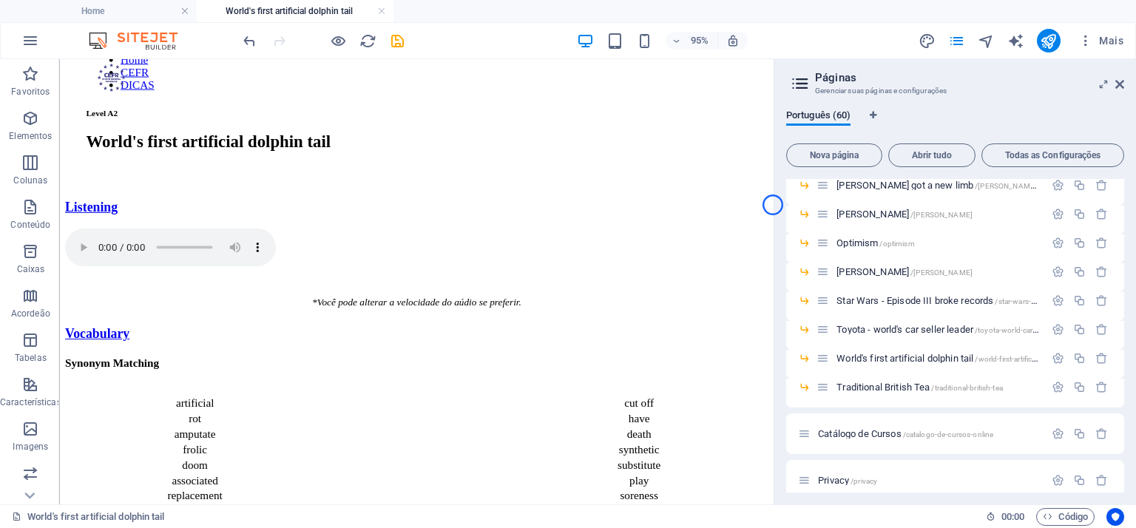
scroll to position [84, 0]
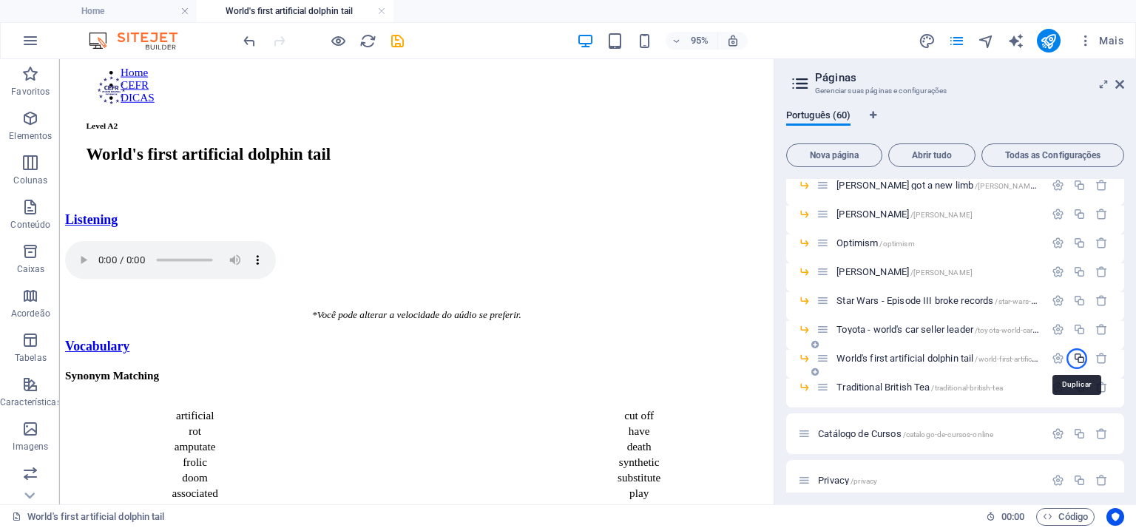
click at [1077, 359] on icon "button" at bounding box center [1079, 358] width 13 height 13
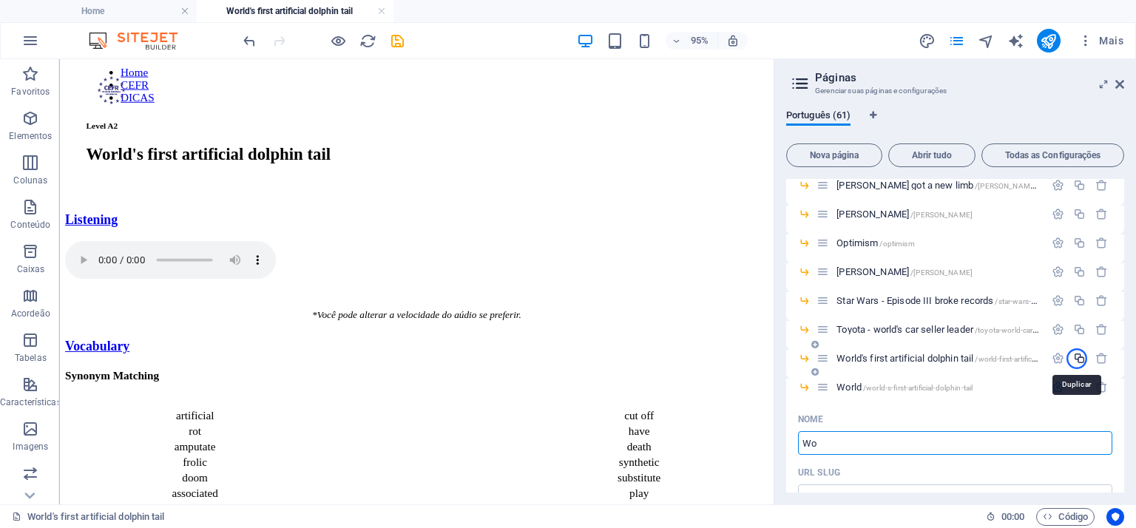
type input "W"
type input "Top 50 children movies"
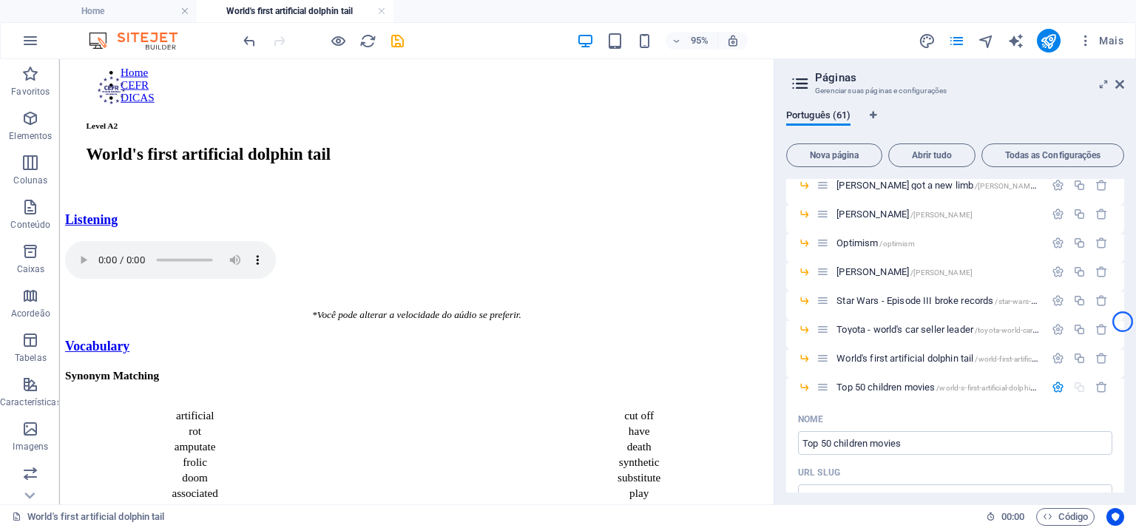
drag, startPoint x: 1124, startPoint y: 297, endPoint x: 1123, endPoint y: 322, distance: 24.4
click at [1123, 322] on div "Home / CEFR /cefr Aulas /aulas DICAS /dicas Dicas - Como aprender? /dicas-como-…" at bounding box center [955, 336] width 338 height 314
drag, startPoint x: 1125, startPoint y: 310, endPoint x: 1125, endPoint y: 318, distance: 8.1
click at [1125, 318] on div "Português (61) Nova página Abrir tudo Todas as Configurações Home / CEFR /cefr …" at bounding box center [956, 301] width 362 height 407
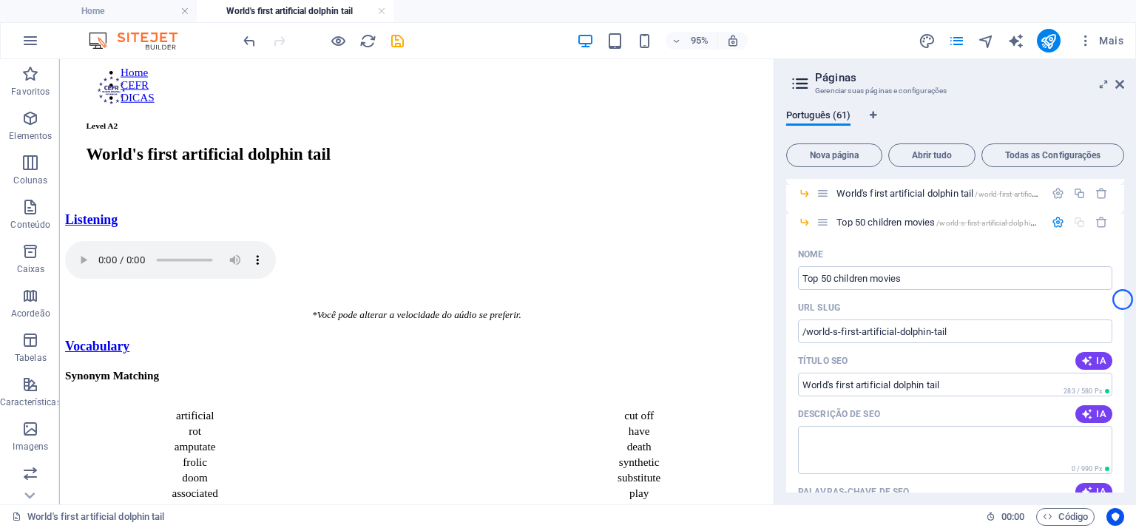
scroll to position [1142, 0]
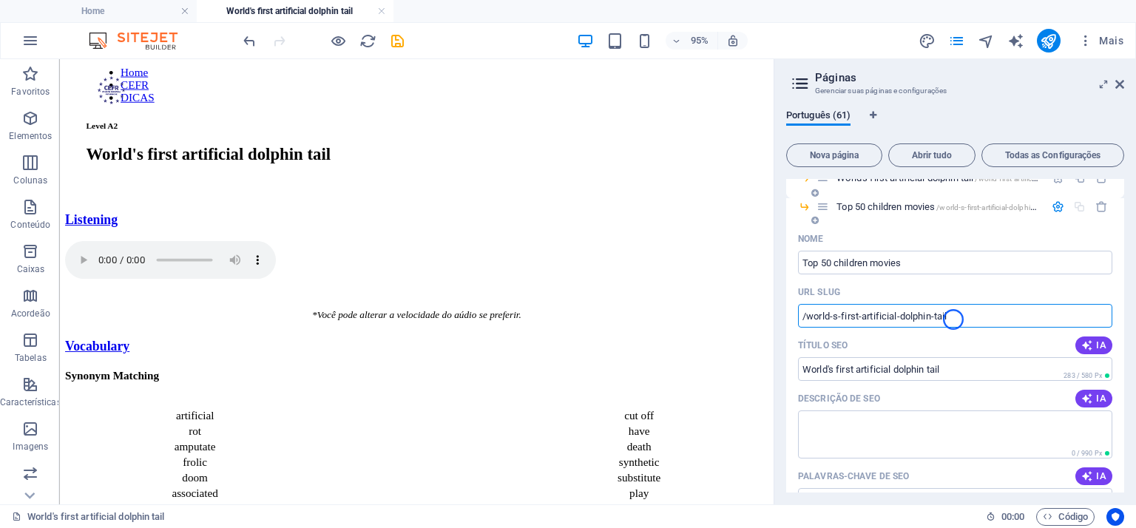
click at [954, 320] on input "/world-s-first-artificial-dolphin-tail" at bounding box center [955, 316] width 314 height 24
drag, startPoint x: 966, startPoint y: 316, endPoint x: 797, endPoint y: 318, distance: 169.4
click at [797, 318] on div "Nome Top 50 children movies ​ URL SLUG /world-s-first-artificial-dolphin-tail ​…" at bounding box center [955, 505] width 338 height 557
type input "/top-50-children-movies"
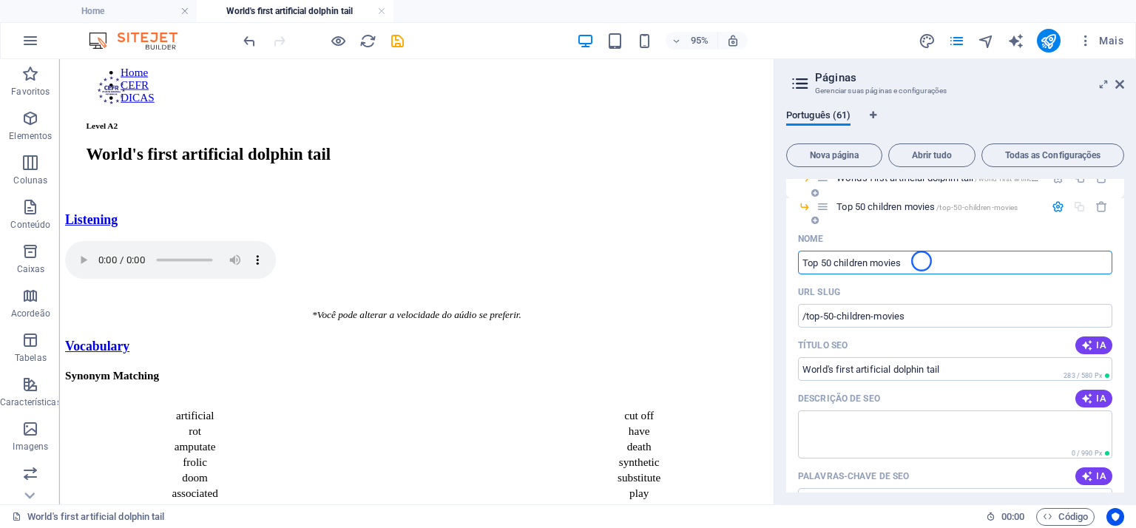
click at [922, 261] on input "Top 50 children movies" at bounding box center [955, 263] width 314 height 24
click at [954, 369] on input "World's first artificial dolphin tail" at bounding box center [955, 369] width 314 height 24
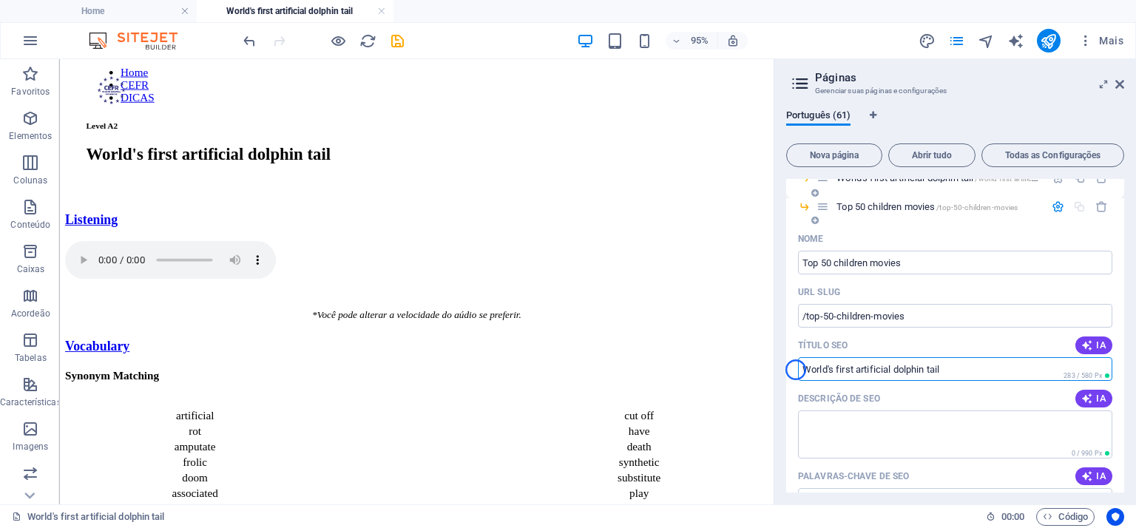
drag, startPoint x: 960, startPoint y: 369, endPoint x: 796, endPoint y: 370, distance: 164.2
click at [796, 370] on div "Nome Top 50 children movies ​ URL SLUG /top-50-children-movies ​ Título SEO IA …" at bounding box center [955, 505] width 338 height 557
paste input "Top 50 children movies"
type input "Top 50 children movies"
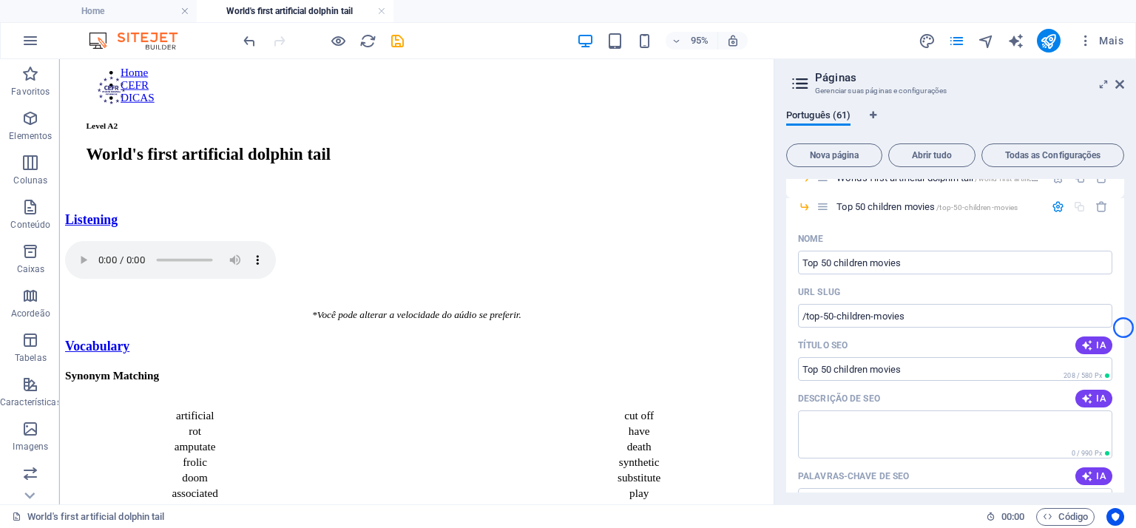
drag, startPoint x: 1124, startPoint y: 320, endPoint x: 1121, endPoint y: 327, distance: 8.0
click at [1123, 330] on div "Português (61) Nova página Abrir tudo Todas as Configurações Home / CEFR /cefr …" at bounding box center [956, 301] width 362 height 407
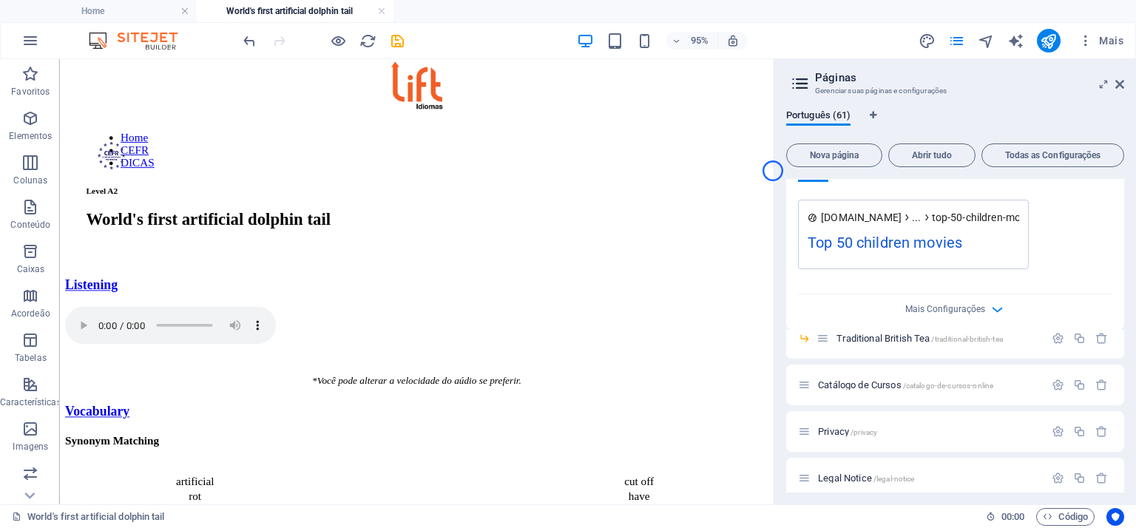
scroll to position [0, 0]
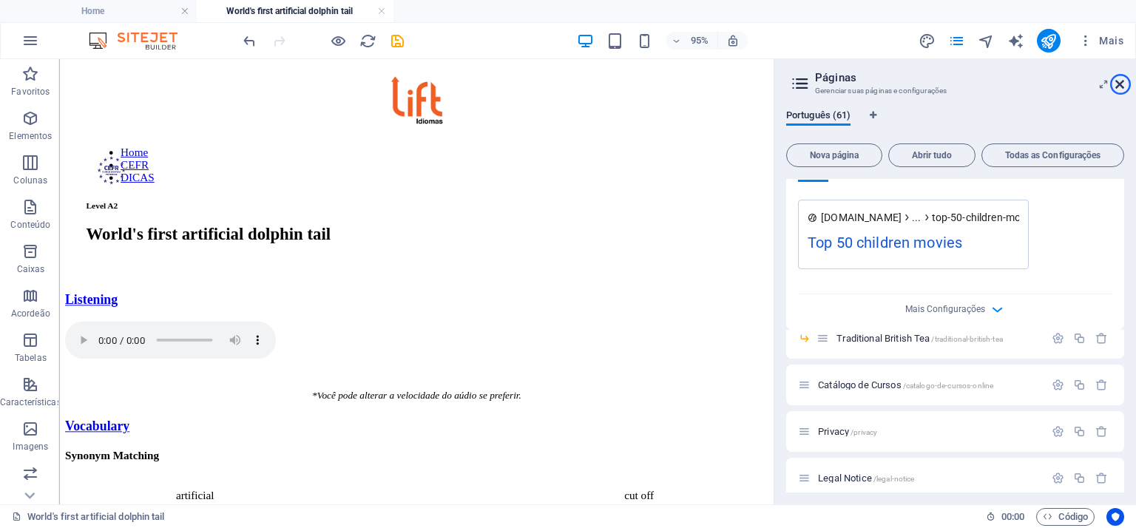
click at [1121, 84] on icon at bounding box center [1120, 84] width 9 height 12
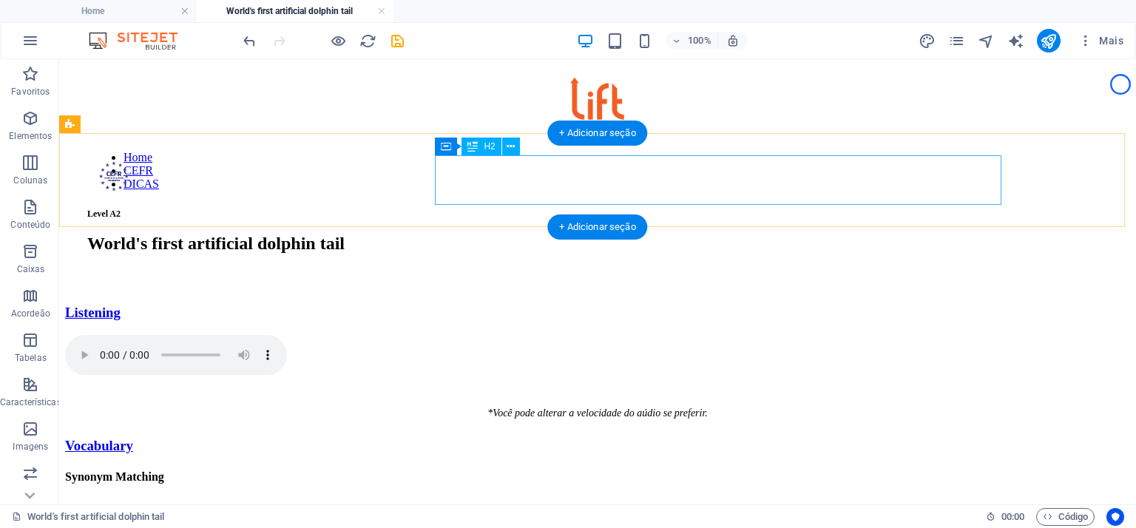
click at [578, 234] on div "World's first artificial dolphin tail" at bounding box center [597, 244] width 1021 height 20
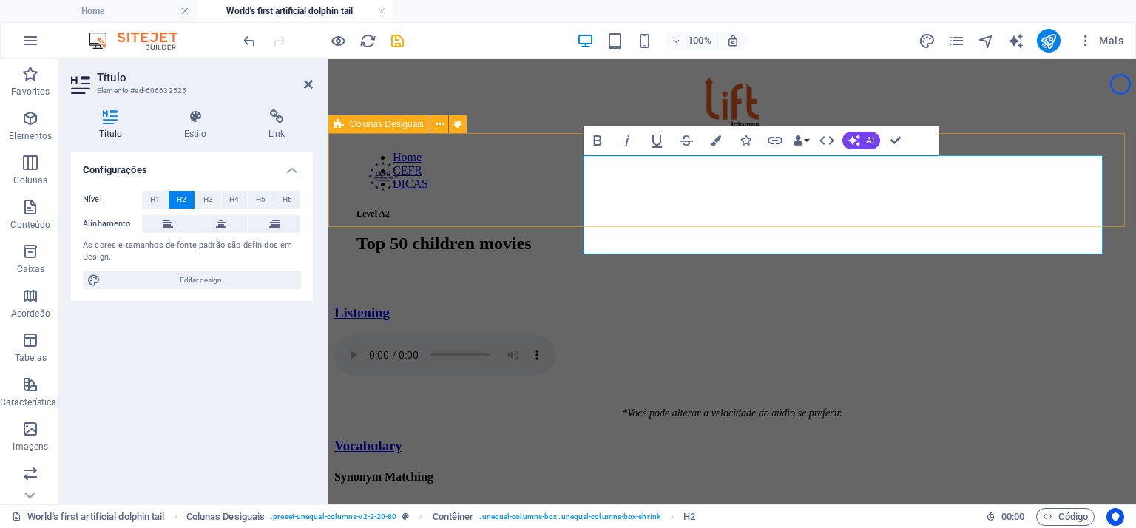
scroll to position [0, 5]
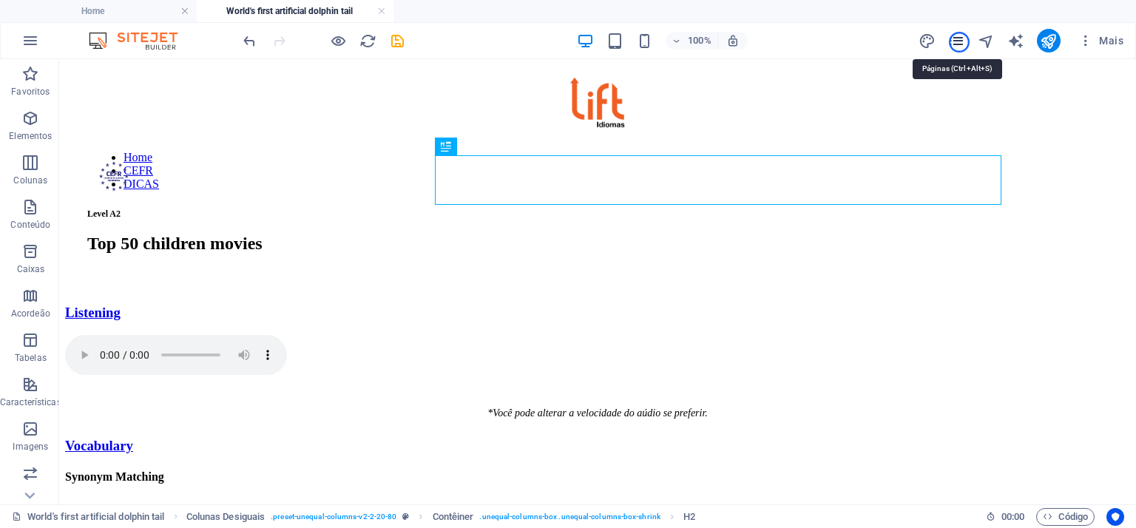
click at [959, 42] on icon "pages" at bounding box center [956, 41] width 17 height 17
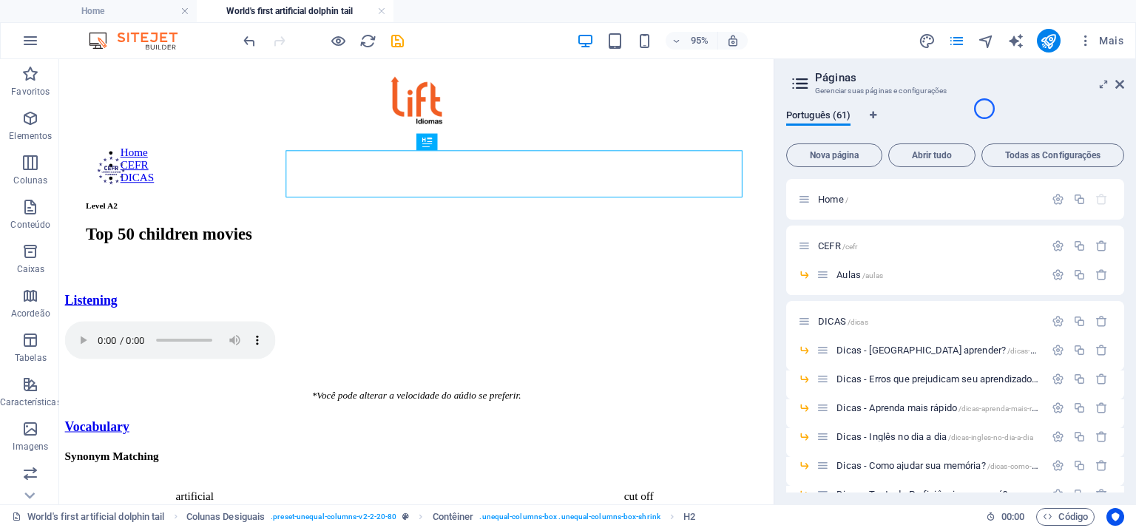
scroll to position [1069, 0]
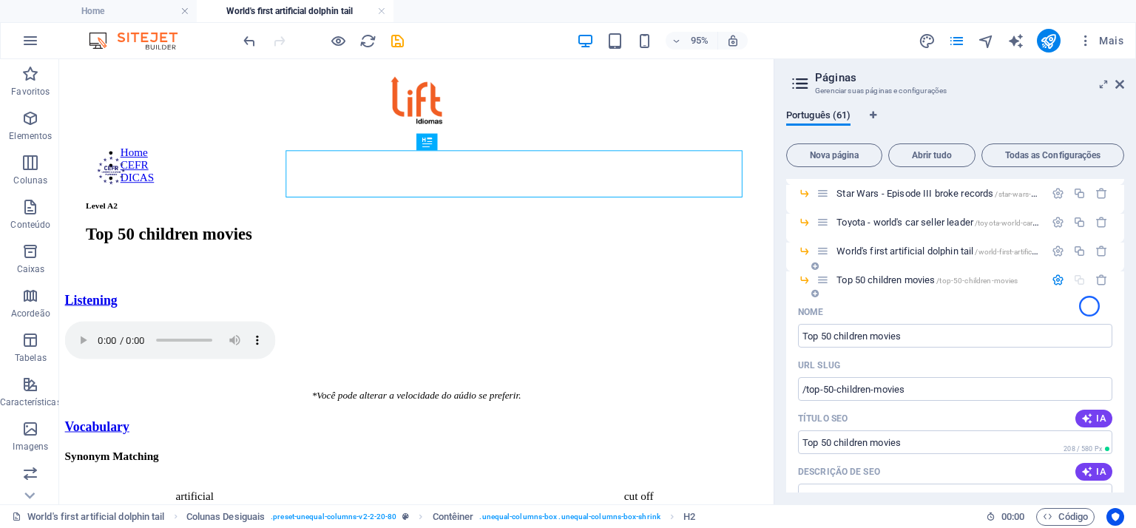
click at [1090, 306] on div "Nome" at bounding box center [955, 312] width 314 height 24
click at [1121, 311] on div "Home / CEFR /cefr Aulas /aulas DICAS /dicas Dicas - Como aprender? /dicas-como-…" at bounding box center [955, 336] width 338 height 314
click at [826, 278] on icon at bounding box center [823, 280] width 13 height 13
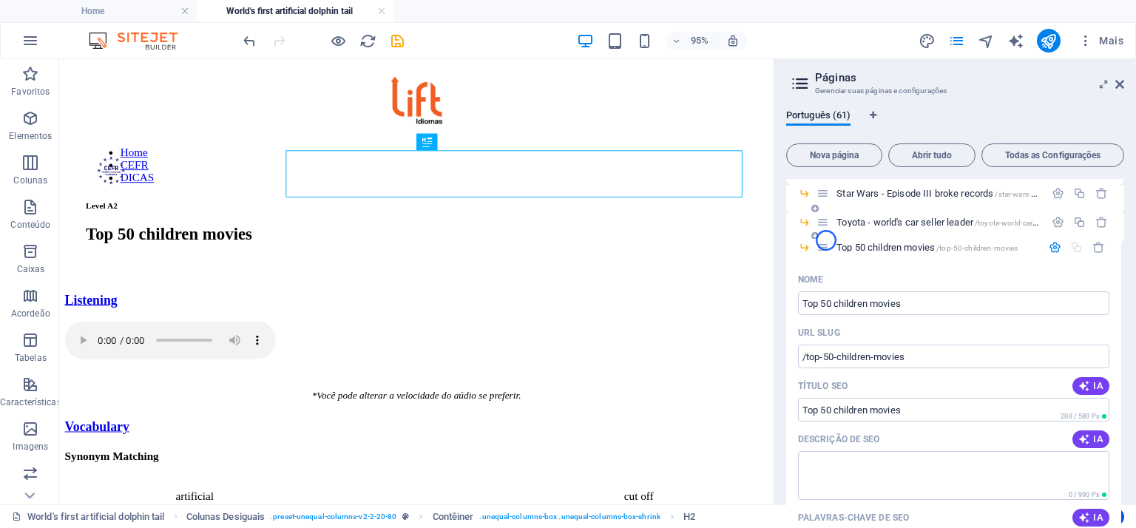
drag, startPoint x: 826, startPoint y: 277, endPoint x: 826, endPoint y: 240, distance: 37.0
click at [826, 240] on div "Home / CEFR /cefr Aulas /aulas DICAS /dicas Dicas - Como aprender? /dicas-como-…" at bounding box center [955, 194] width 338 height 2169
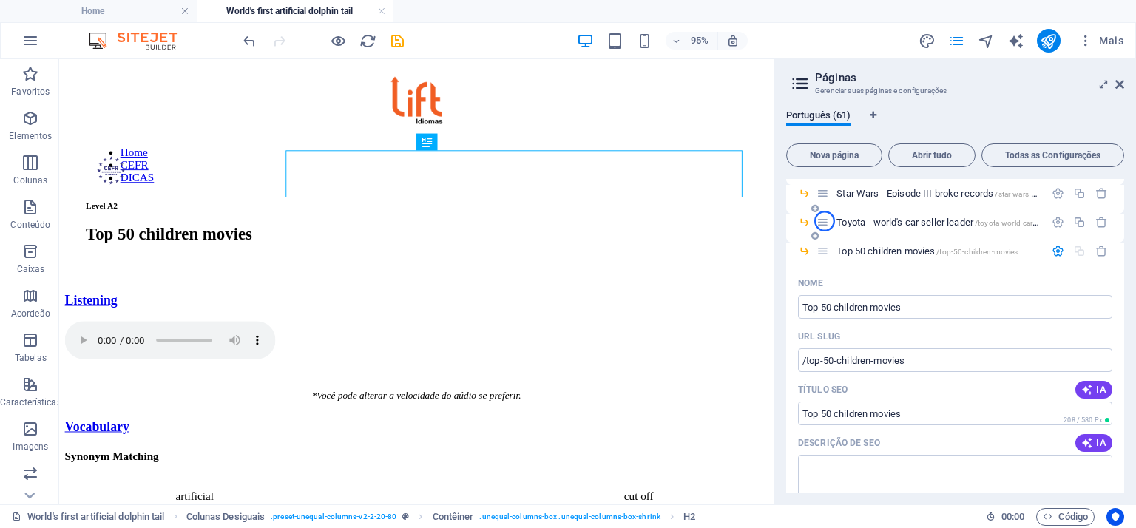
click at [825, 221] on icon at bounding box center [823, 222] width 13 height 13
click at [1056, 252] on icon "button" at bounding box center [1058, 251] width 13 height 13
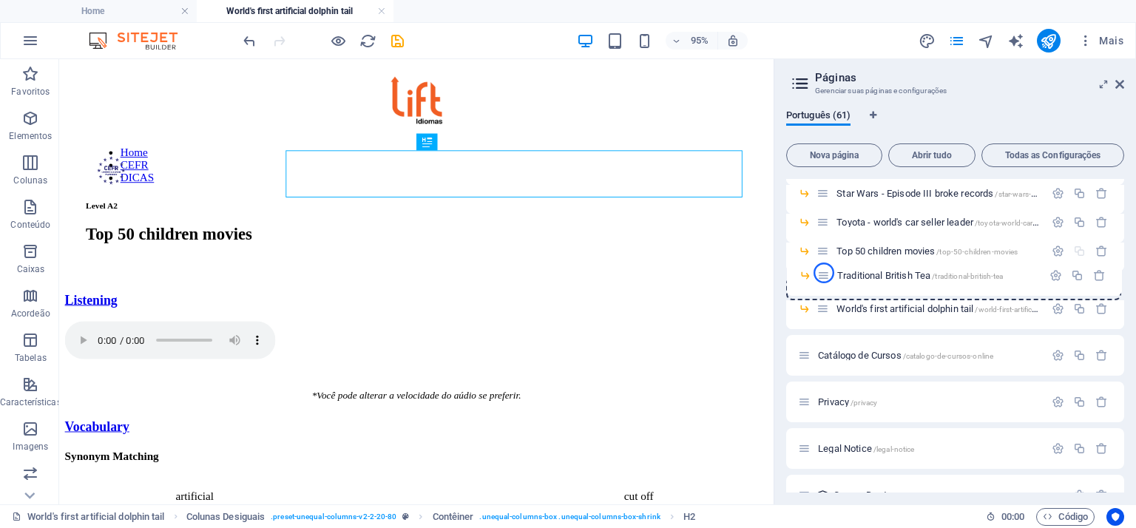
drag, startPoint x: 824, startPoint y: 310, endPoint x: 824, endPoint y: 273, distance: 37.0
click at [824, 273] on div "Home / CEFR /cefr Aulas /aulas DICAS /dicas Dicas - Como aprender? /dicas-como-…" at bounding box center [955, 194] width 338 height 2169
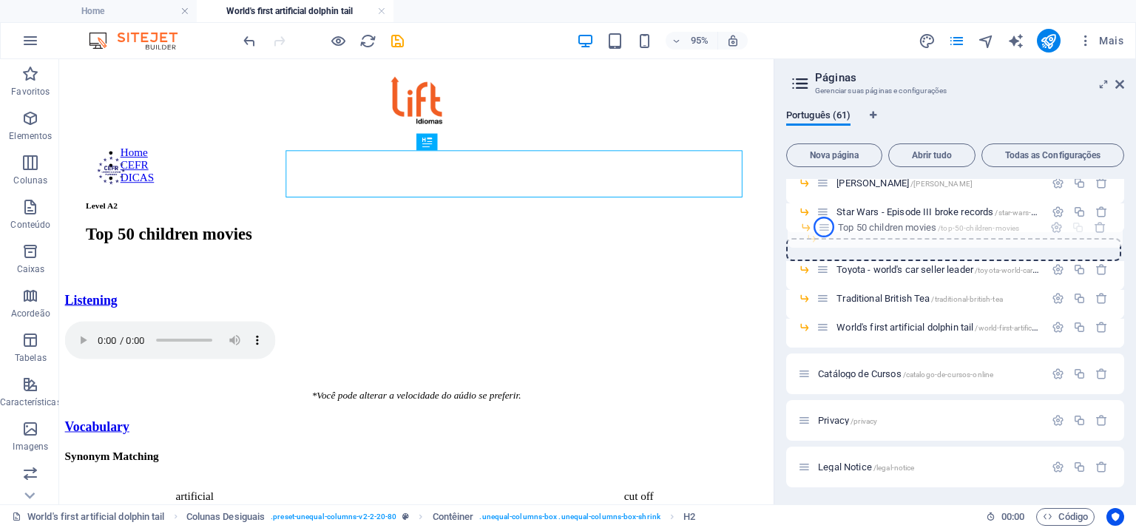
scroll to position [1045, 0]
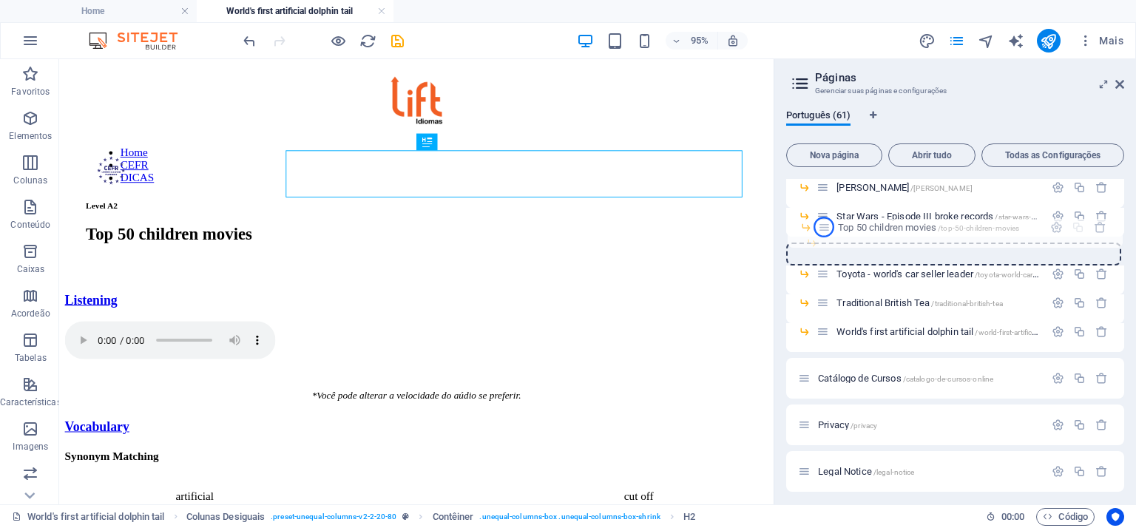
drag, startPoint x: 823, startPoint y: 254, endPoint x: 824, endPoint y: 227, distance: 26.7
click at [824, 227] on div "Home / CEFR /cefr Aulas /aulas DICAS /dicas Dicas - Como aprender? /dicas-como-…" at bounding box center [955, 217] width 338 height 2169
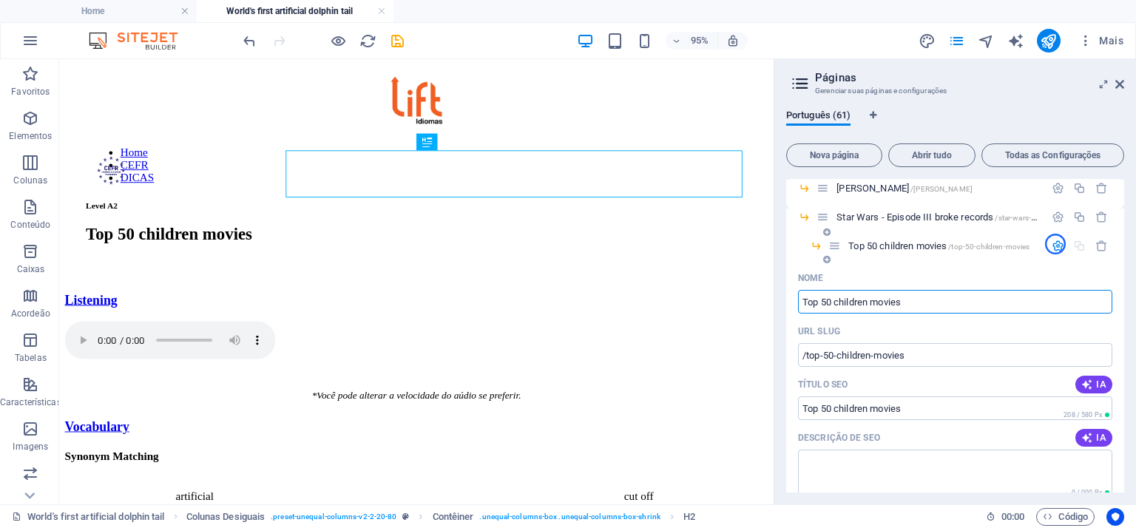
click at [1056, 244] on icon "button" at bounding box center [1058, 246] width 13 height 13
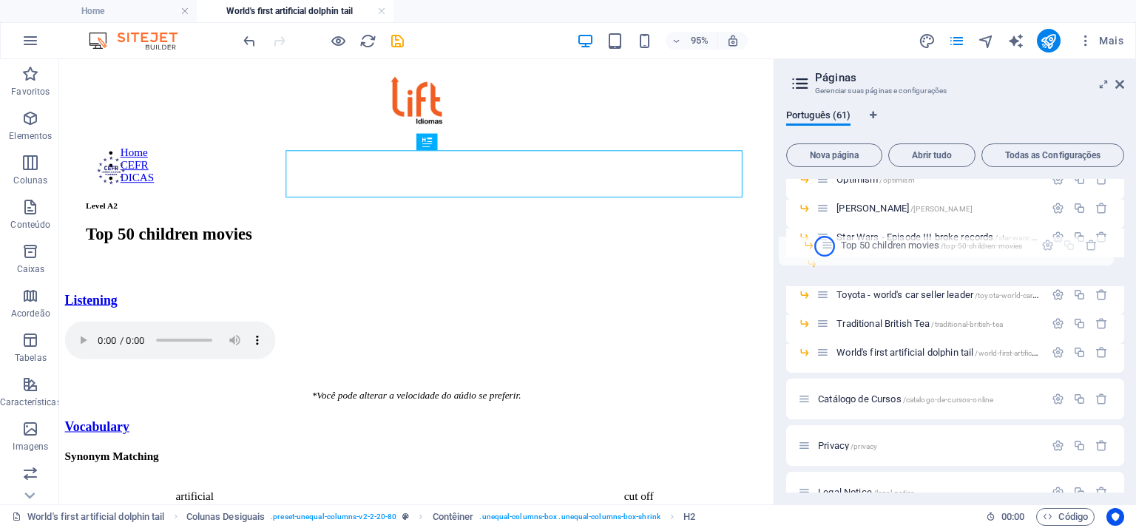
scroll to position [1024, 0]
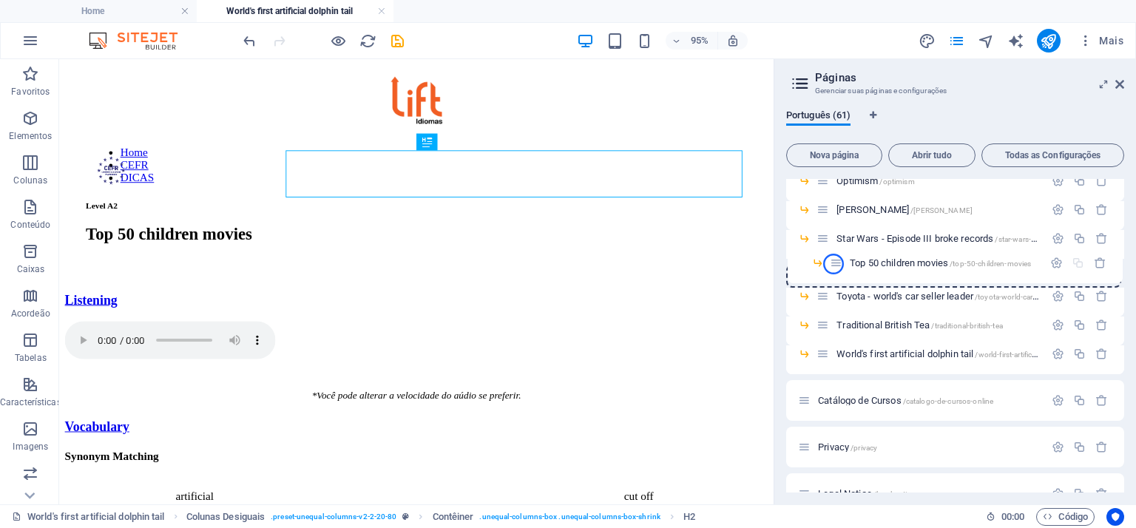
drag, startPoint x: 836, startPoint y: 247, endPoint x: 834, endPoint y: 264, distance: 17.2
click at [834, 264] on div "Home / CEFR /cefr Aulas /aulas DICAS /dicas Dicas - Como aprender? /dicas-como-…" at bounding box center [955, 239] width 338 height 2169
drag, startPoint x: 1124, startPoint y: 341, endPoint x: 1121, endPoint y: 348, distance: 7.7
click at [1121, 348] on div "Home / CEFR /cefr Aulas /aulas DICAS /dicas Dicas - Como aprender? /dicas-como-…" at bounding box center [955, 336] width 338 height 314
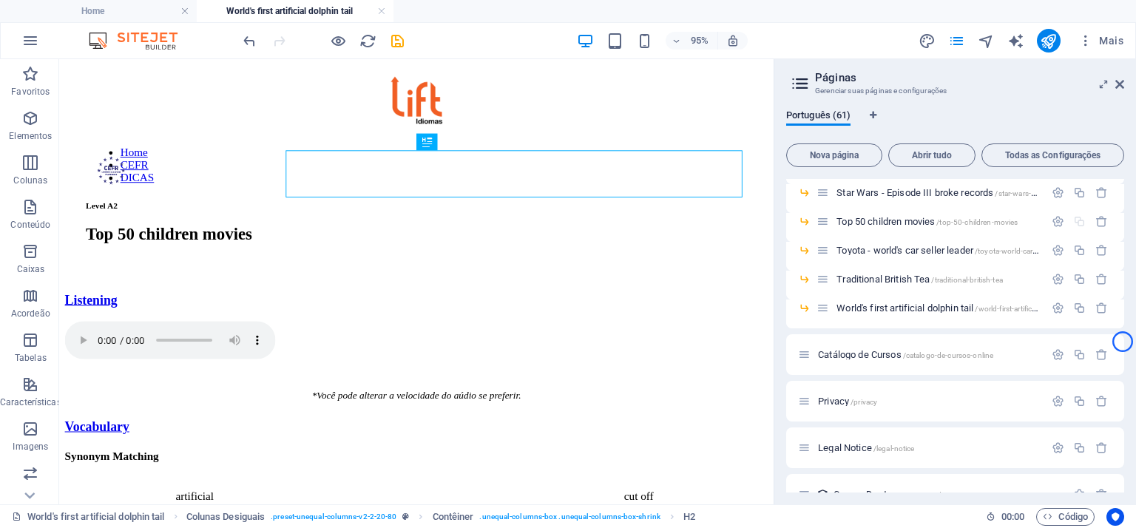
scroll to position [1086, 0]
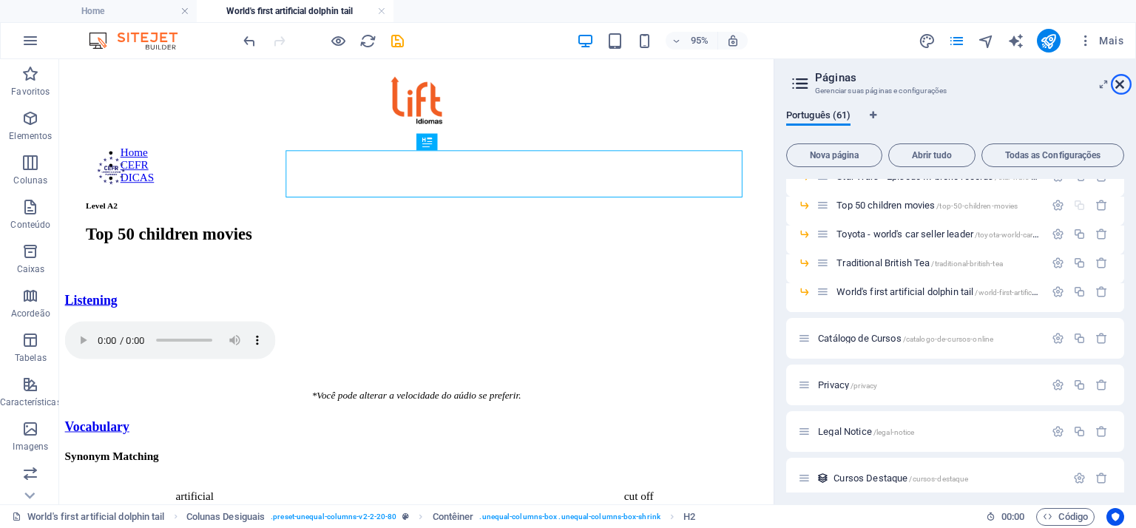
click at [1121, 84] on icon at bounding box center [1120, 84] width 9 height 12
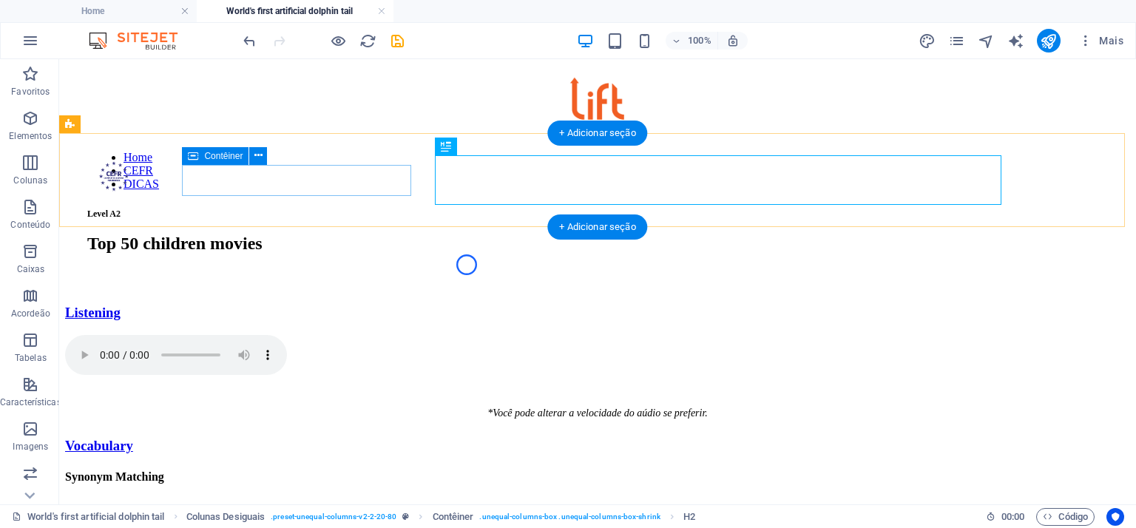
click at [312, 187] on div "Level A2" at bounding box center [597, 190] width 1021 height 58
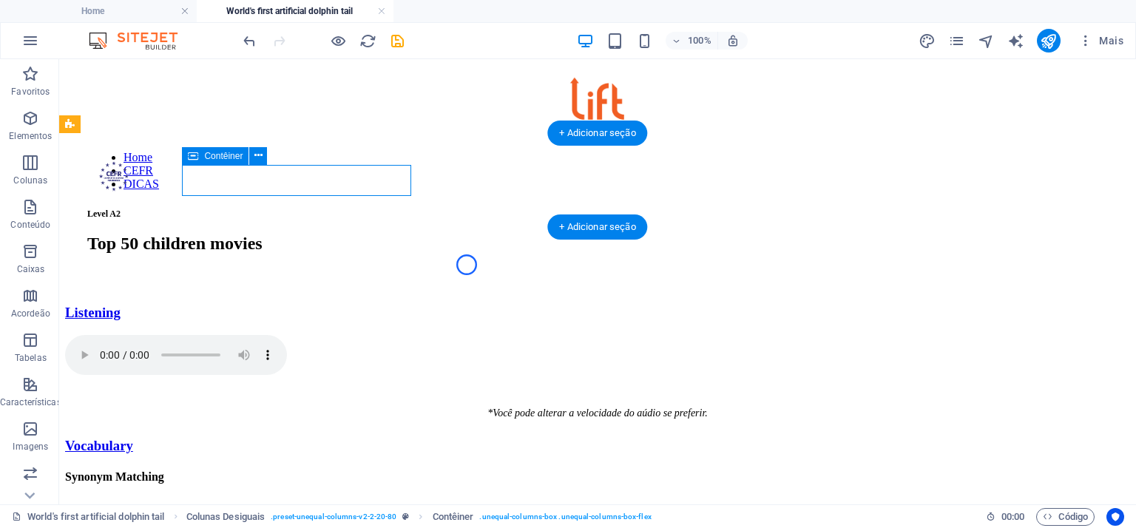
click at [312, 187] on div "Level A2" at bounding box center [597, 190] width 1021 height 58
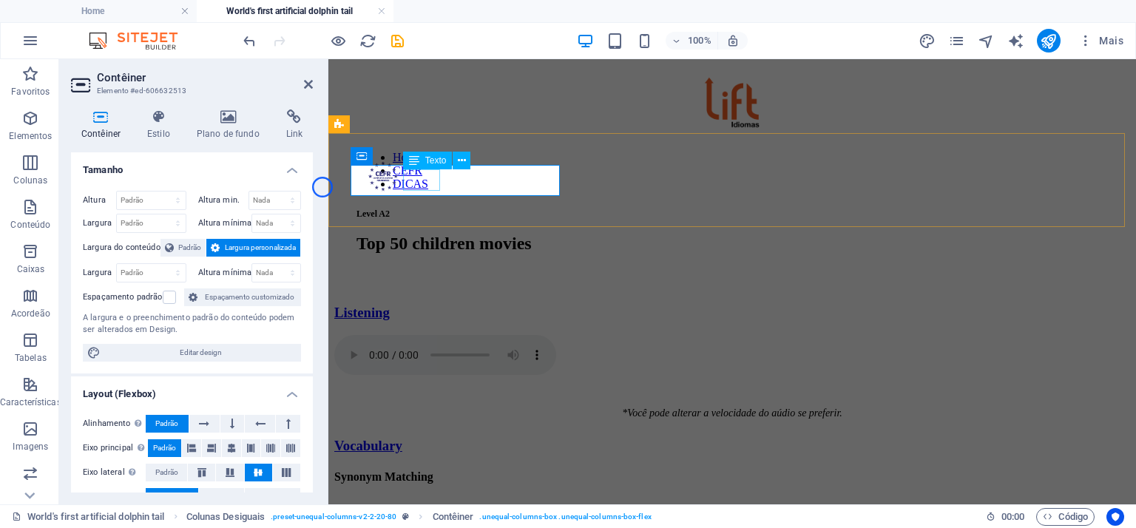
click at [436, 206] on div "Level A2" at bounding box center [733, 212] width 752 height 13
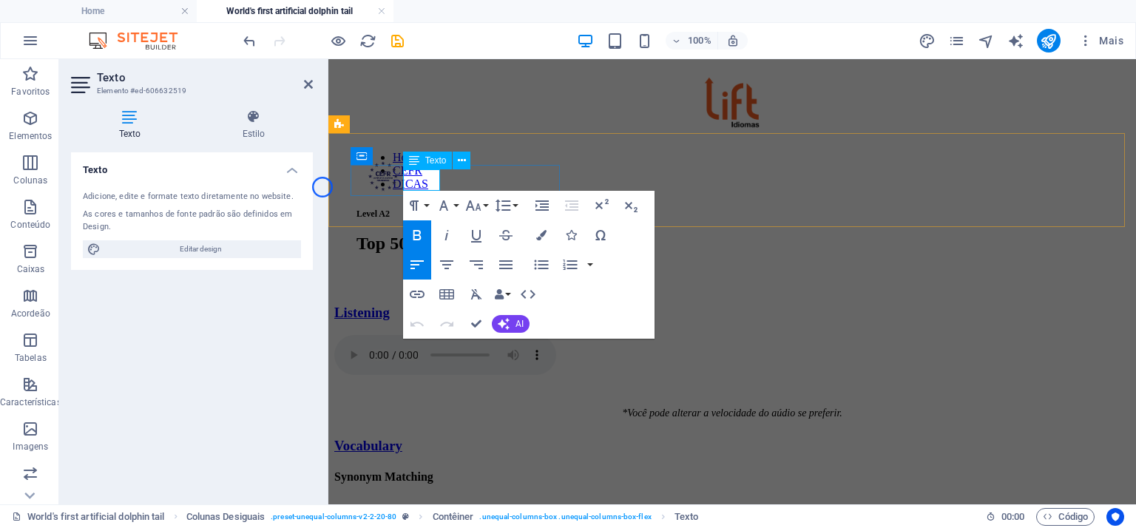
click at [390, 209] on span "Level A2" at bounding box center [373, 214] width 33 height 10
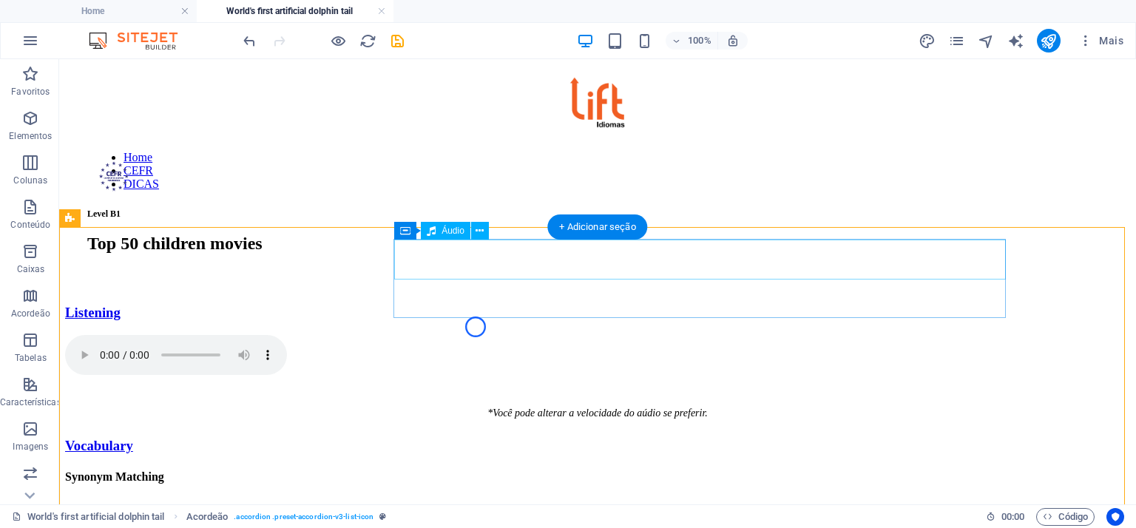
click at [441, 335] on figure at bounding box center [597, 356] width 1065 height 43
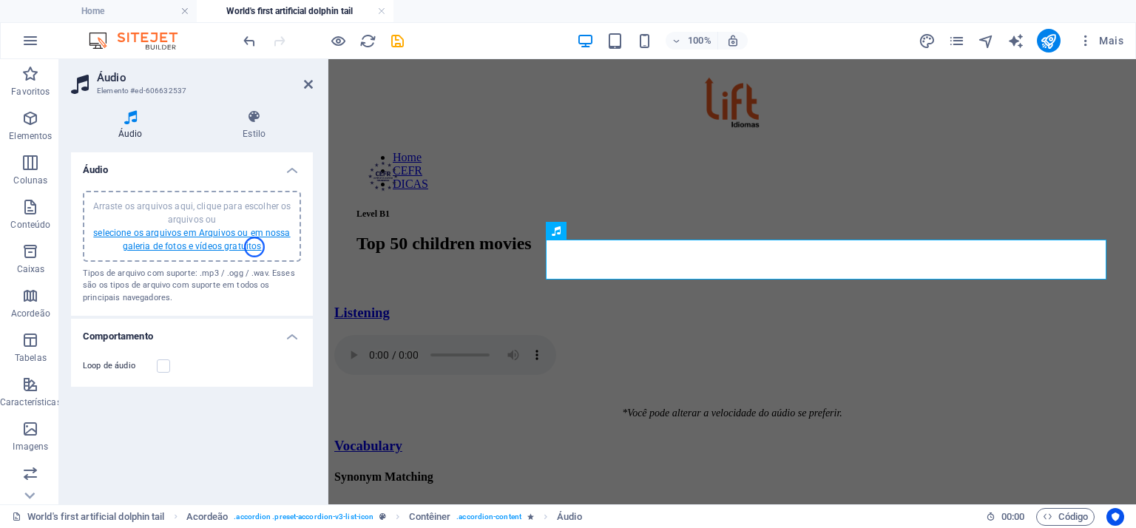
click at [254, 247] on link "selecione os arquivos em Arquivos ou em nossa galeria de fotos e vídeos gratuit…" at bounding box center [191, 240] width 197 height 24
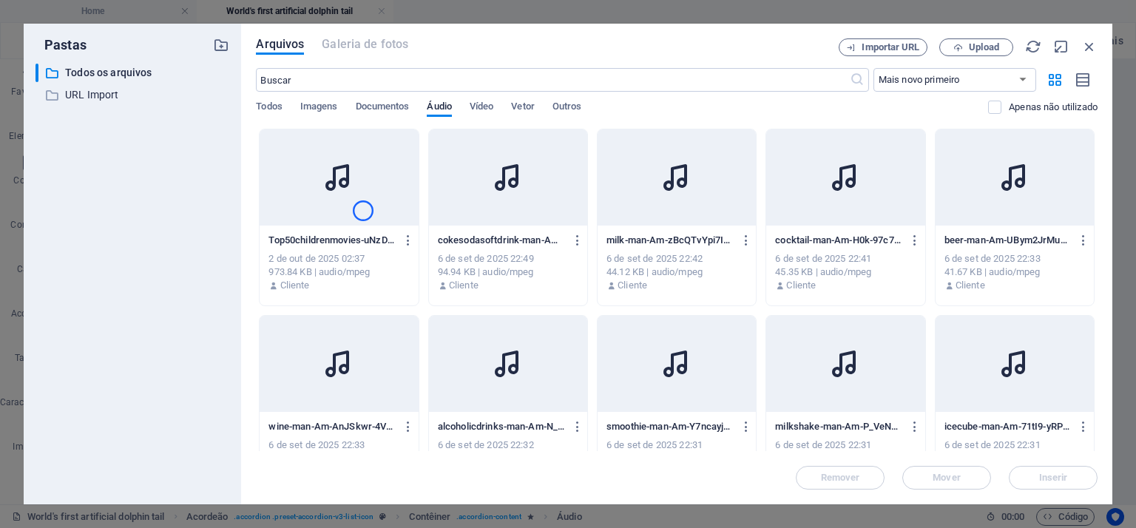
click at [363, 211] on div at bounding box center [339, 177] width 158 height 96
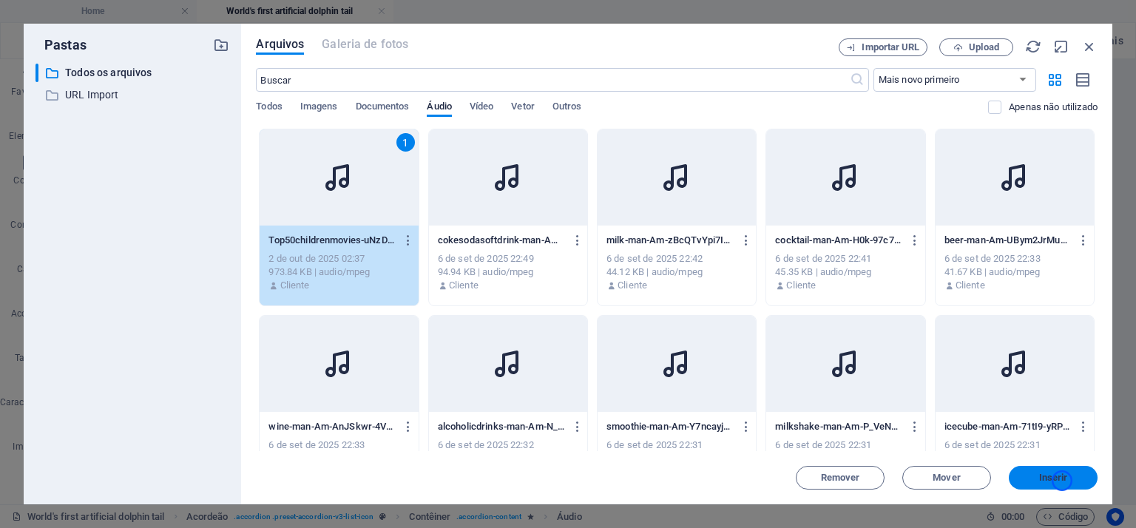
click at [1063, 479] on span "Inserir" at bounding box center [1053, 477] width 29 height 9
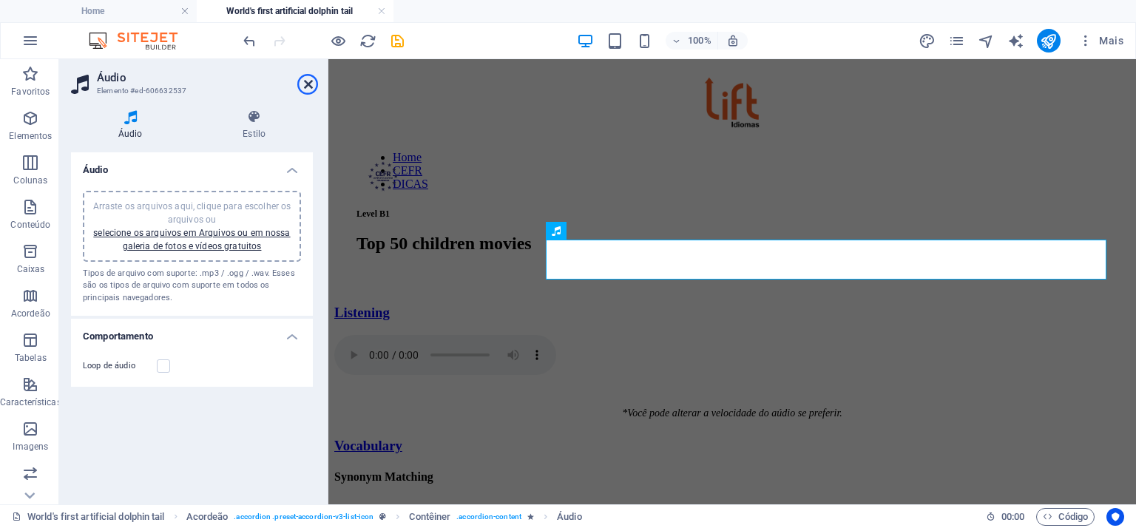
click at [308, 84] on icon at bounding box center [308, 84] width 9 height 12
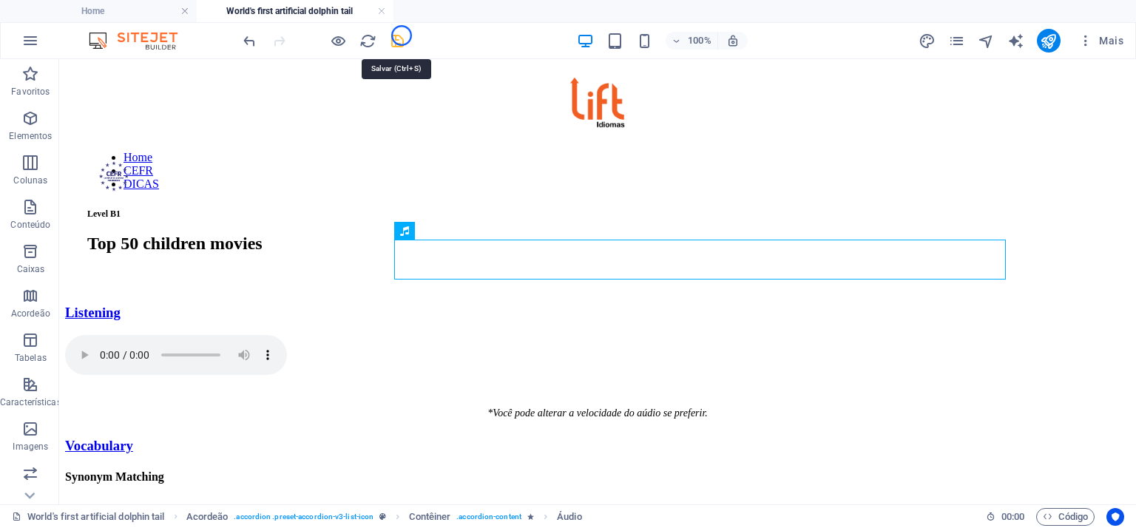
click at [402, 36] on icon "save" at bounding box center [397, 41] width 17 height 17
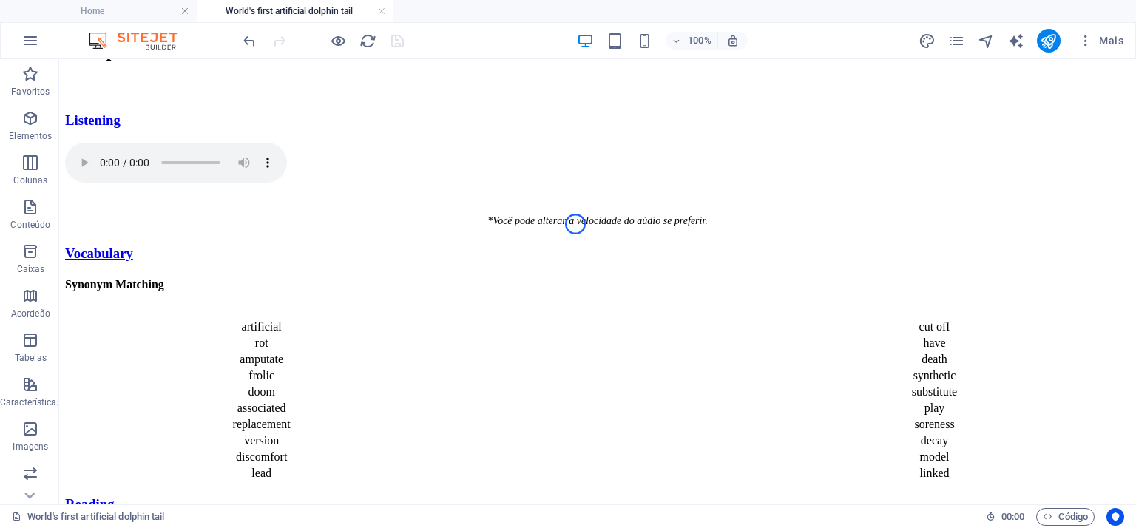
scroll to position [183, 0]
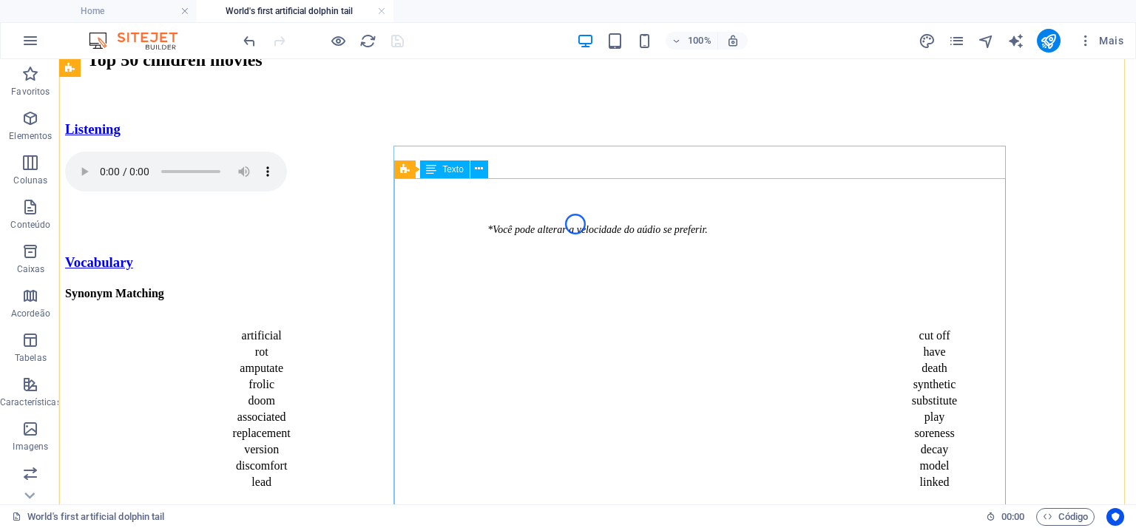
click at [513, 327] on div "artificial cut off rot have amputate death frolic synthetic doom substitute ass…" at bounding box center [597, 409] width 1065 height 164
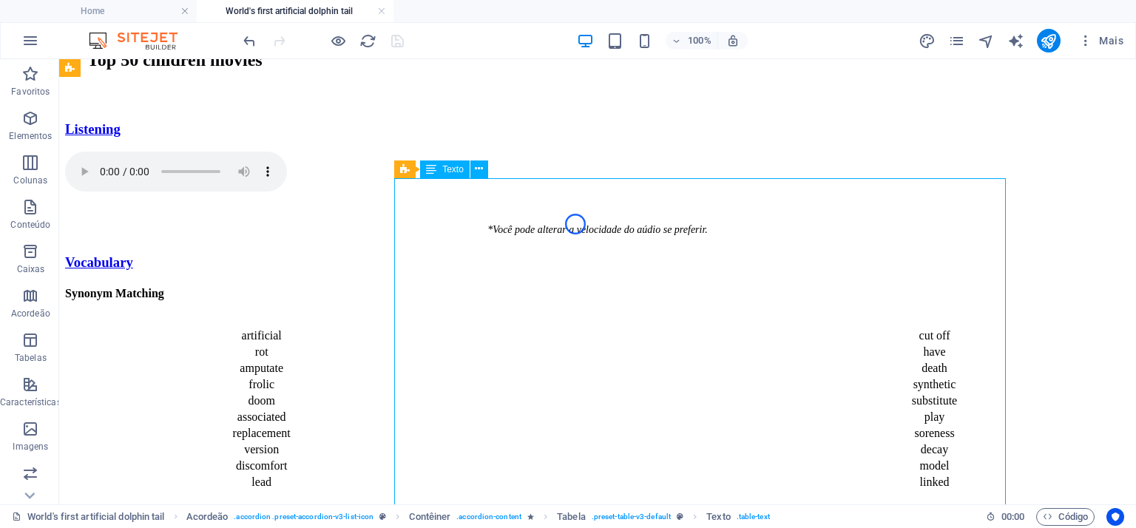
click at [513, 327] on div "artificial cut off rot have amputate death frolic synthetic doom substitute ass…" at bounding box center [597, 409] width 1065 height 164
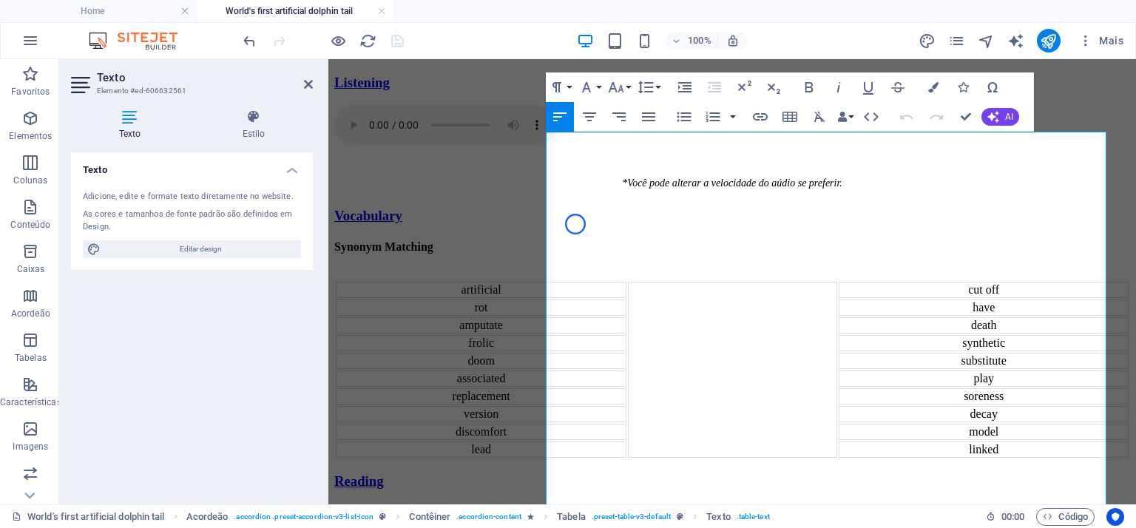
scroll to position [233, 0]
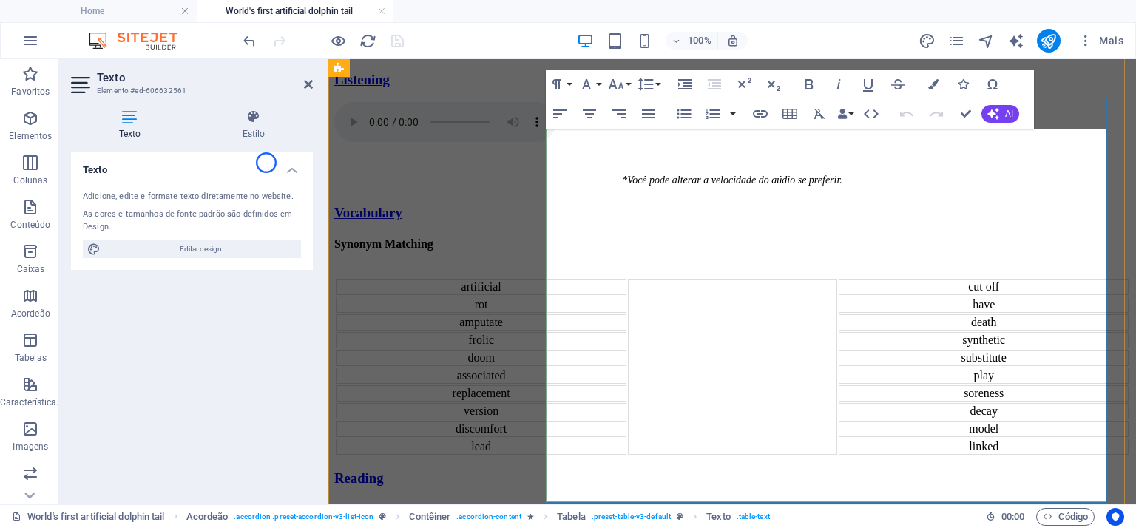
click at [627, 279] on td "artificial" at bounding box center [481, 287] width 291 height 16
drag, startPoint x: 677, startPoint y: 149, endPoint x: 627, endPoint y: 150, distance: 50.3
click at [627, 279] on td "artificial" at bounding box center [481, 287] width 291 height 16
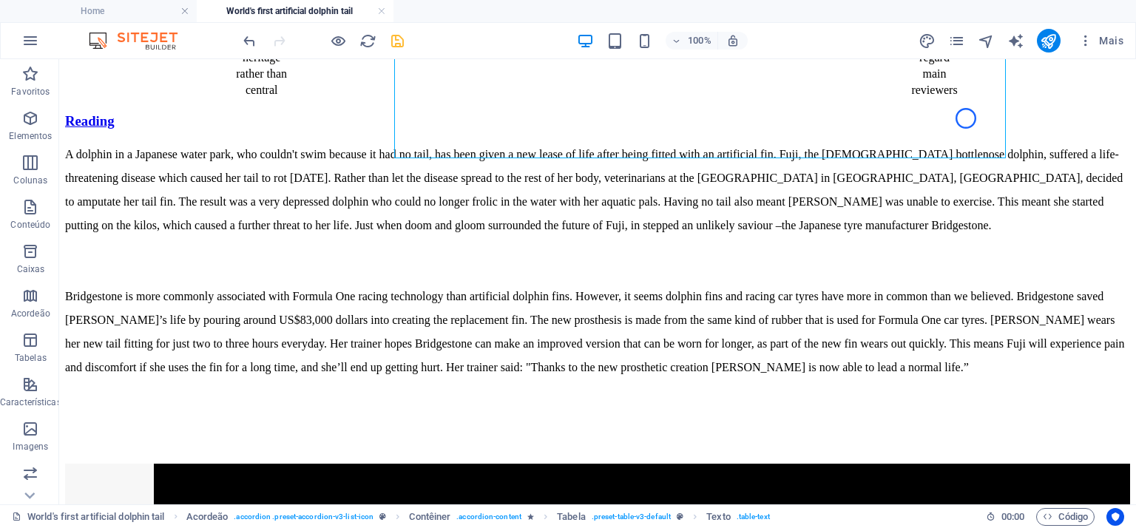
scroll to position [573, 0]
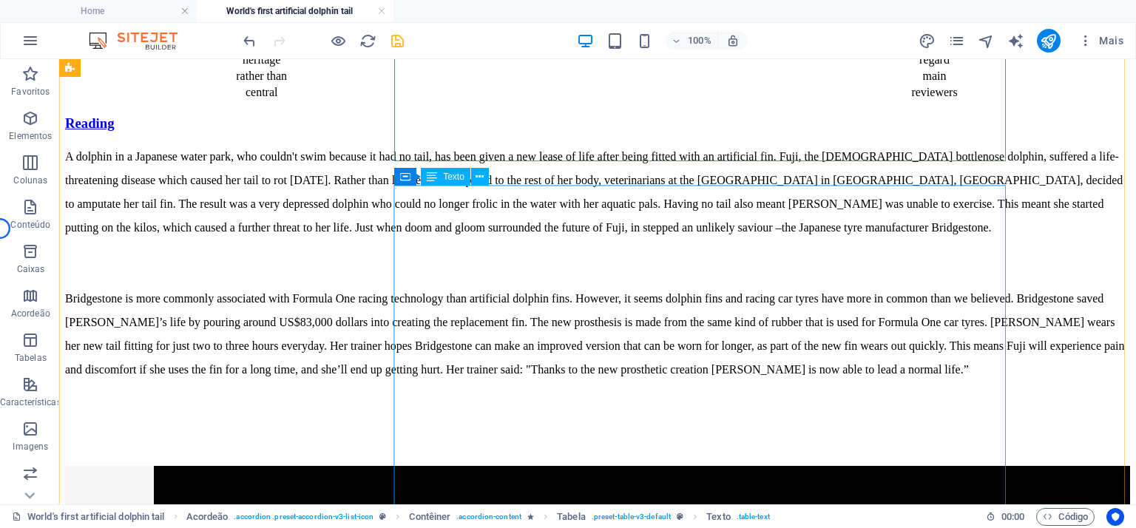
click at [657, 264] on div "A dolphin in a Japanese water park, who couldn't swim because it had no tail, h…" at bounding box center [597, 281] width 1065 height 272
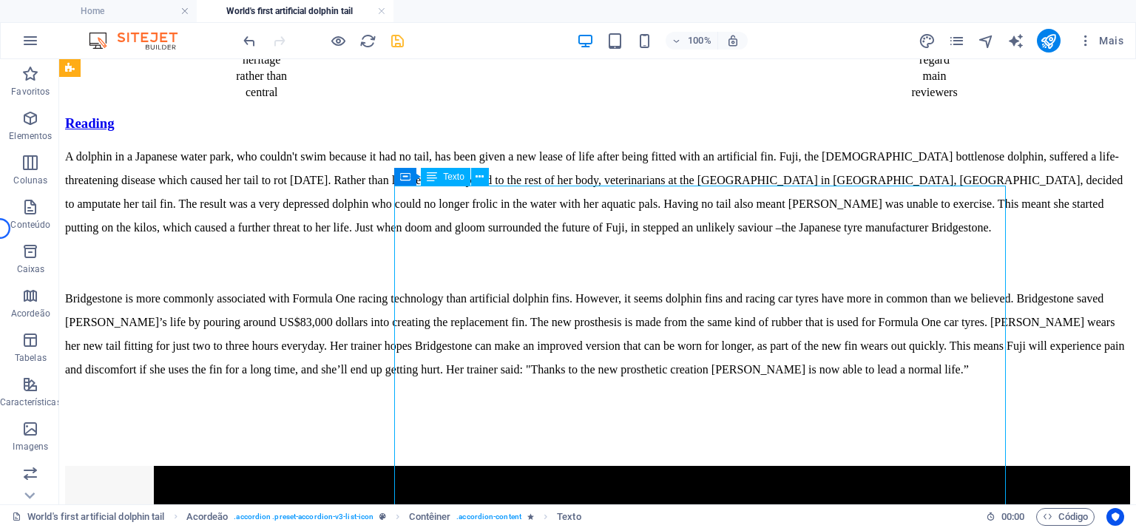
click at [638, 277] on div "A dolphin in a Japanese water park, who couldn't swim because it had no tail, h…" at bounding box center [597, 281] width 1065 height 272
click at [627, 278] on div "A dolphin in a Japanese water park, who couldn't swim because it had no tail, h…" at bounding box center [597, 281] width 1065 height 272
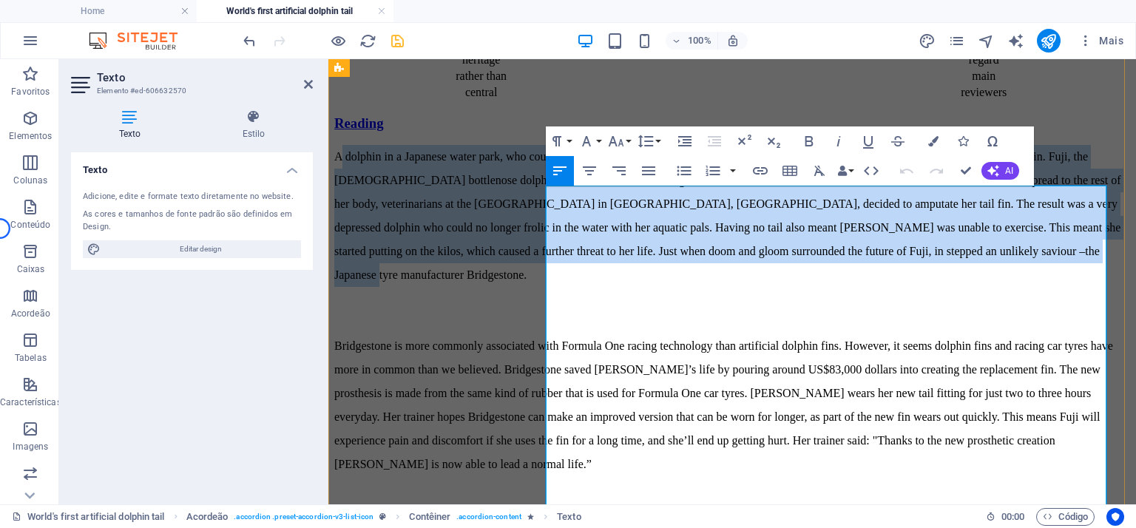
drag, startPoint x: 595, startPoint y: 405, endPoint x: 550, endPoint y: 200, distance: 209.7
click at [550, 200] on p "A dolphin in a Japanese water park, who couldn't swim because it had no tail, h…" at bounding box center [732, 216] width 796 height 142
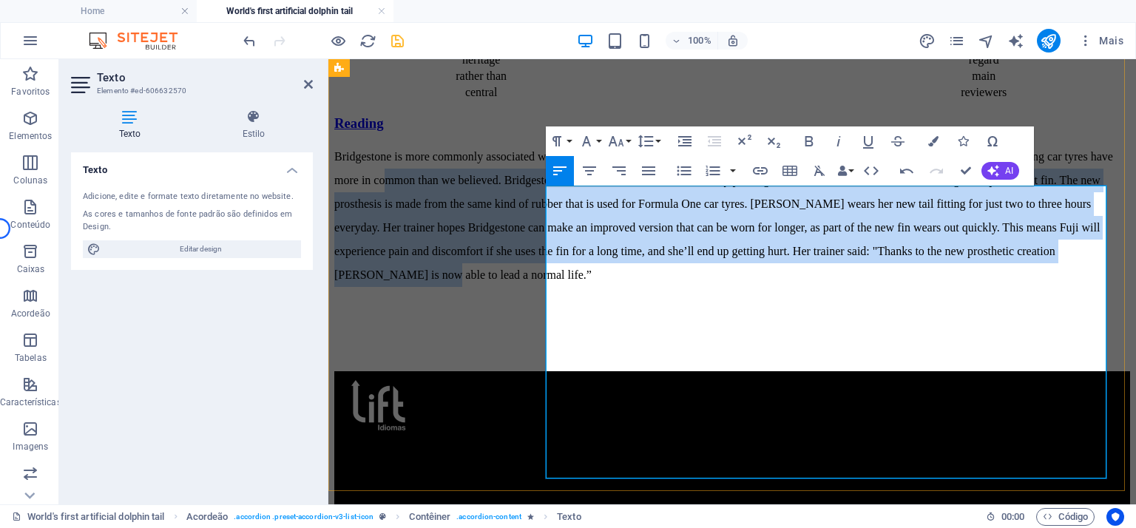
drag, startPoint x: 642, startPoint y: 431, endPoint x: 564, endPoint y: 257, distance: 191.4
click at [564, 257] on p "Bridgestone is more commonly associated with Formula One racing technology than…" at bounding box center [732, 216] width 796 height 142
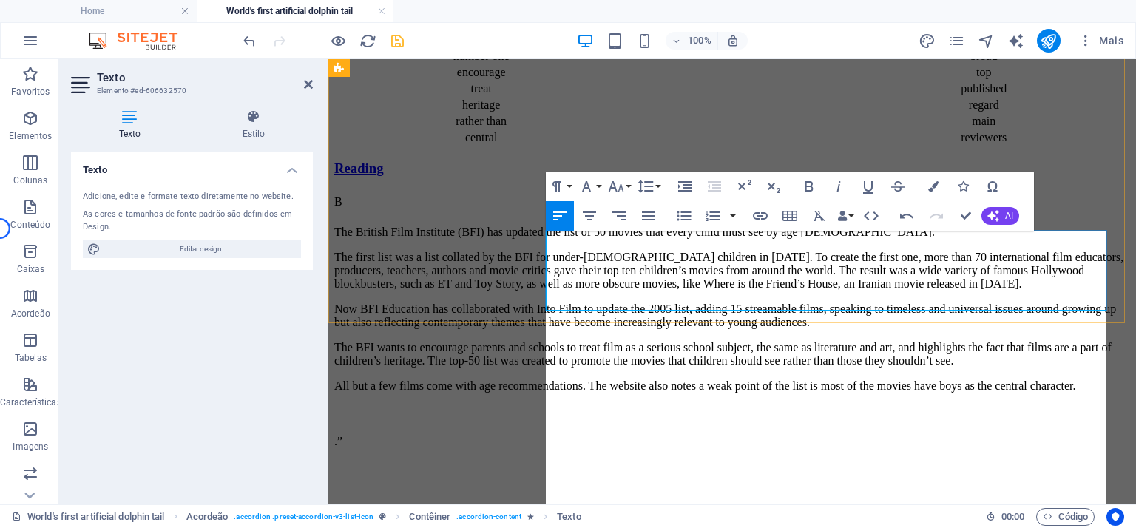
scroll to position [19445, 0]
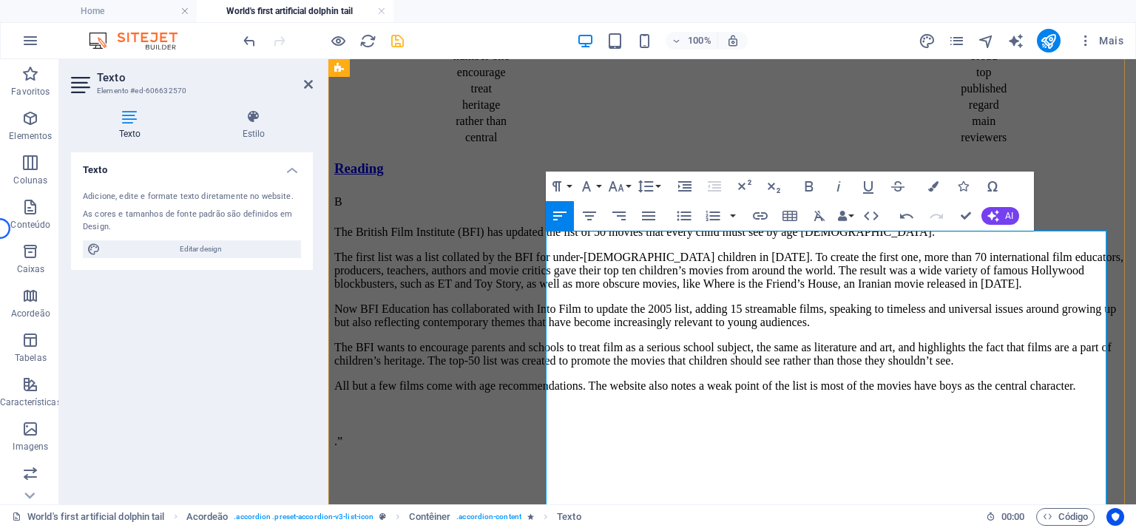
click at [566, 214] on p "B" at bounding box center [732, 202] width 796 height 24
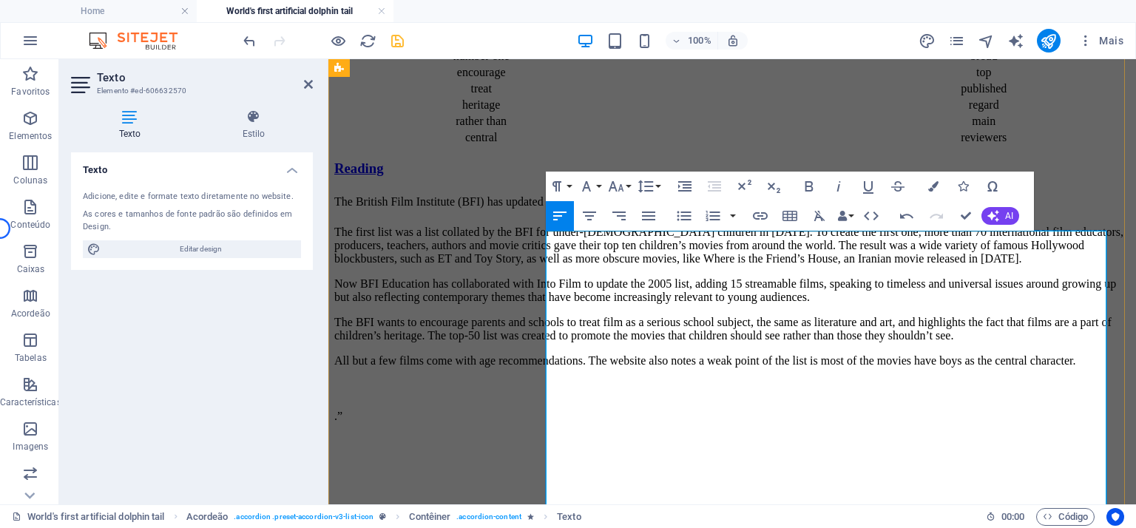
click at [639, 214] on p "The British Film Institute (BFI) has updated the list of 50 movies that every c…" at bounding box center [732, 202] width 796 height 24
click at [1093, 214] on p "The British Film Institute (BFI) has updated the list of 50 movies that every c…" at bounding box center [732, 202] width 796 height 24
click at [610, 214] on p "The British Film Institute (BFI) has updated the list of 50 movies that every c…" at bounding box center [732, 202] width 796 height 24
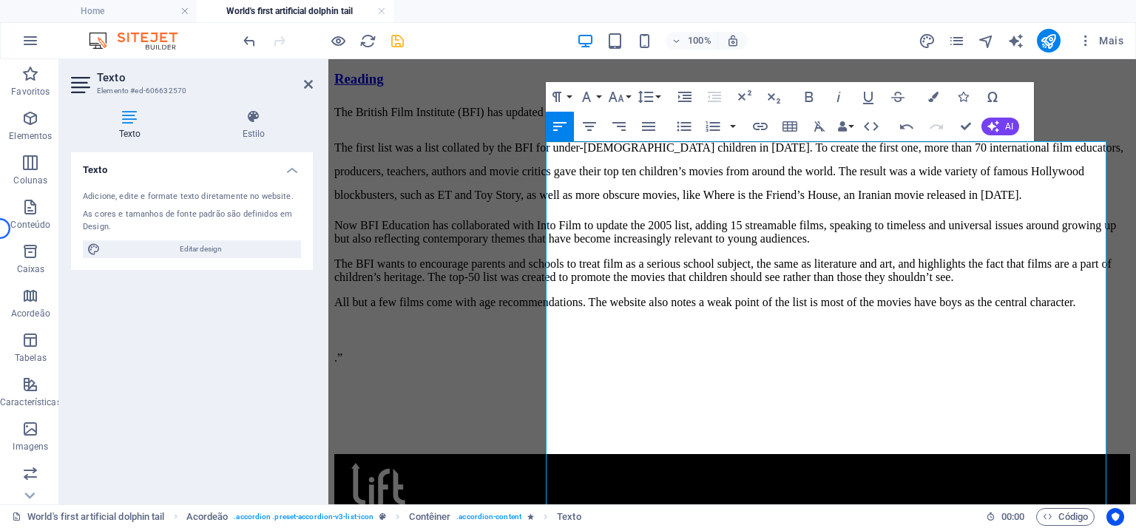
scroll to position [620, 0]
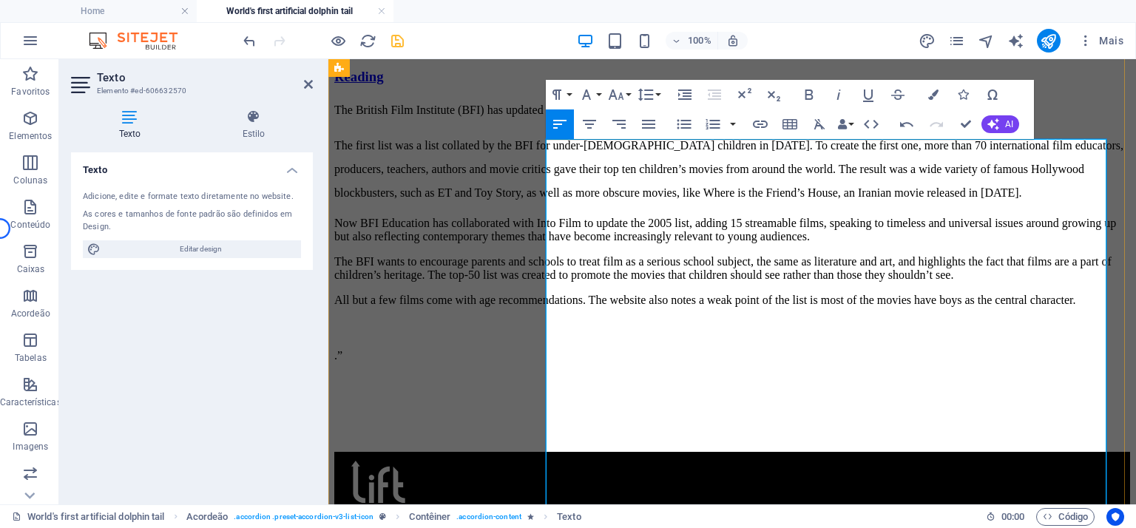
click at [1073, 205] on p "The first list was a list collated by the BFI for under-14-year-old children in…" at bounding box center [732, 169] width 796 height 71
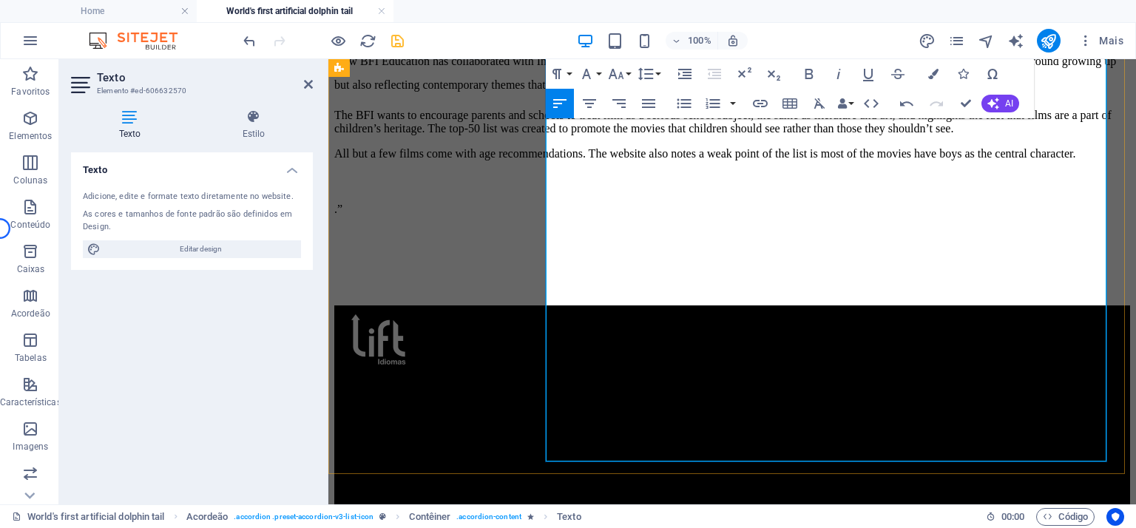
scroll to position [820, 0]
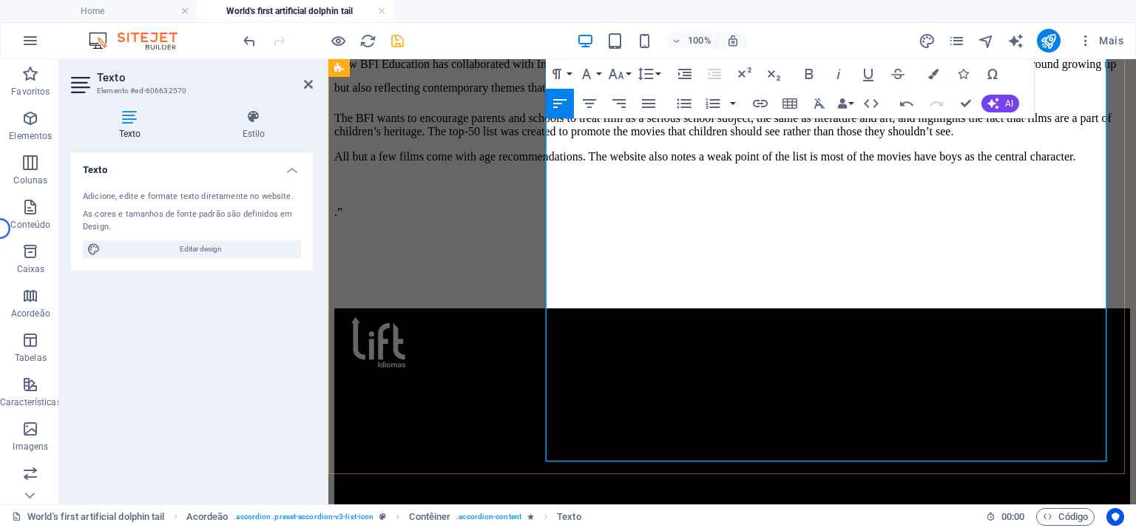
click at [703, 100] on p "Now BFI Education has collaborated with Into Film to update the 2005 list, addi…" at bounding box center [732, 76] width 796 height 47
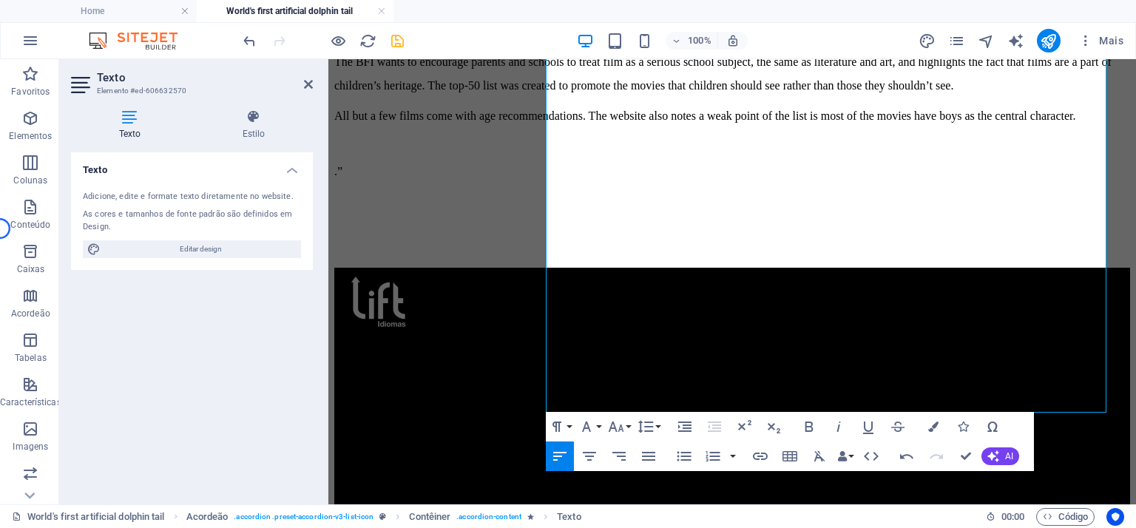
scroll to position [934, 0]
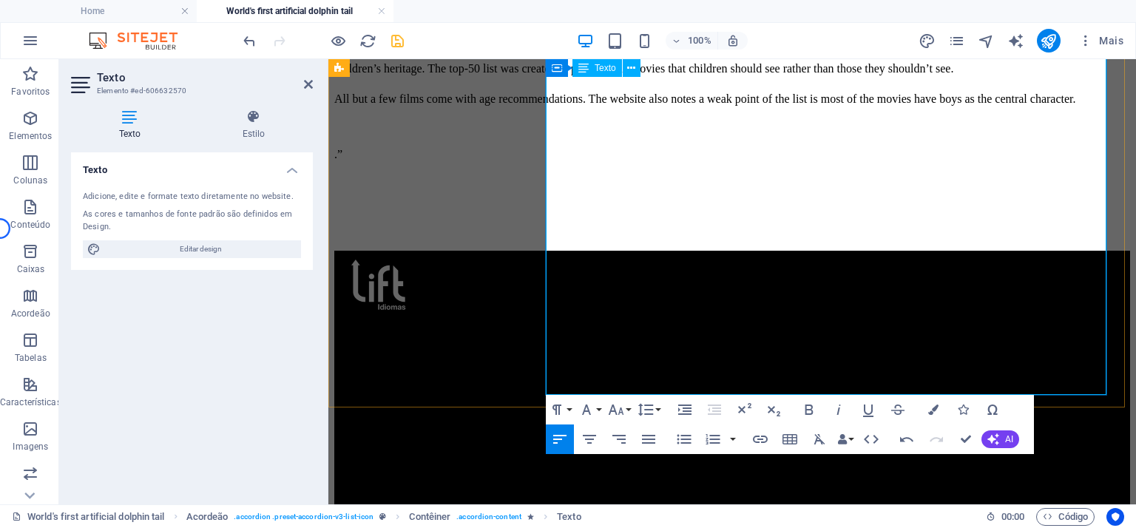
click at [830, 81] on p "The BFI wants to encourage parents and schools to treat film as a serious schoo…" at bounding box center [732, 56] width 796 height 47
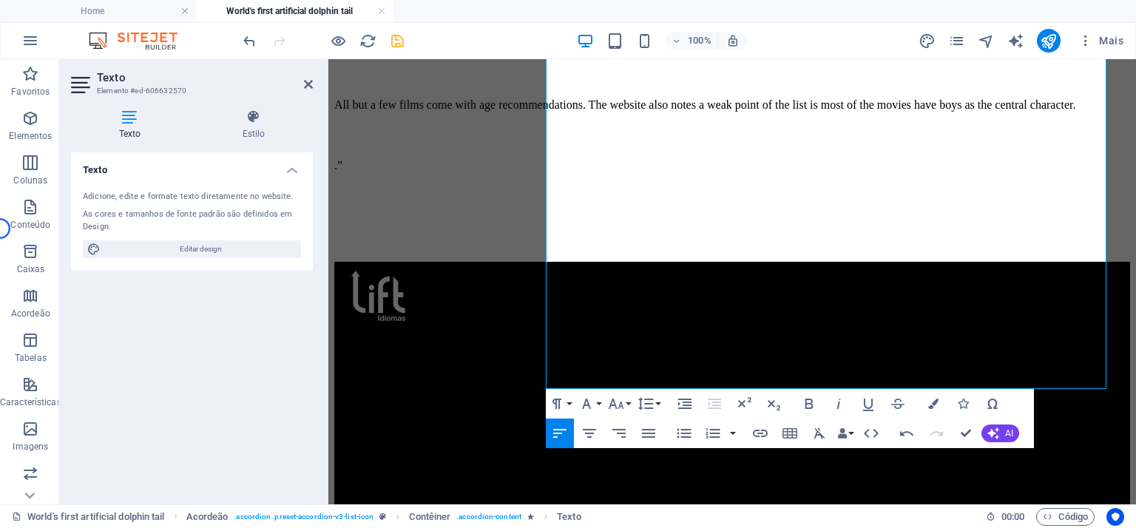
scroll to position [983, 0]
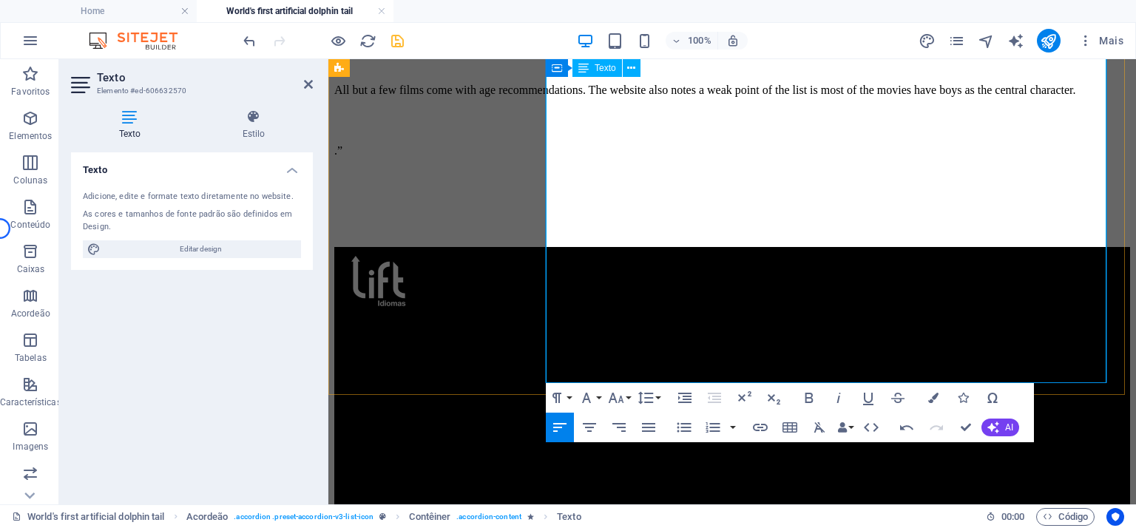
click at [982, 102] on p "All but a few films come with age recommendations. The website also notes a wea…" at bounding box center [732, 90] width 796 height 24
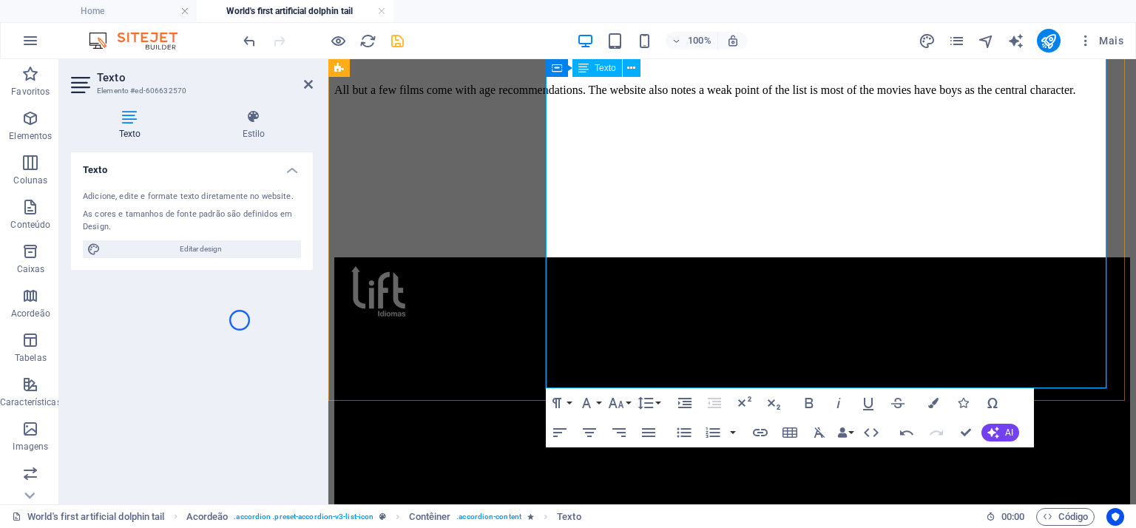
click at [587, 173] on p at bounding box center [732, 161] width 796 height 24
click at [567, 173] on p at bounding box center [732, 161] width 796 height 24
click at [968, 102] on p "All but a few films come with age recommendations. The website also notes a wea…" at bounding box center [732, 90] width 796 height 24
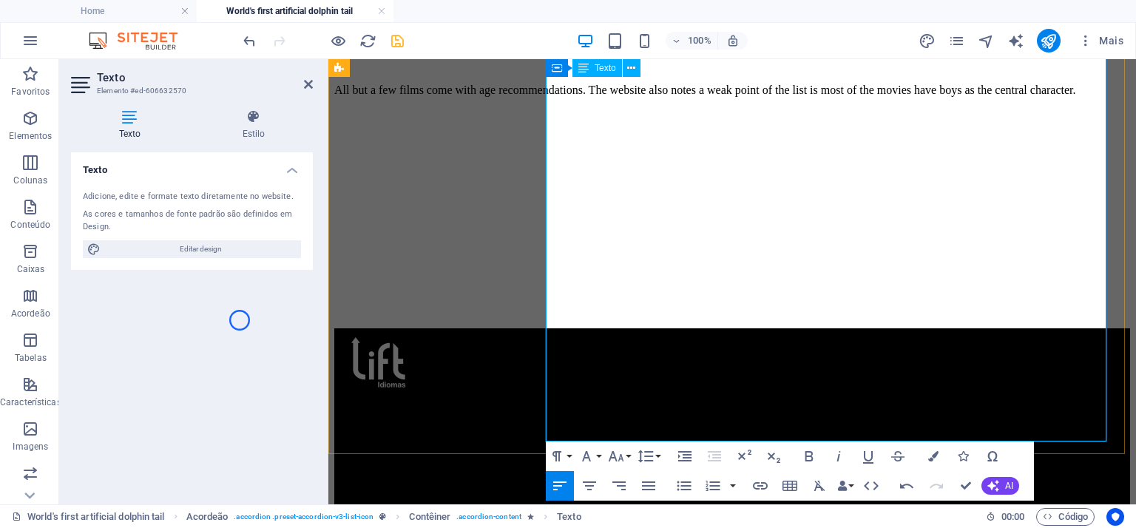
scroll to position [617, 2]
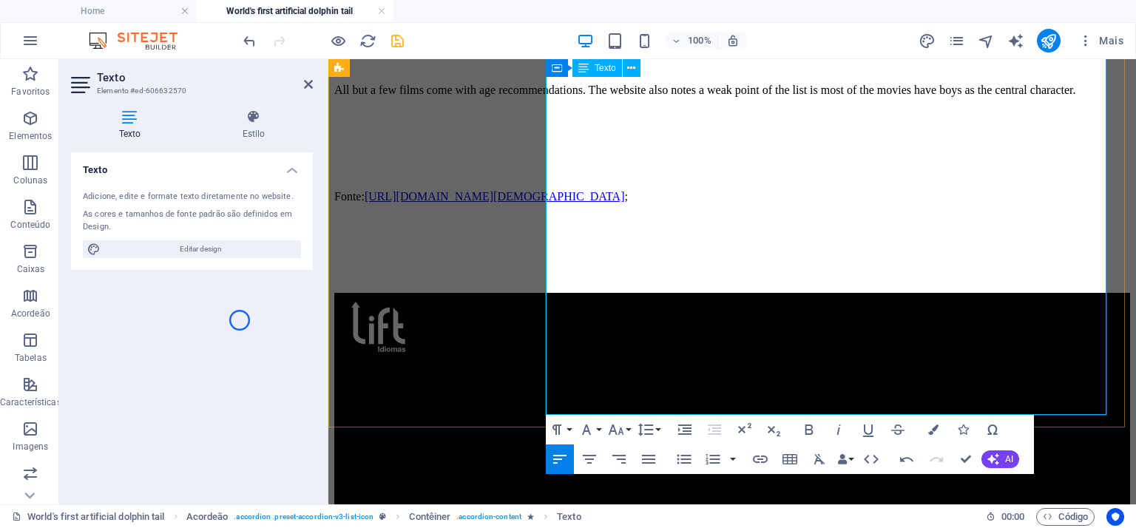
click at [937, 209] on p "Fonte: https://www.bfi.org.uk/lists/50-films-see-age-15&nbsp ;" at bounding box center [732, 197] width 796 height 24
drag, startPoint x: 923, startPoint y: 372, endPoint x: 541, endPoint y: 373, distance: 381.7
click at [564, 209] on p "Fonte: https://www.bfi.org.uk/lists/50-films-see-age-15" at bounding box center [732, 197] width 796 height 24
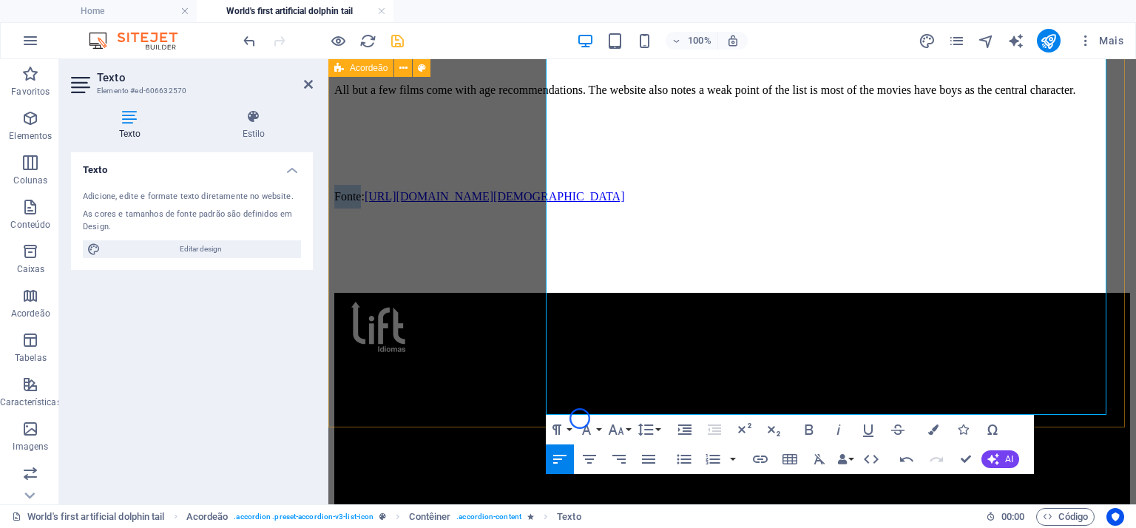
drag, startPoint x: 578, startPoint y: 376, endPoint x: 540, endPoint y: 377, distance: 37.8
drag, startPoint x: 905, startPoint y: 372, endPoint x: 530, endPoint y: 380, distance: 375.9
click at [630, 432] on button "Font Size" at bounding box center [619, 430] width 28 height 30
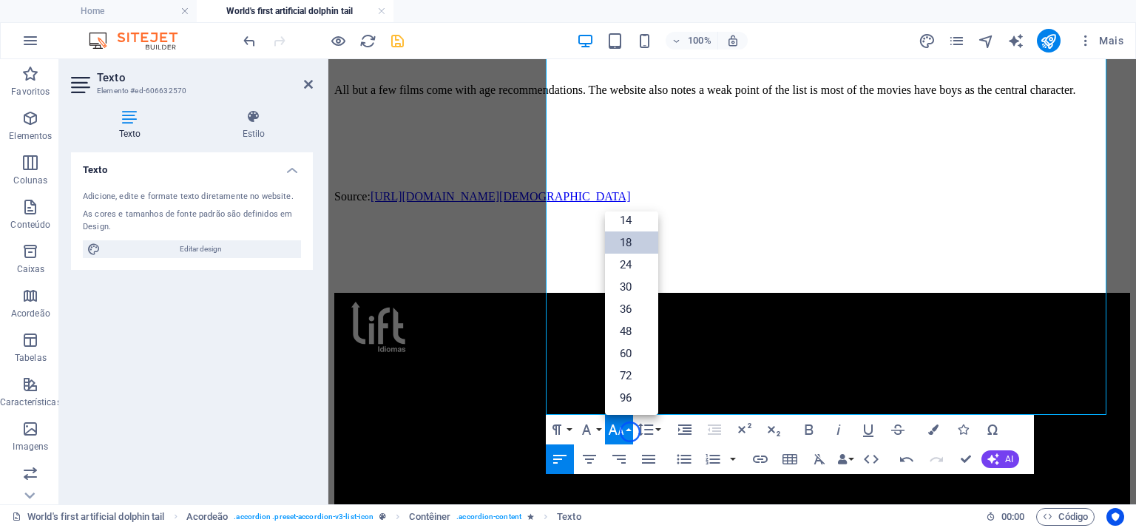
scroll to position [118, 0]
click at [636, 224] on link "14" at bounding box center [631, 221] width 53 height 22
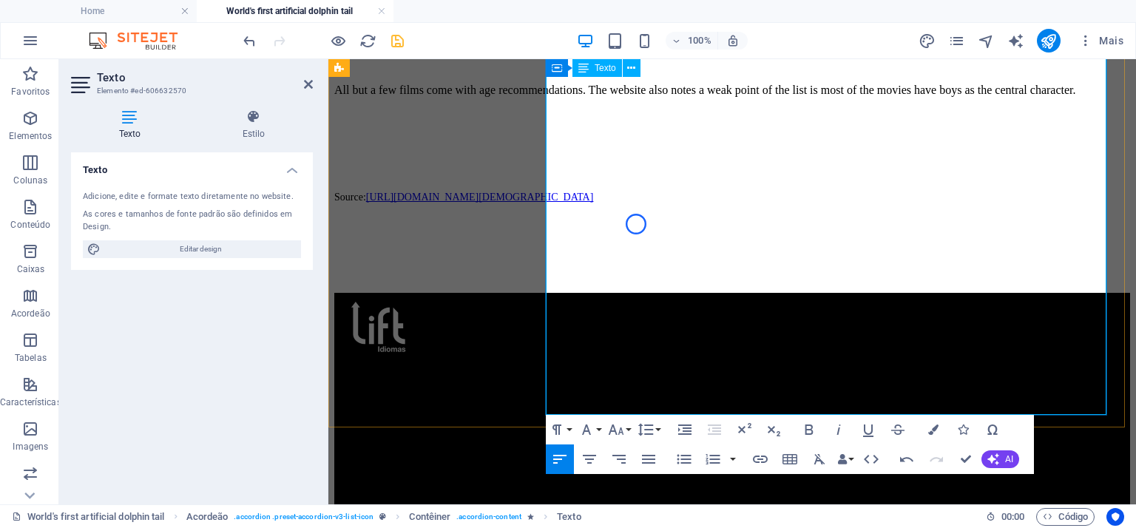
click at [851, 138] on p at bounding box center [732, 126] width 796 height 24
click at [974, 102] on p "All but a few films come with age recommendations. The website also notes a wea…" at bounding box center [732, 90] width 796 height 24
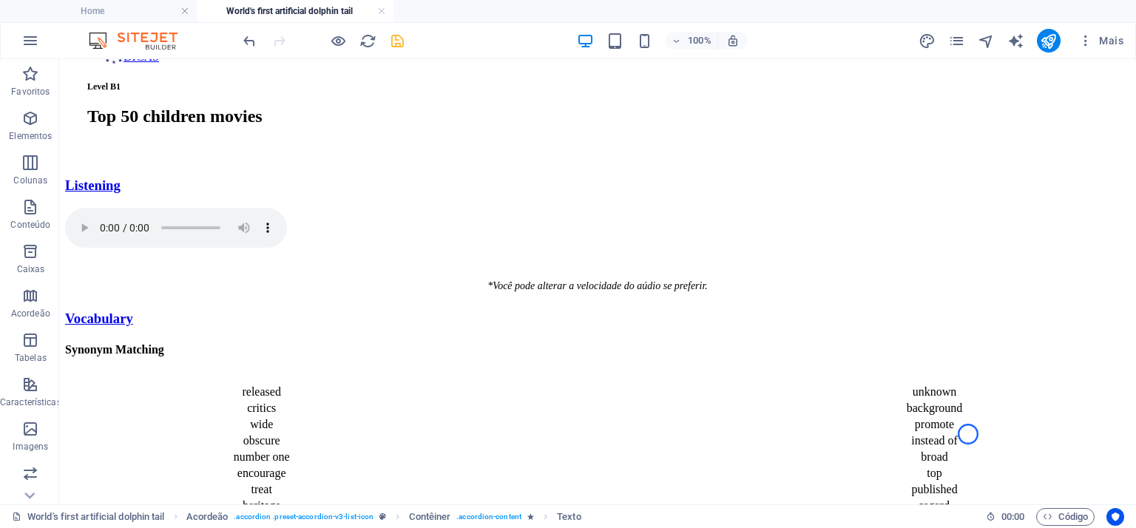
scroll to position [112, 0]
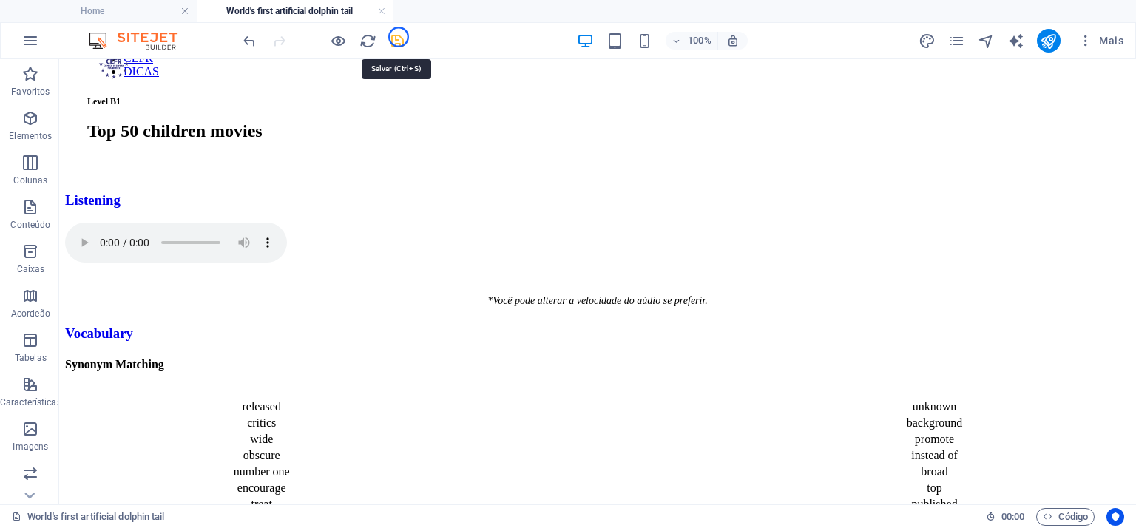
click at [399, 37] on icon "save" at bounding box center [397, 41] width 17 height 17
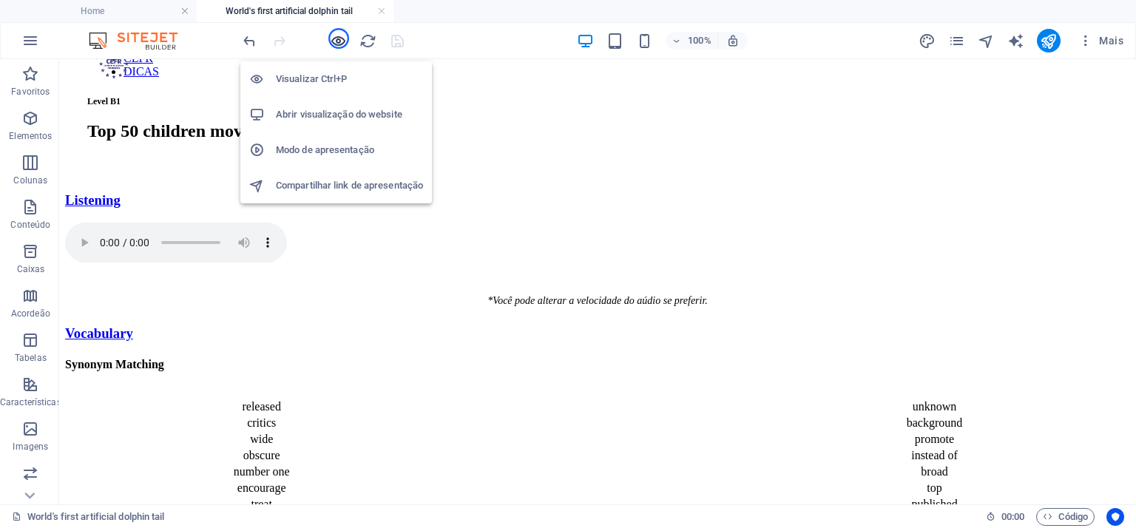
click at [339, 38] on icon "button" at bounding box center [338, 41] width 17 height 17
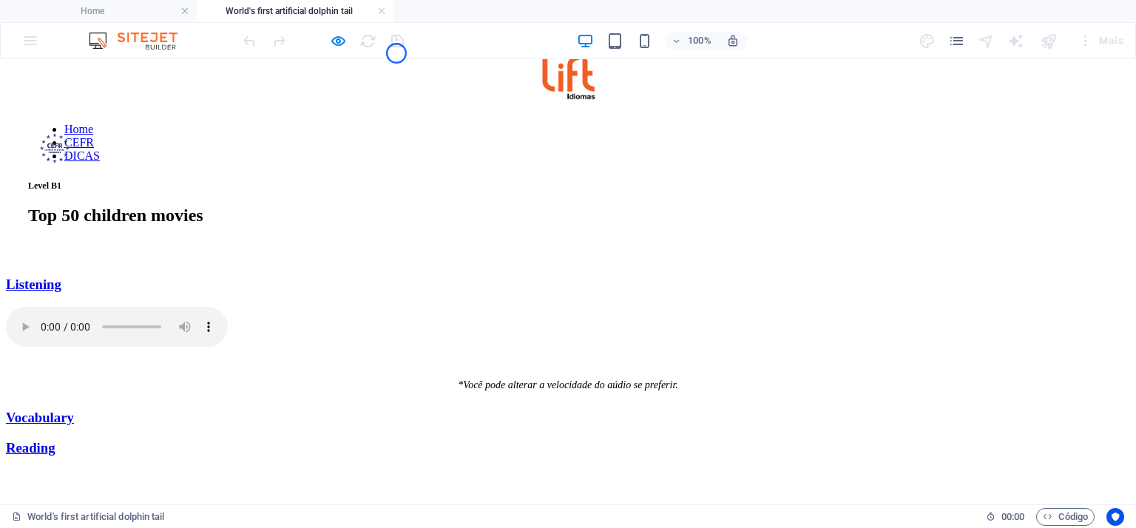
scroll to position [0, 0]
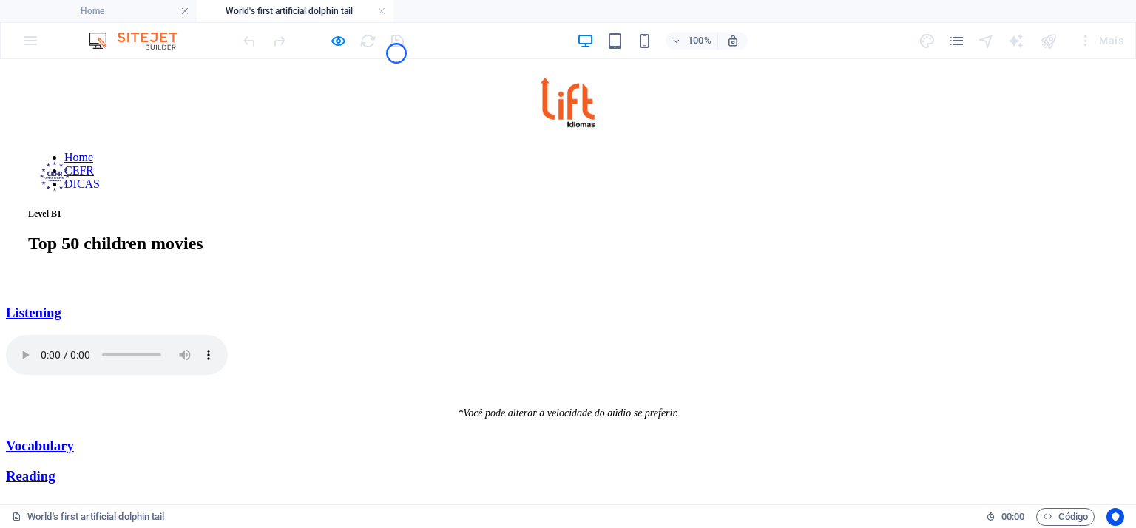
click at [74, 438] on link "Vocabulary" at bounding box center [40, 446] width 68 height 16
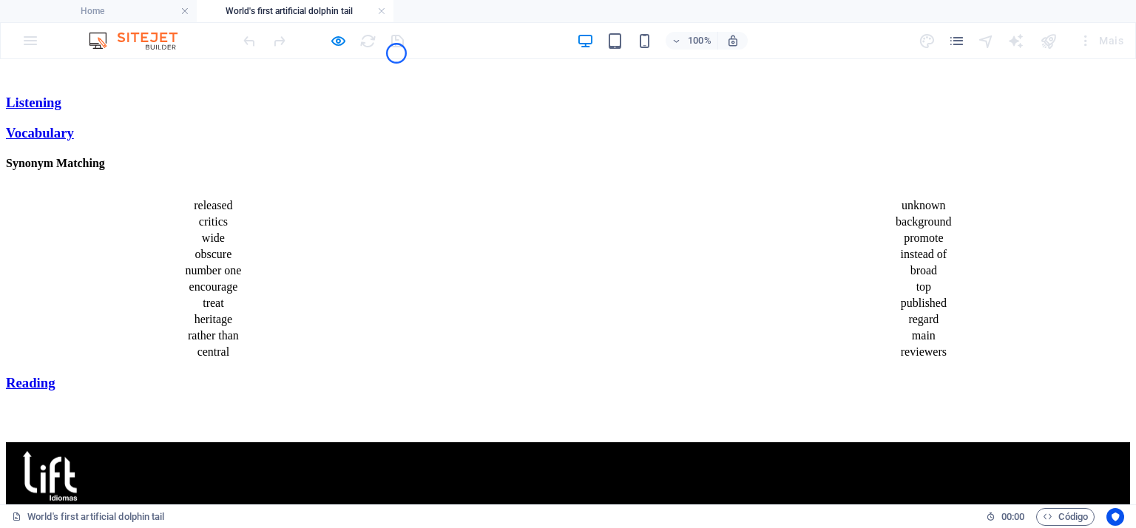
scroll to position [24, 0]
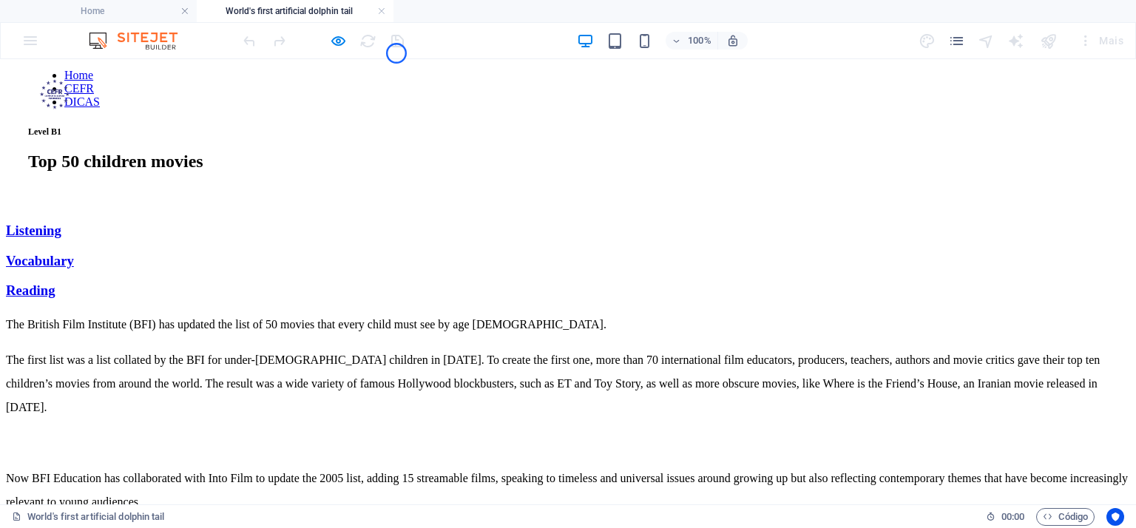
scroll to position [0, 0]
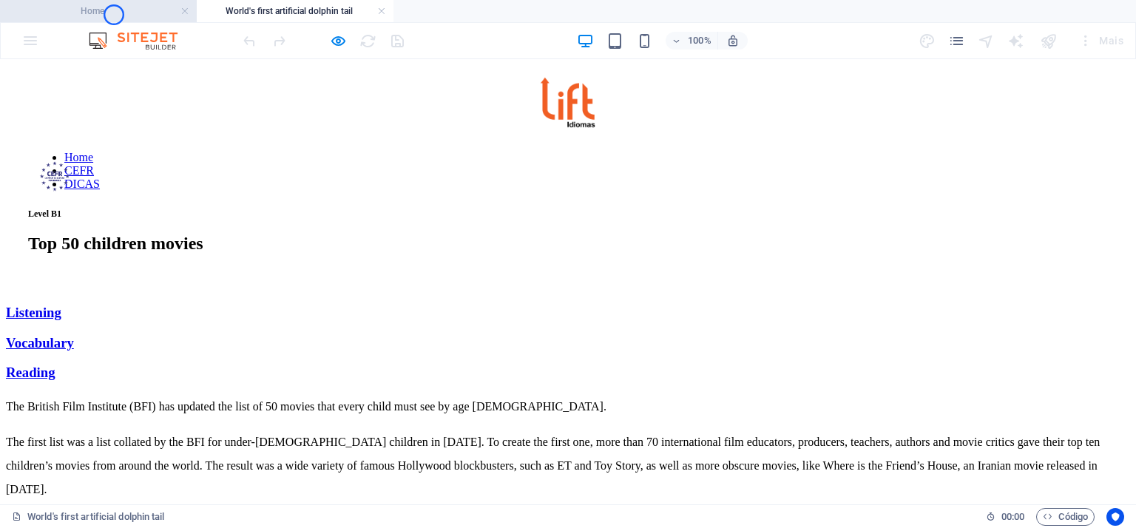
click at [114, 15] on h4 "Home" at bounding box center [98, 11] width 197 height 16
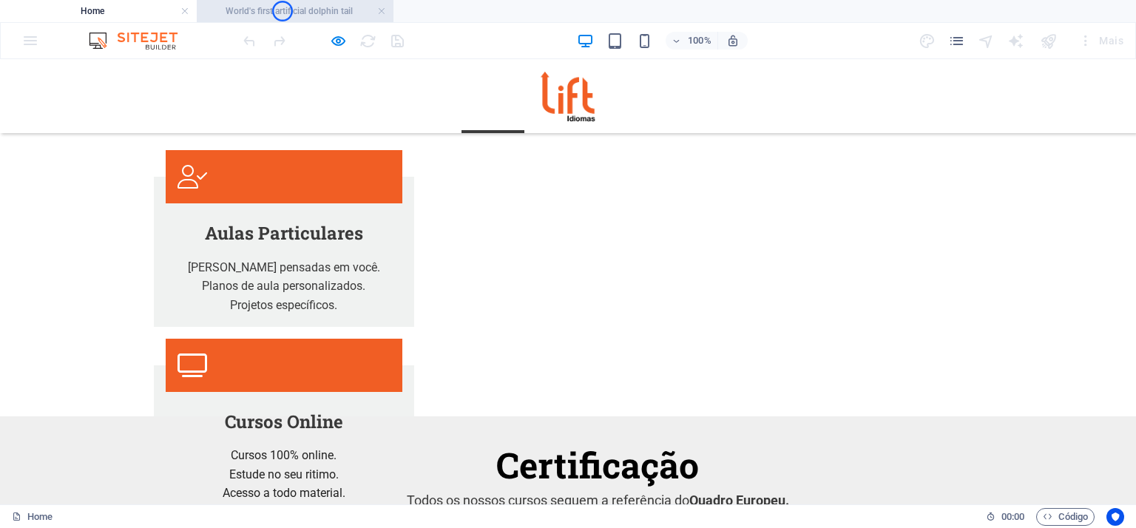
click at [283, 11] on h4 "World's first artificial dolphin tail" at bounding box center [295, 11] width 197 height 16
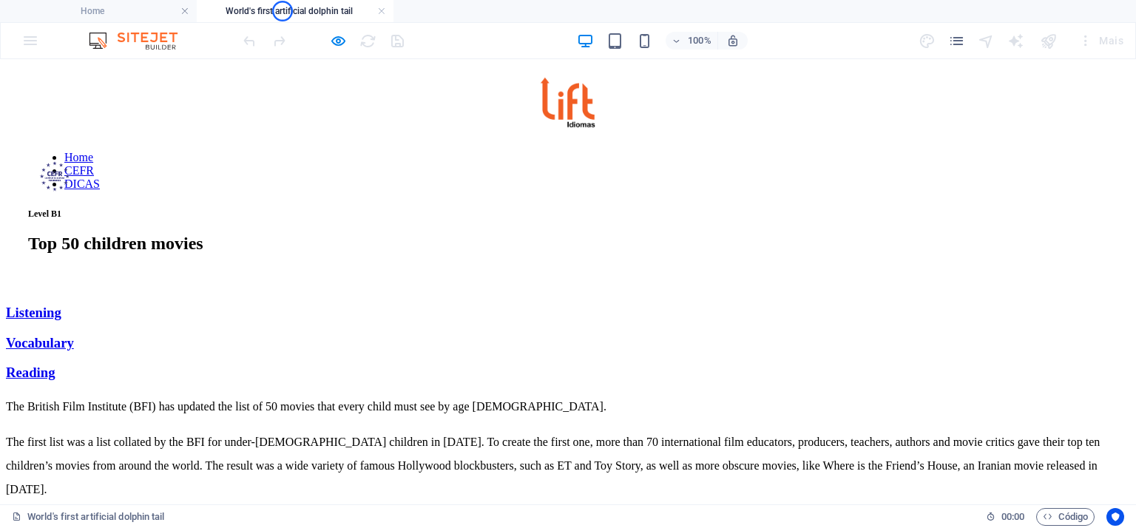
scroll to position [0, 0]
drag, startPoint x: 1124, startPoint y: 165, endPoint x: 1126, endPoint y: 186, distance: 21.5
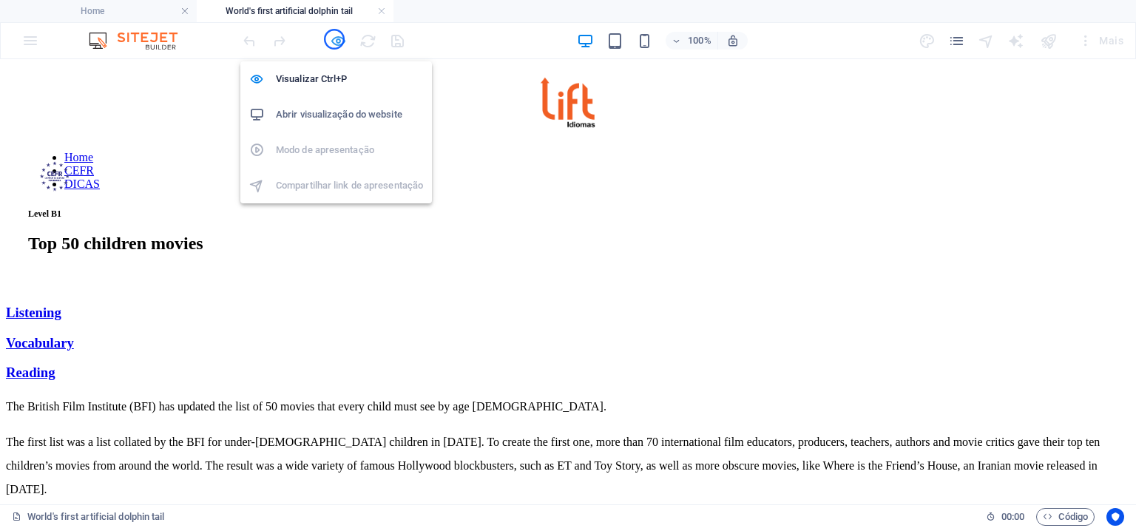
click at [334, 39] on icon "button" at bounding box center [338, 41] width 17 height 17
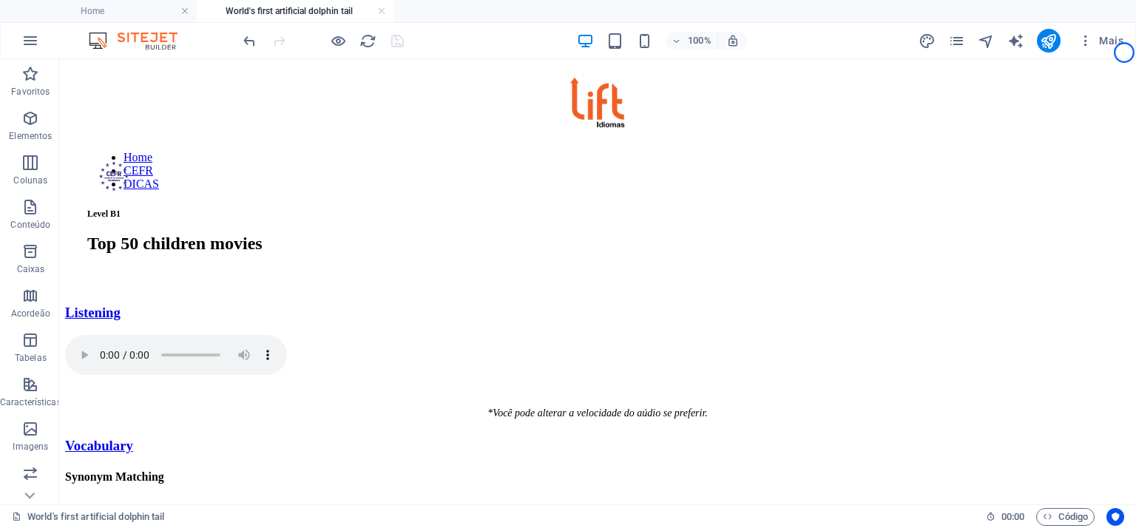
drag, startPoint x: 1127, startPoint y: 242, endPoint x: 1189, endPoint y: 115, distance: 141.6
click at [1054, 44] on icon "publish" at bounding box center [1048, 41] width 17 height 17
